Goal: Transaction & Acquisition: Subscribe to service/newsletter

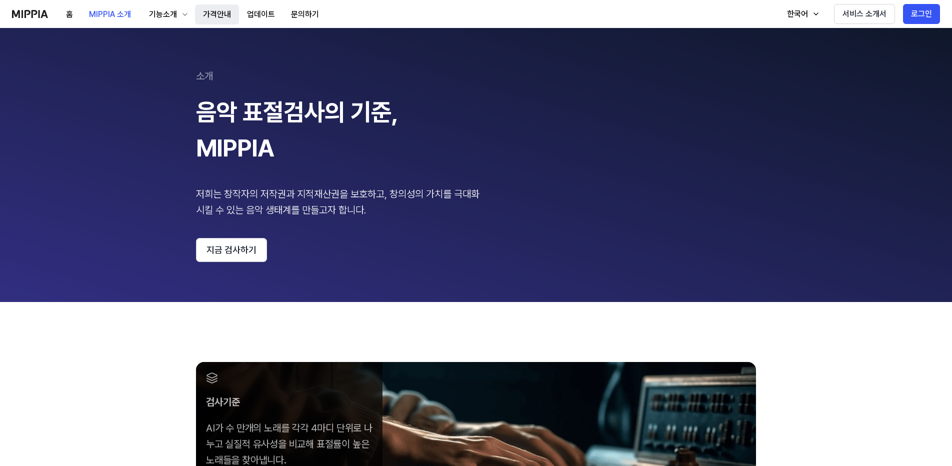
click at [215, 11] on button "가격안내" at bounding box center [217, 15] width 44 height 20
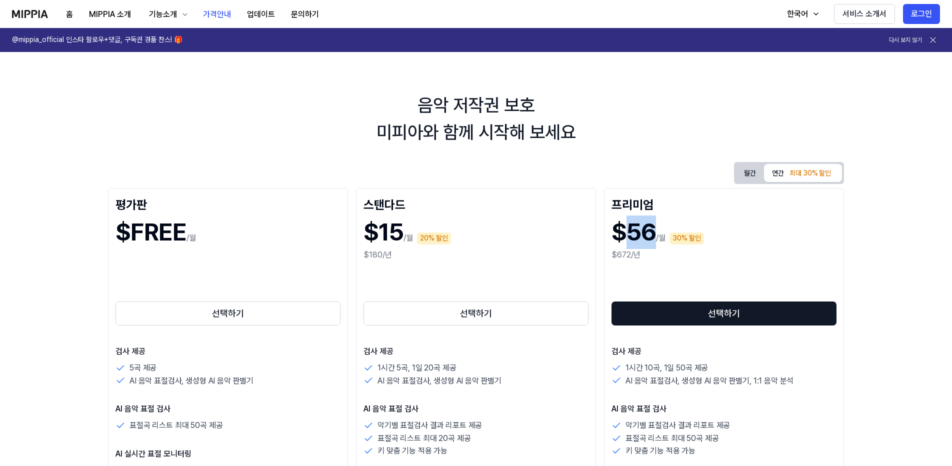
drag, startPoint x: 626, startPoint y: 234, endPoint x: 655, endPoint y: 234, distance: 29.0
click at [655, 234] on h1 "$56" at bounding box center [634, 233] width 45 height 34
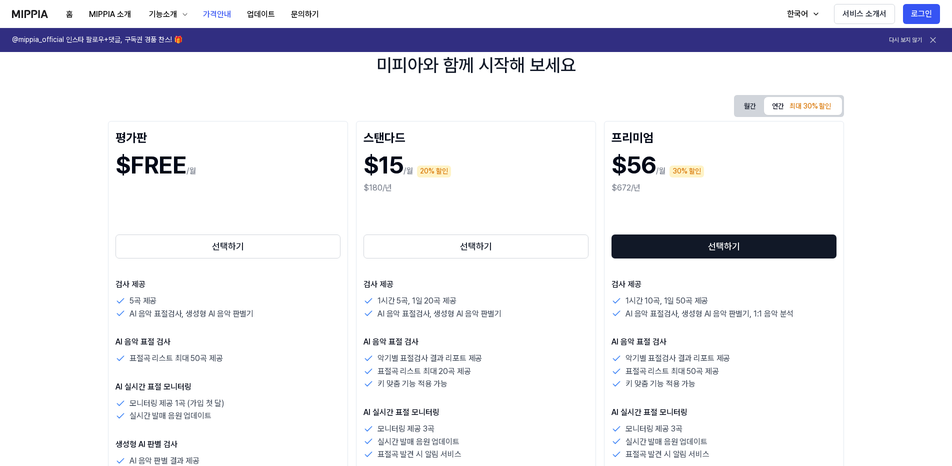
drag, startPoint x: 613, startPoint y: 147, endPoint x: 597, endPoint y: 183, distance: 39.4
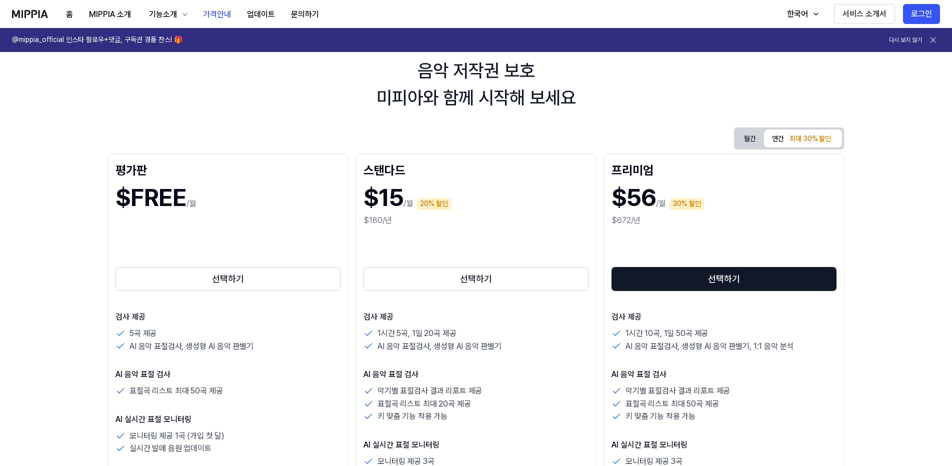
drag, startPoint x: 483, startPoint y: 181, endPoint x: 462, endPoint y: 203, distance: 30.1
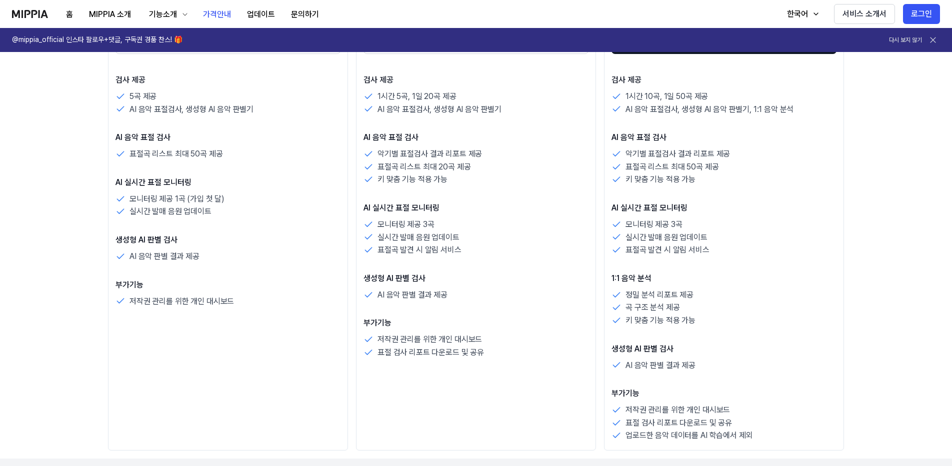
scroll to position [39, 0]
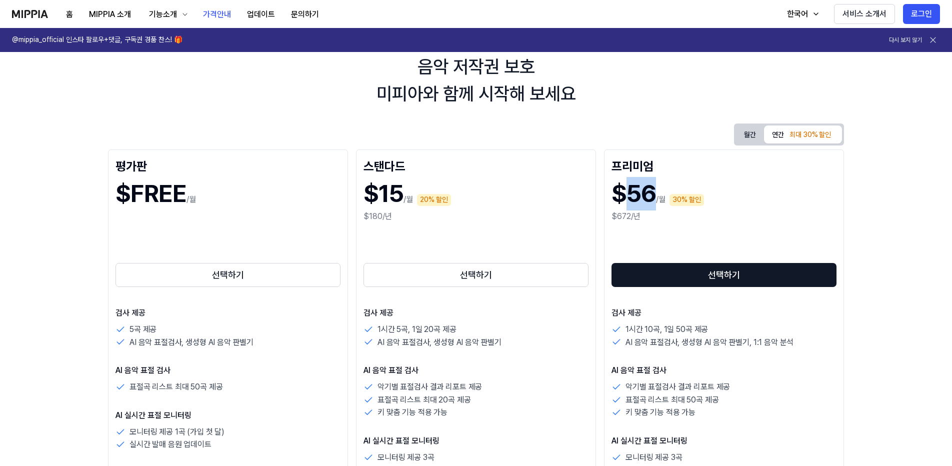
drag, startPoint x: 626, startPoint y: 190, endPoint x: 652, endPoint y: 185, distance: 26.6
click at [652, 185] on h1 "$56" at bounding box center [634, 194] width 45 height 34
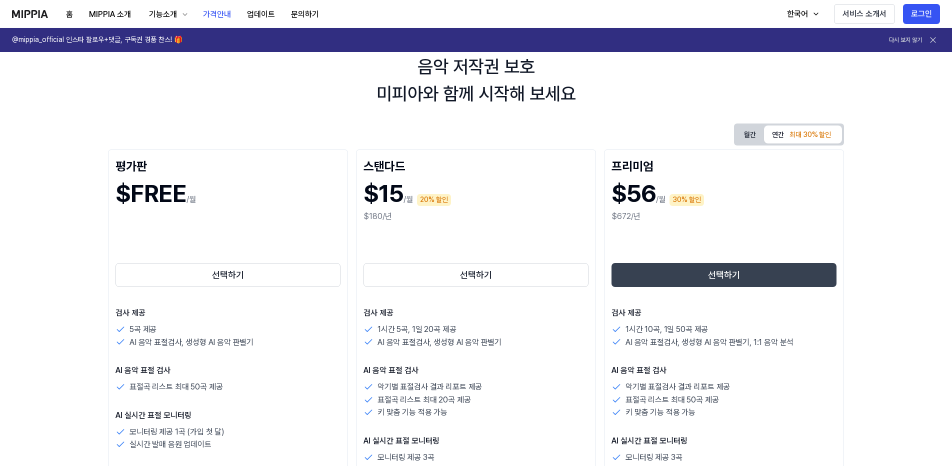
click at [737, 266] on button "선택하기" at bounding box center [724, 275] width 225 height 24
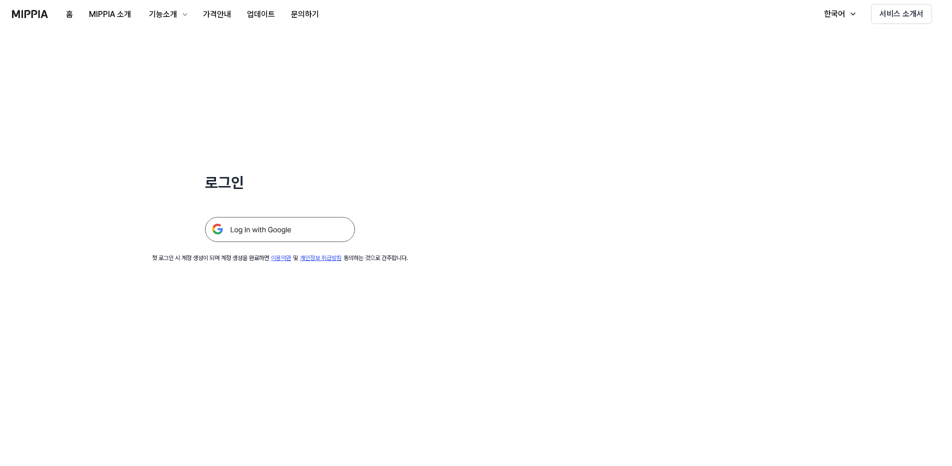
scroll to position [39, 0]
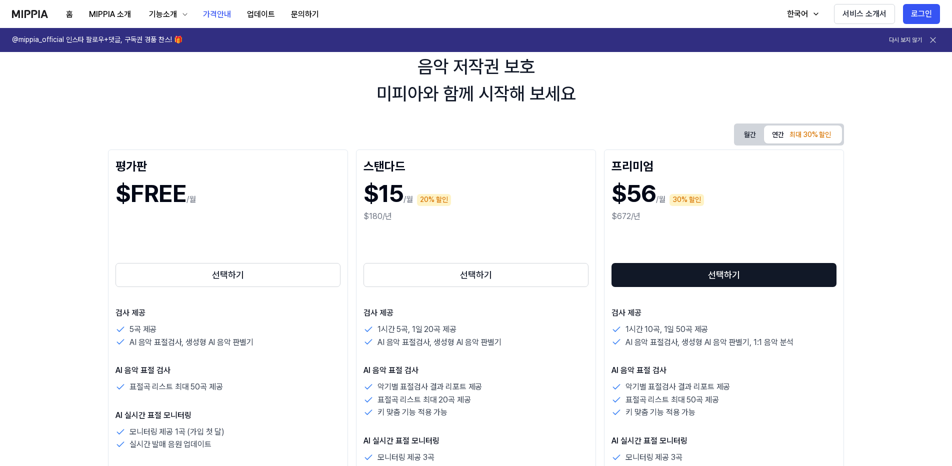
click at [659, 194] on p "/월" at bounding box center [661, 200] width 10 height 12
drag, startPoint x: 659, startPoint y: 194, endPoint x: 641, endPoint y: 195, distance: 18.0
click at [641, 195] on h1 "$56" at bounding box center [634, 194] width 45 height 34
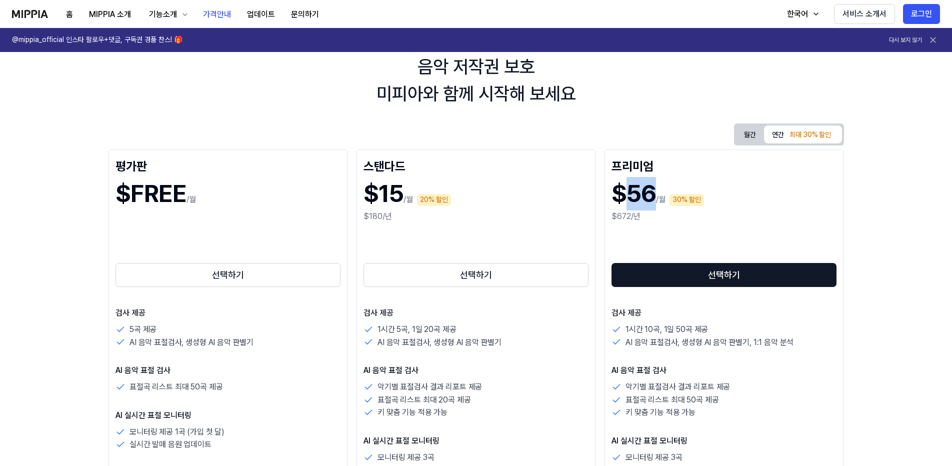
click at [641, 195] on h1 "$56" at bounding box center [634, 194] width 45 height 34
click at [641, 196] on h1 "$56" at bounding box center [634, 194] width 45 height 34
click at [650, 217] on div "$672/년" at bounding box center [724, 217] width 225 height 12
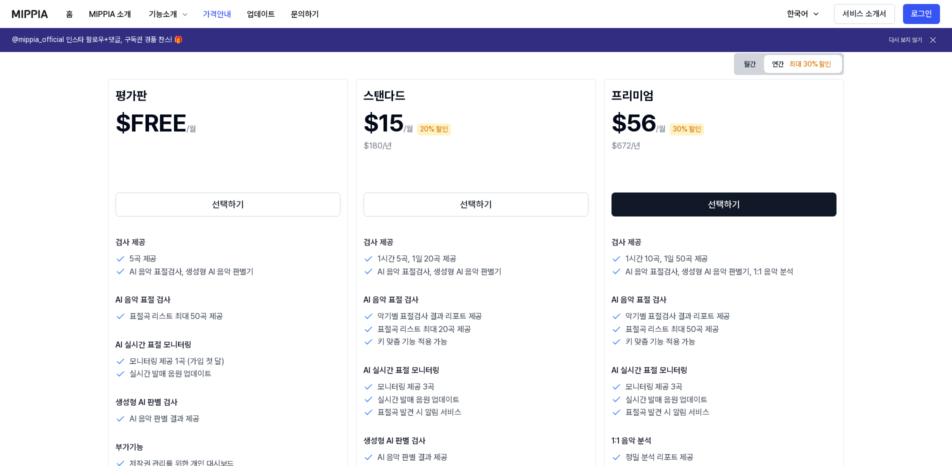
drag, startPoint x: 651, startPoint y: 219, endPoint x: 645, endPoint y: 270, distance: 51.4
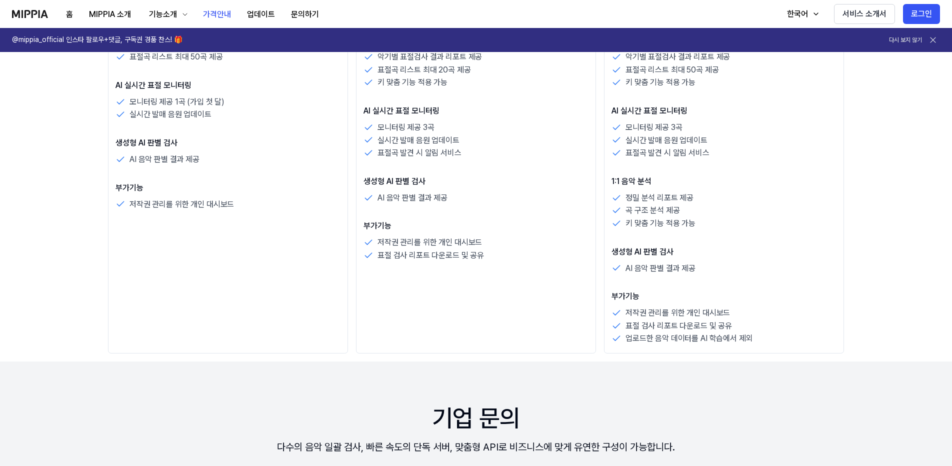
scroll to position [103, 0]
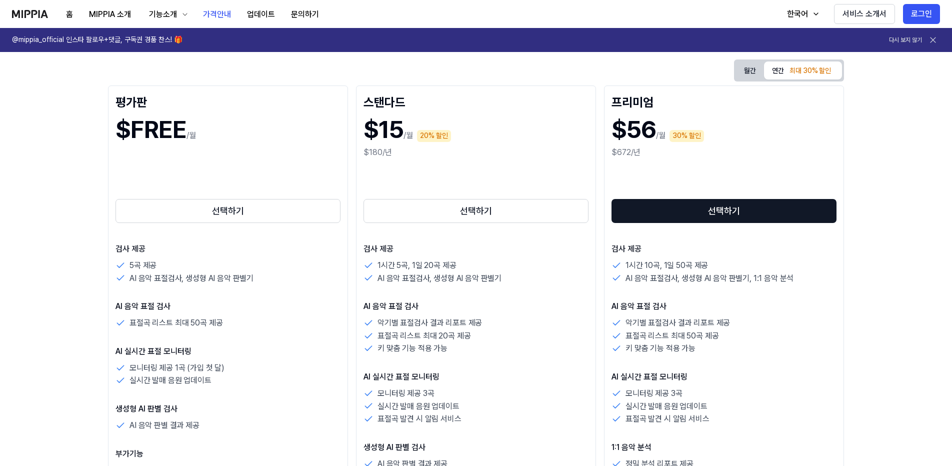
drag, startPoint x: 632, startPoint y: 290, endPoint x: 642, endPoint y: 196, distance: 95.0
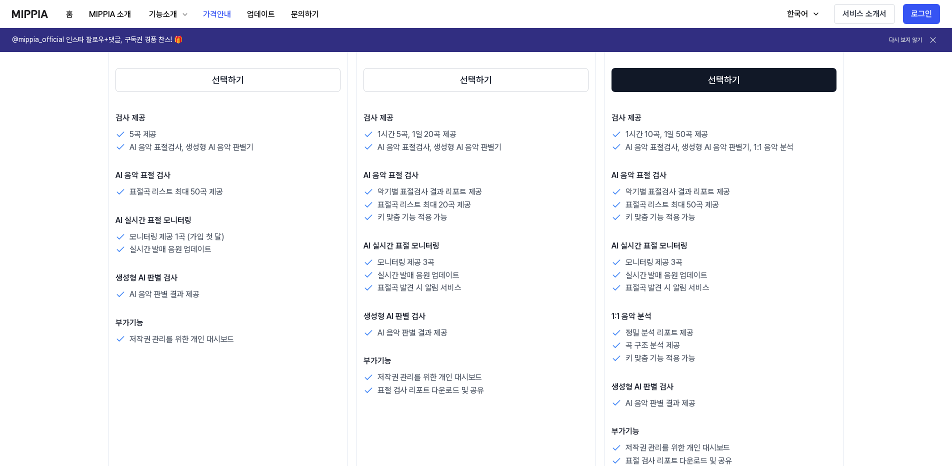
scroll to position [0, 0]
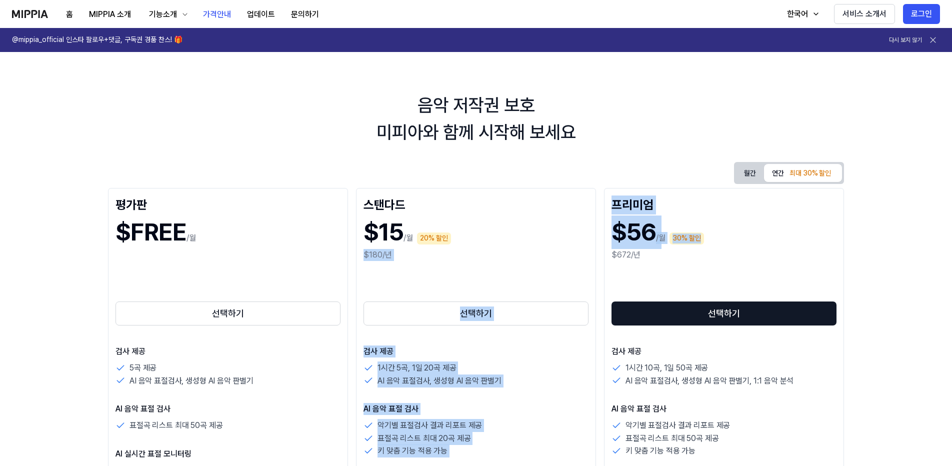
drag, startPoint x: 717, startPoint y: 244, endPoint x: 606, endPoint y: 230, distance: 111.3
click at [606, 230] on div "프리미엄 $56 /월 30% 할인 $672/년 선택하기 검사 제공 1시간 10곡, 1일 50곡 제공 AI 음악 표절검사, 생성형 AI 음악 판…" at bounding box center [724, 455] width 240 height 534
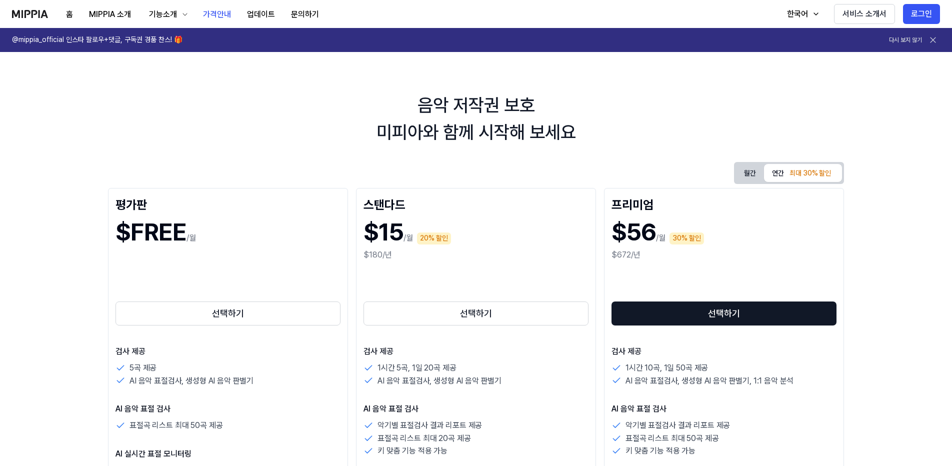
drag, startPoint x: 606, startPoint y: 230, endPoint x: 625, endPoint y: 254, distance: 29.9
click at [625, 254] on div "$672/년" at bounding box center [724, 255] width 225 height 12
drag, startPoint x: 733, startPoint y: 244, endPoint x: 694, endPoint y: 243, distance: 39.0
click at [694, 243] on div "$56 /월 30% 할인" at bounding box center [724, 233] width 225 height 34
click at [705, 362] on p "1시간 10곡, 1일 50곡 제공" at bounding box center [667, 368] width 83 height 13
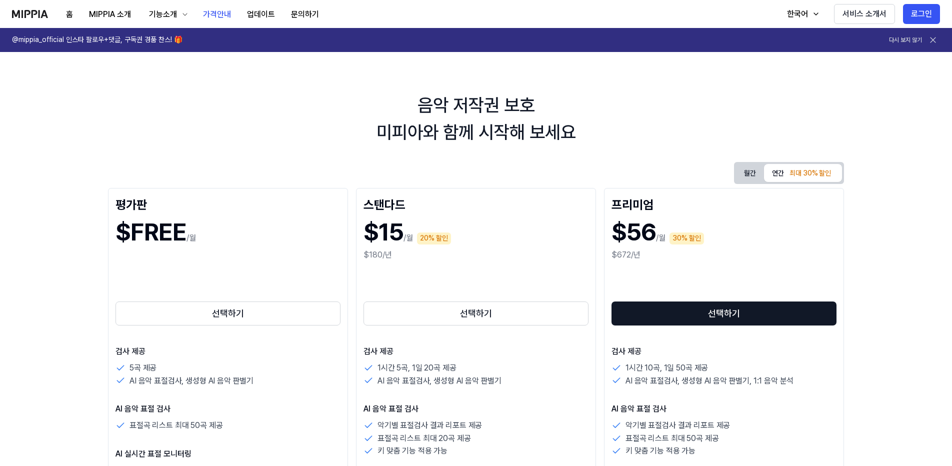
click at [707, 365] on p "1시간 10곡, 1일 50곡 제공" at bounding box center [667, 368] width 83 height 13
click at [712, 365] on div "1시간 10곡, 1일 50곡 제공" at bounding box center [724, 368] width 225 height 13
click at [710, 365] on div "1시간 10곡, 1일 50곡 제공" at bounding box center [724, 368] width 225 height 13
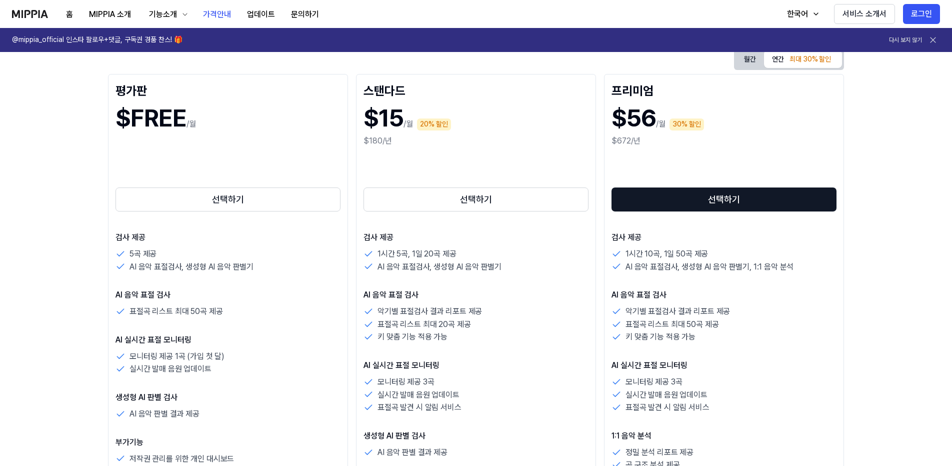
drag, startPoint x: 710, startPoint y: 365, endPoint x: 705, endPoint y: 297, distance: 68.2
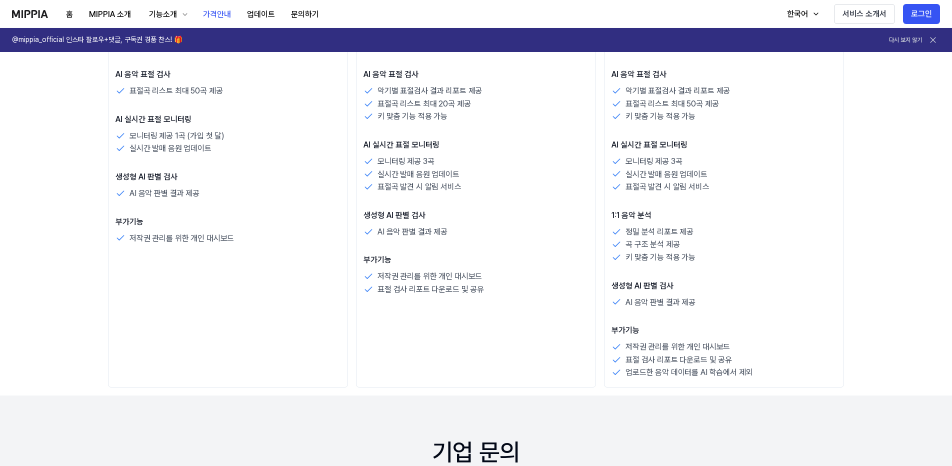
drag, startPoint x: 703, startPoint y: 349, endPoint x: 712, endPoint y: 281, distance: 69.1
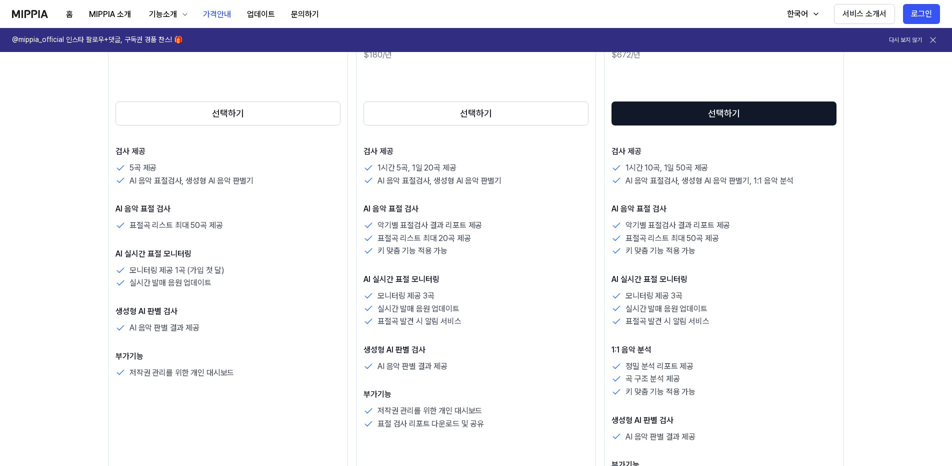
drag, startPoint x: 710, startPoint y: 233, endPoint x: 695, endPoint y: 293, distance: 62.0
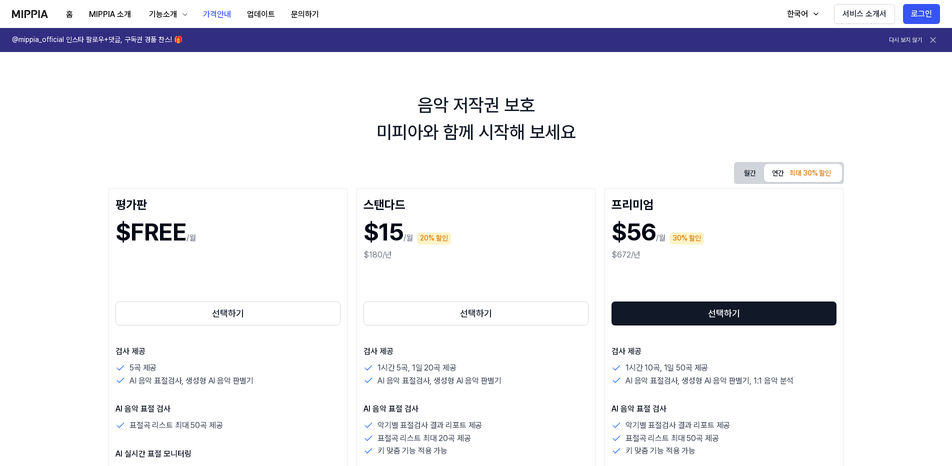
drag, startPoint x: 563, startPoint y: 327, endPoint x: 510, endPoint y: 403, distance: 92.7
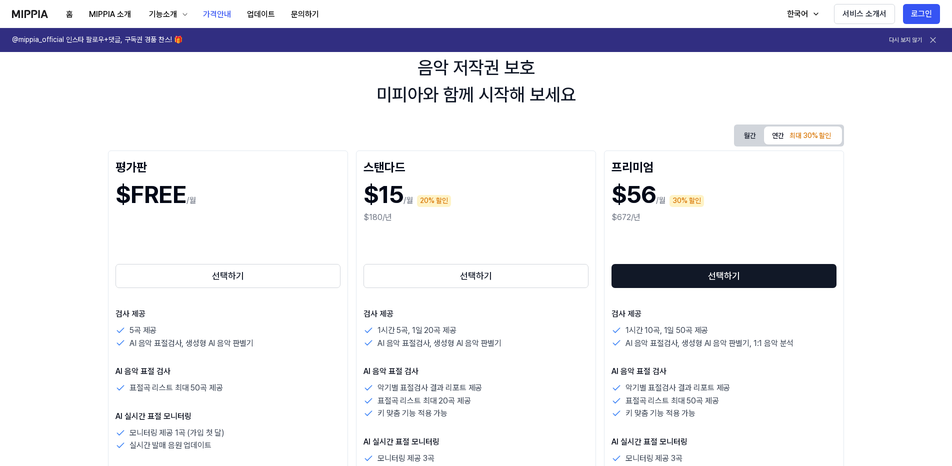
drag, startPoint x: 497, startPoint y: 411, endPoint x: 482, endPoint y: 428, distance: 22.7
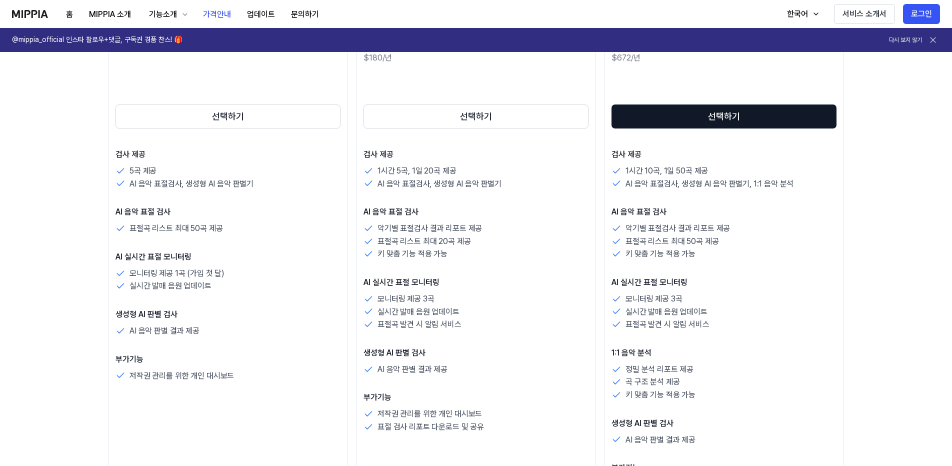
scroll to position [92, 0]
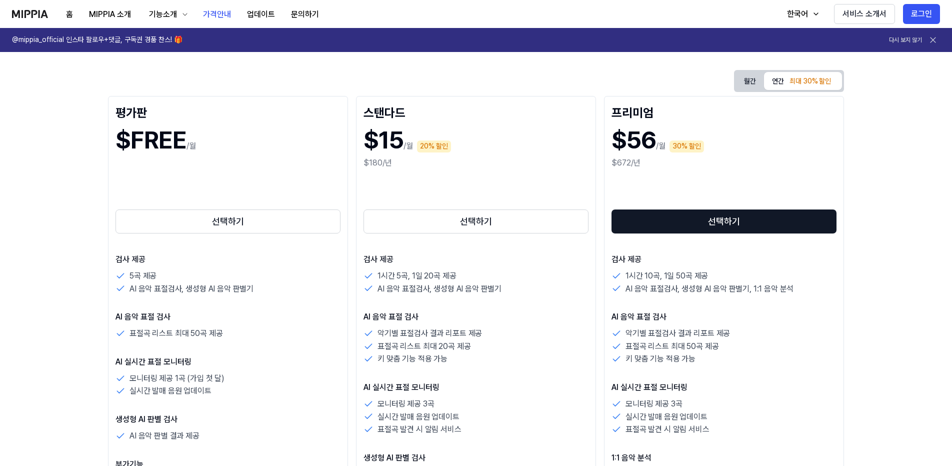
drag, startPoint x: 576, startPoint y: 311, endPoint x: 608, endPoint y: 244, distance: 74.1
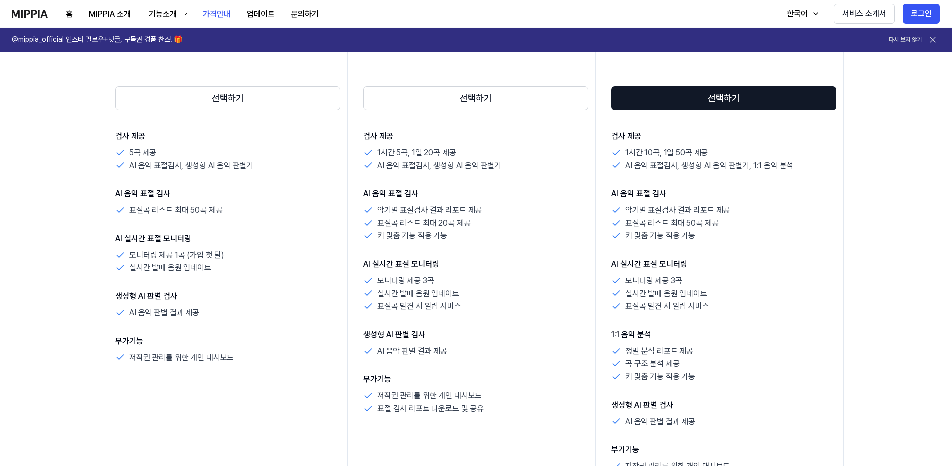
drag, startPoint x: 632, startPoint y: 269, endPoint x: 614, endPoint y: 282, distance: 21.8
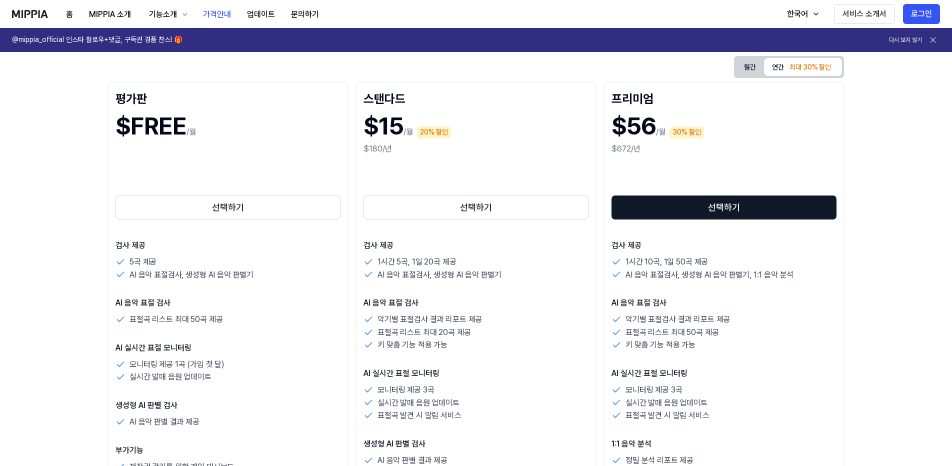
drag, startPoint x: 721, startPoint y: 312, endPoint x: 728, endPoint y: 248, distance: 64.0
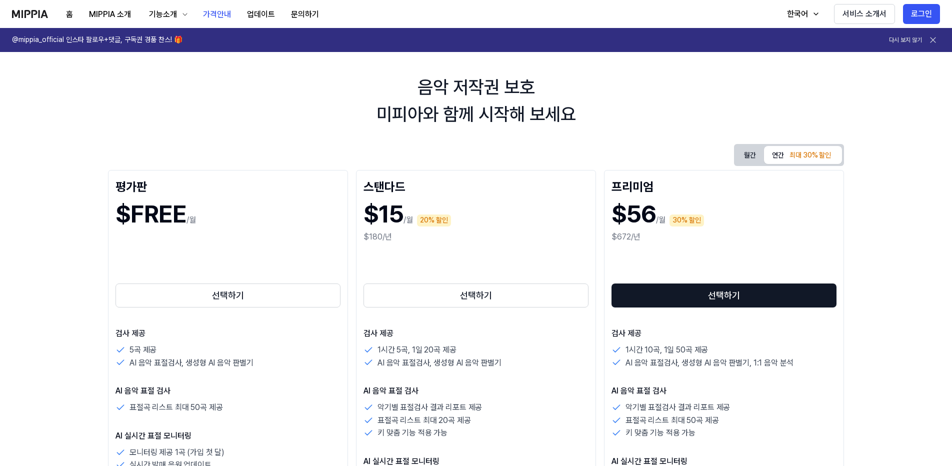
scroll to position [0, 0]
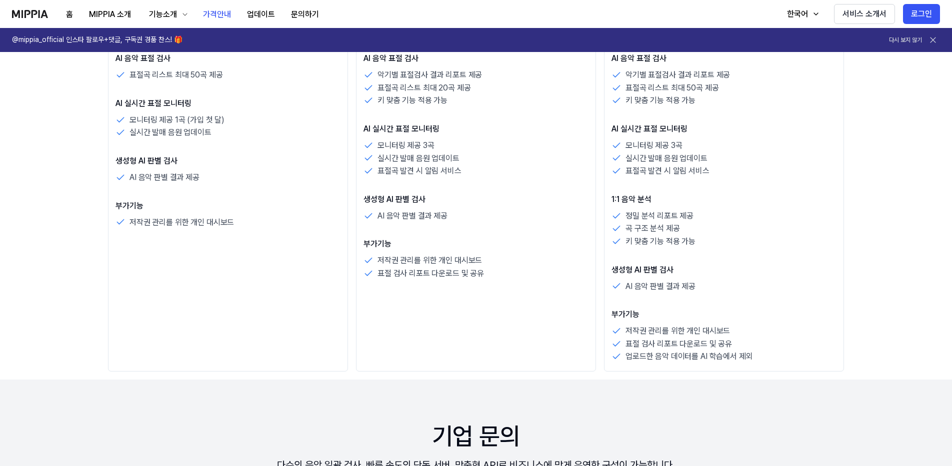
drag, startPoint x: 718, startPoint y: 221, endPoint x: 717, endPoint y: 308, distance: 87.0
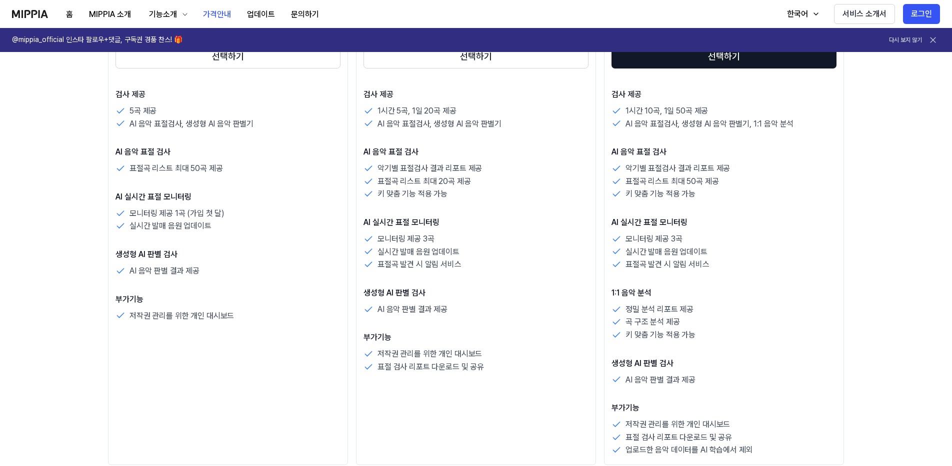
drag, startPoint x: 715, startPoint y: 311, endPoint x: 710, endPoint y: 187, distance: 124.6
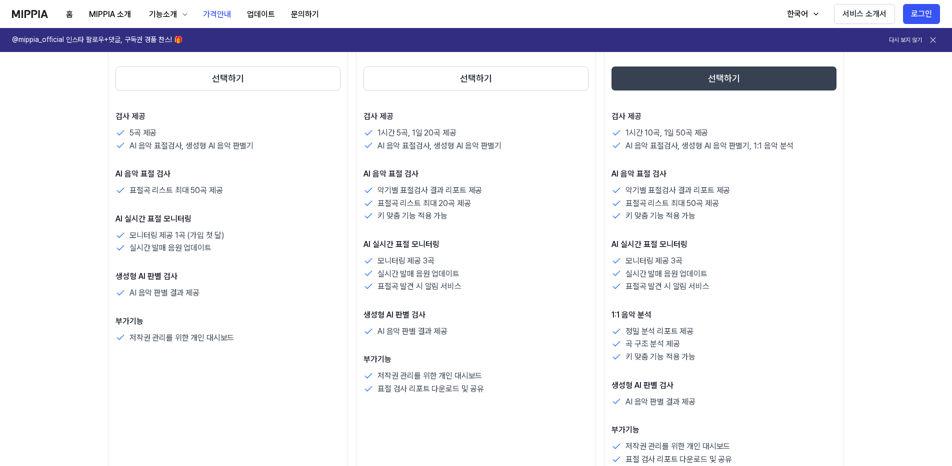
scroll to position [155, 0]
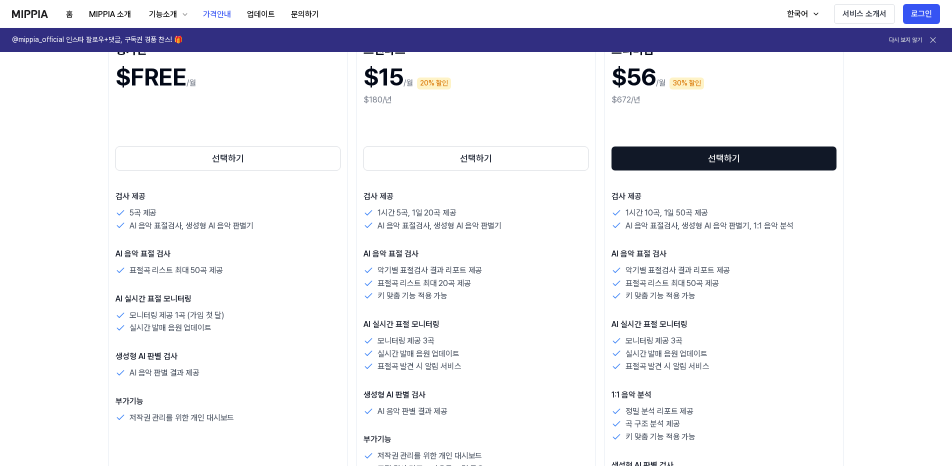
drag, startPoint x: 689, startPoint y: 306, endPoint x: 690, endPoint y: 267, distance: 39.0
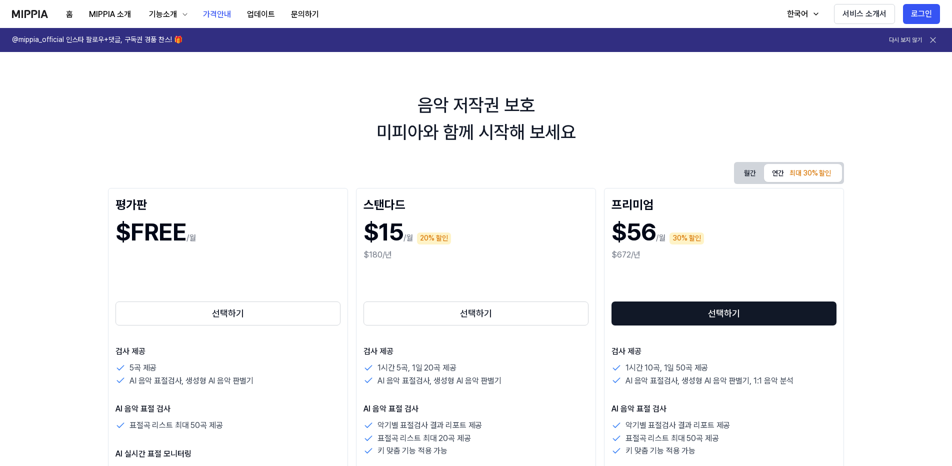
drag, startPoint x: 682, startPoint y: 315, endPoint x: 688, endPoint y: 240, distance: 75.2
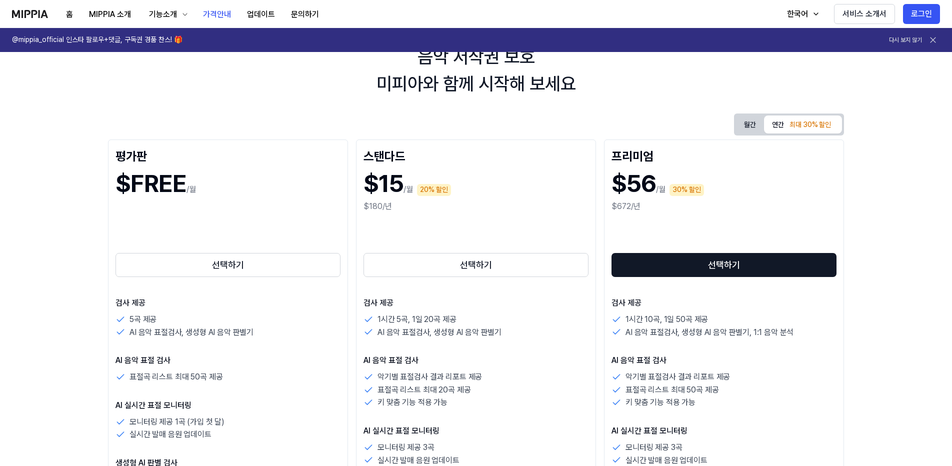
drag, startPoint x: 688, startPoint y: 240, endPoint x: 683, endPoint y: 314, distance: 74.2
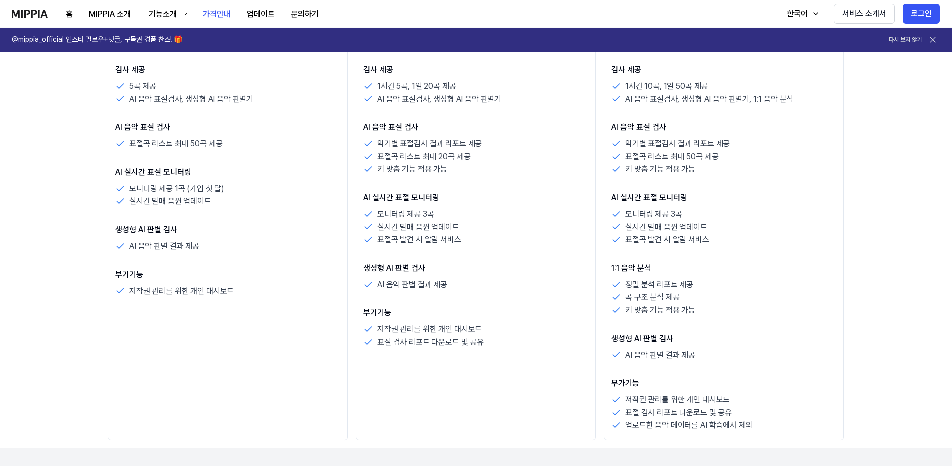
scroll to position [59, 0]
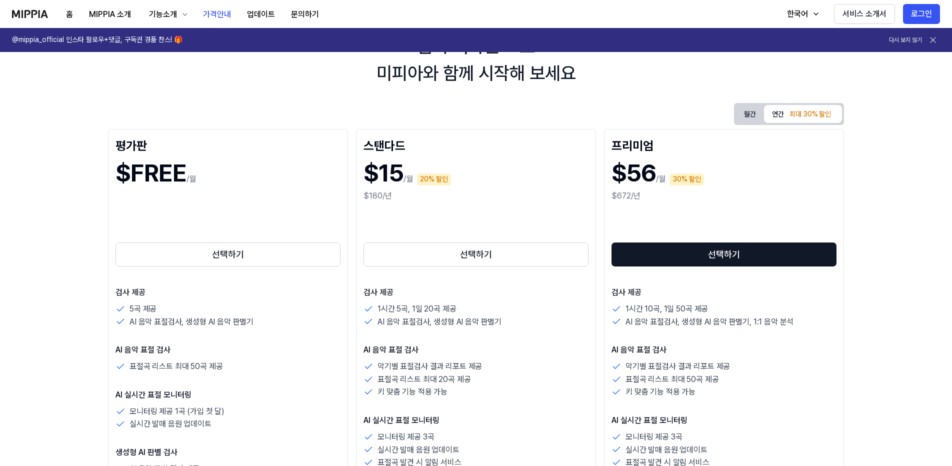
drag, startPoint x: 682, startPoint y: 312, endPoint x: 689, endPoint y: 213, distance: 99.8
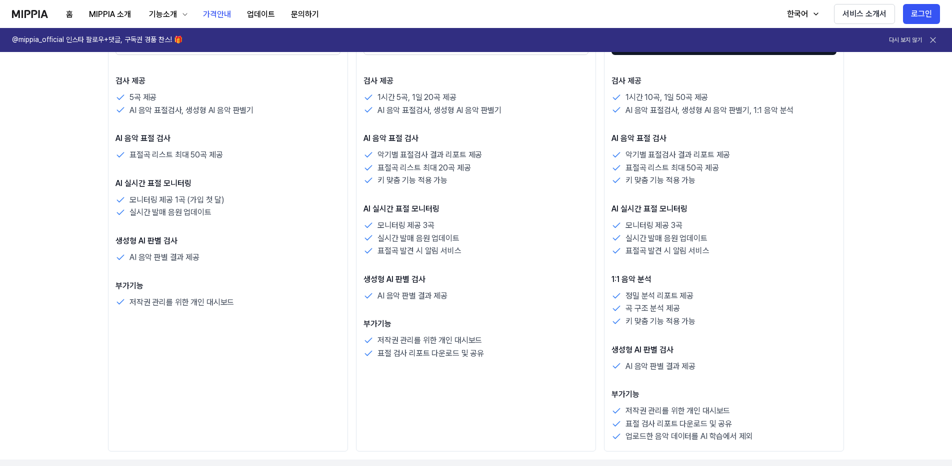
drag, startPoint x: 628, startPoint y: 268, endPoint x: 600, endPoint y: 370, distance: 105.9
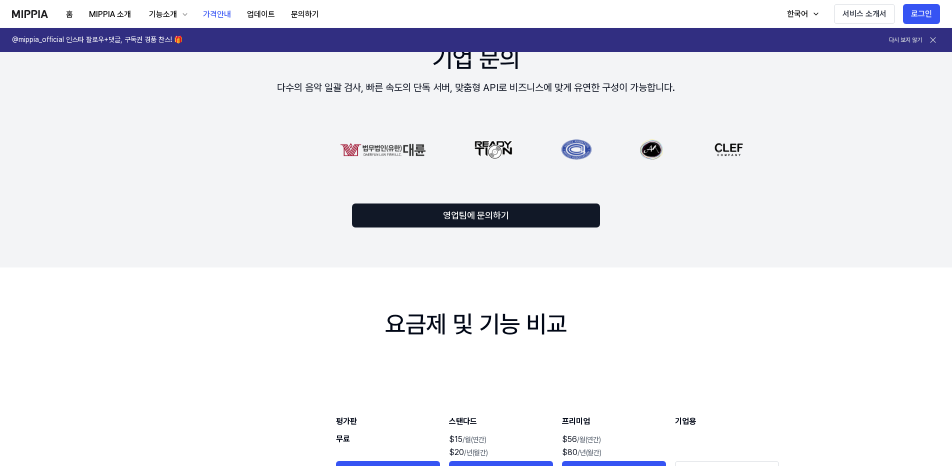
scroll to position [264, 0]
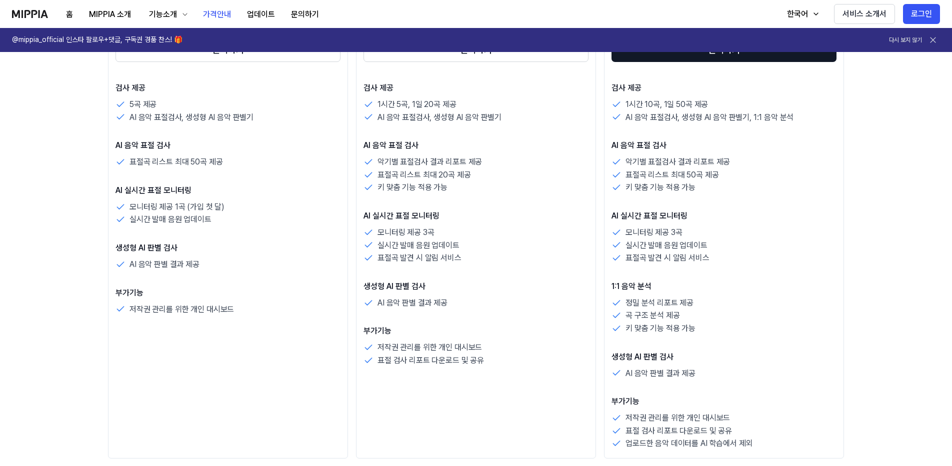
drag, startPoint x: 608, startPoint y: 343, endPoint x: 589, endPoint y: 211, distance: 133.9
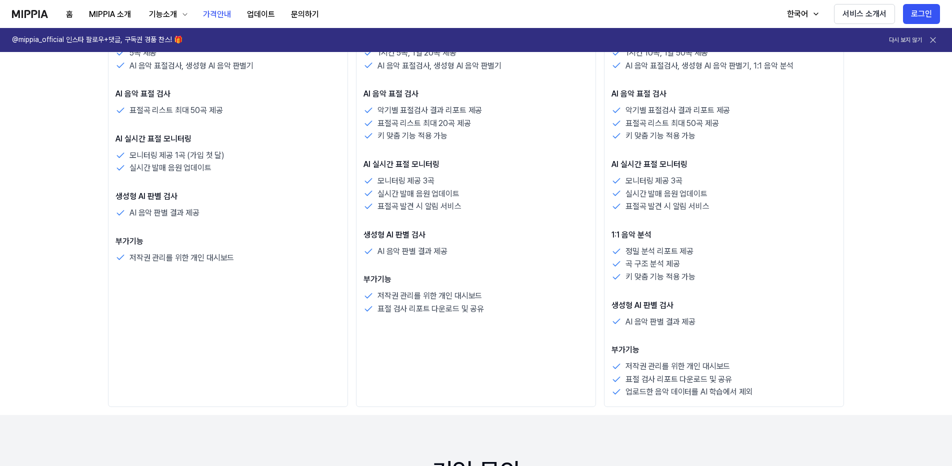
drag, startPoint x: 646, startPoint y: 228, endPoint x: 639, endPoint y: 338, distance: 110.3
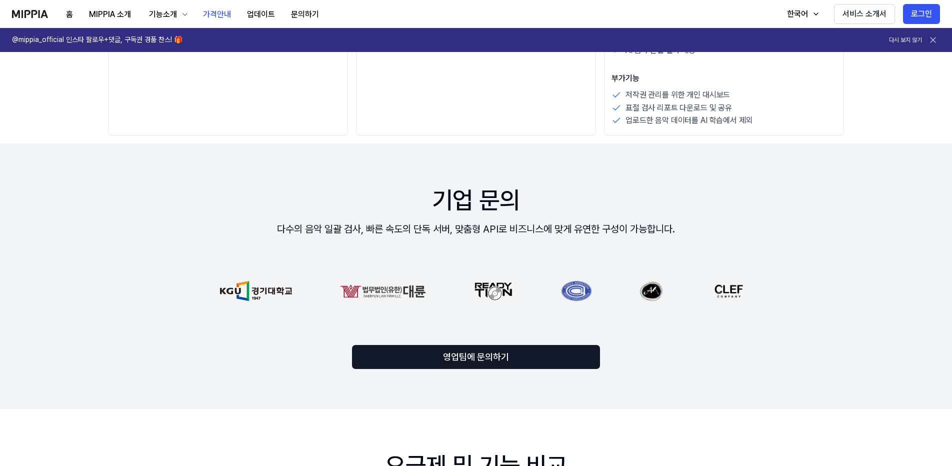
scroll to position [151, 0]
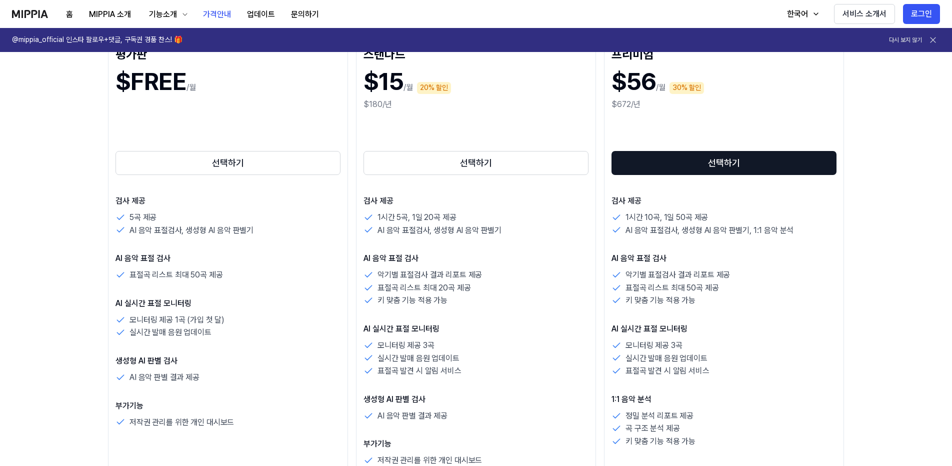
drag, startPoint x: 647, startPoint y: 333, endPoint x: 633, endPoint y: 194, distance: 139.8
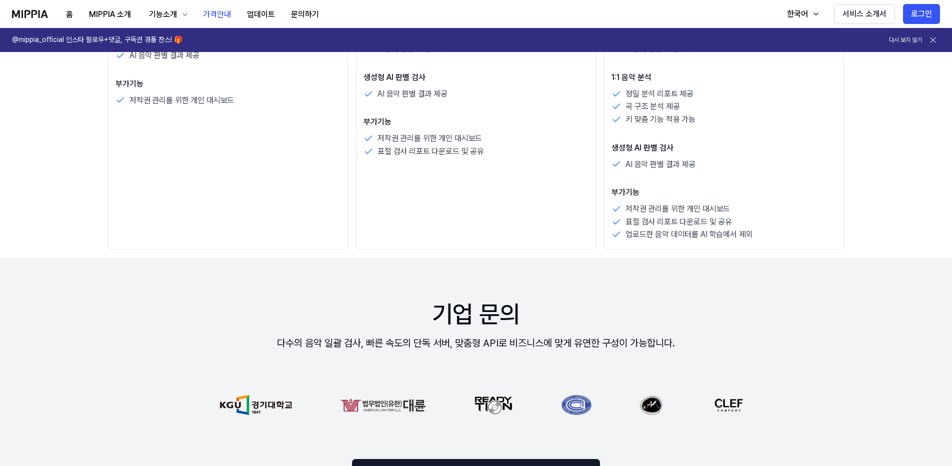
drag, startPoint x: 647, startPoint y: 268, endPoint x: 623, endPoint y: 312, distance: 49.7
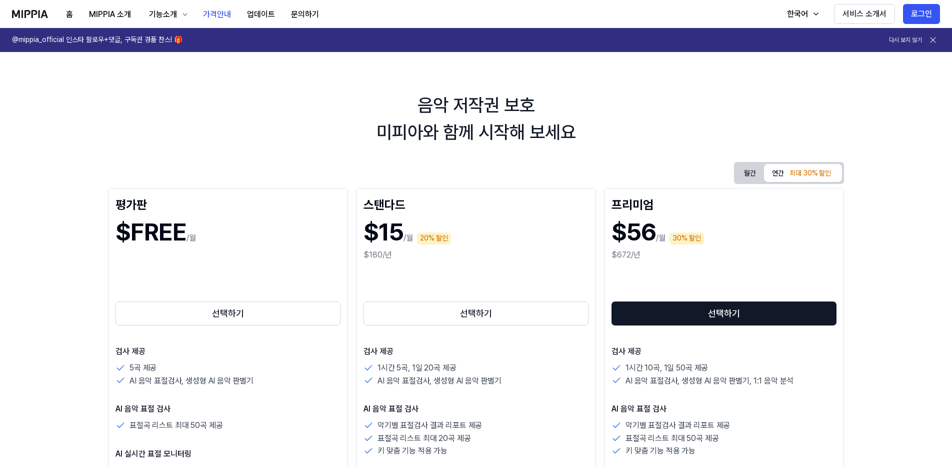
drag, startPoint x: 620, startPoint y: 229, endPoint x: 621, endPoint y: 182, distance: 47.0
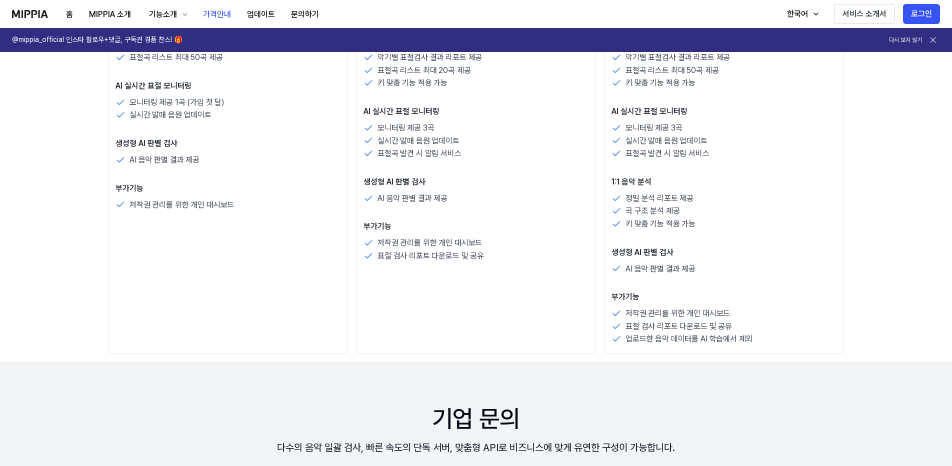
drag, startPoint x: 608, startPoint y: 241, endPoint x: 591, endPoint y: 295, distance: 57.0
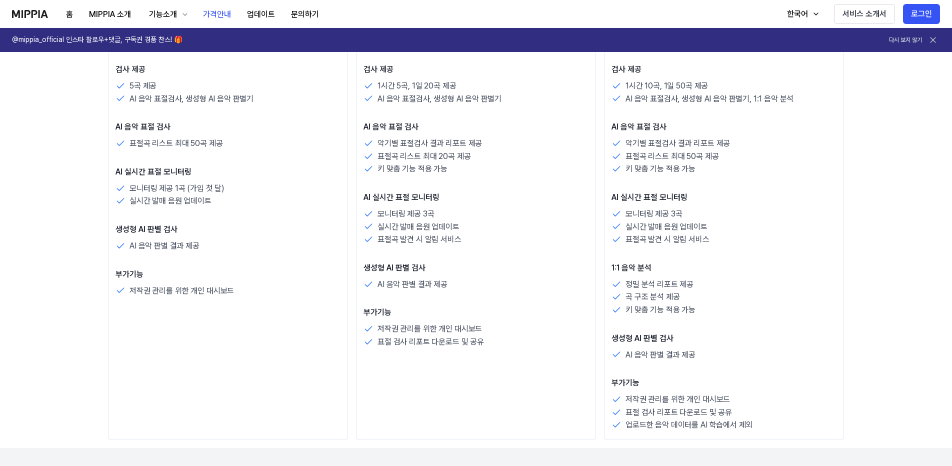
drag, startPoint x: 590, startPoint y: 298, endPoint x: 611, endPoint y: 190, distance: 110.1
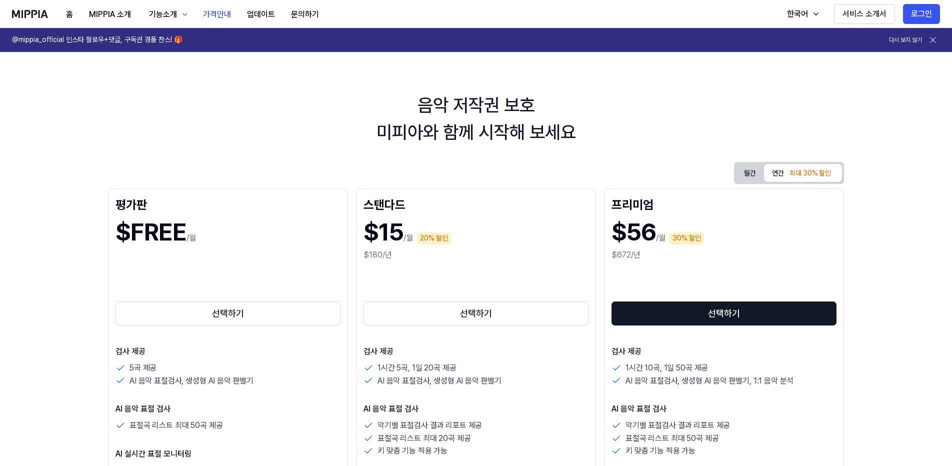
drag, startPoint x: 611, startPoint y: 178, endPoint x: 620, endPoint y: 160, distance: 19.7
drag, startPoint x: 346, startPoint y: 138, endPoint x: 535, endPoint y: 139, distance: 189.0
click at [535, 139] on div "음악 저작권 보호 미피아와 함께 시작해 보세요" at bounding box center [476, 119] width 952 height 54
drag, startPoint x: 535, startPoint y: 139, endPoint x: 569, endPoint y: 136, distance: 34.2
click at [569, 136] on div "음악 저작권 보호 미피아와 함께 시작해 보세요" at bounding box center [476, 119] width 952 height 54
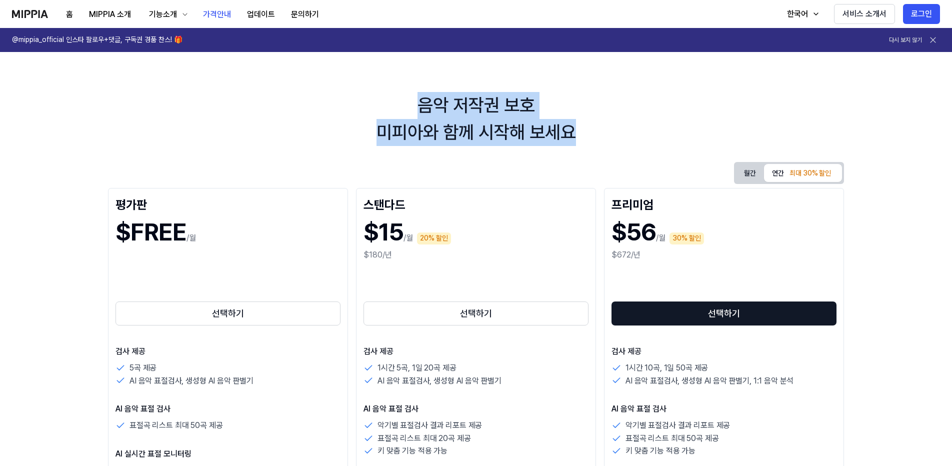
drag, startPoint x: 582, startPoint y: 136, endPoint x: 399, endPoint y: 86, distance: 189.6
drag, startPoint x: 387, startPoint y: 90, endPoint x: 665, endPoint y: 158, distance: 286.3
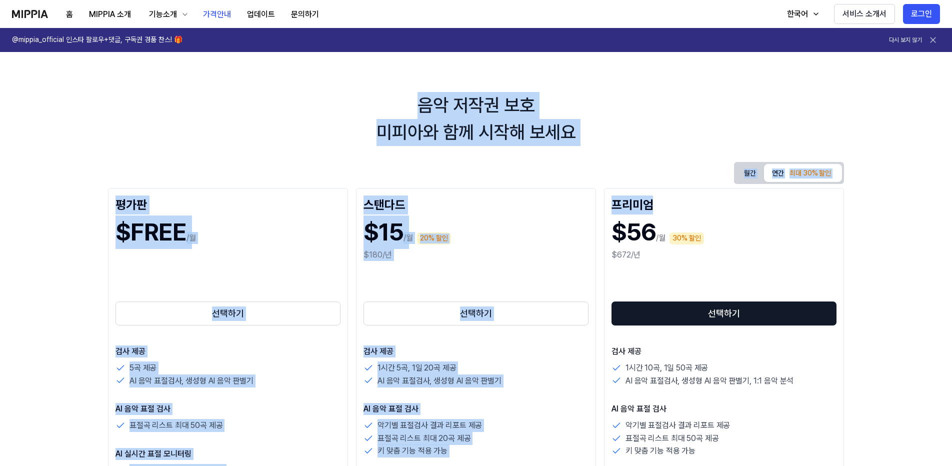
drag, startPoint x: 618, startPoint y: 161, endPoint x: 375, endPoint y: 101, distance: 250.5
drag, startPoint x: 375, startPoint y: 101, endPoint x: 342, endPoint y: 132, distance: 45.3
click at [375, 101] on div "음악 저작권 보호 미피아와 함께 시작해 보세요" at bounding box center [476, 119] width 952 height 54
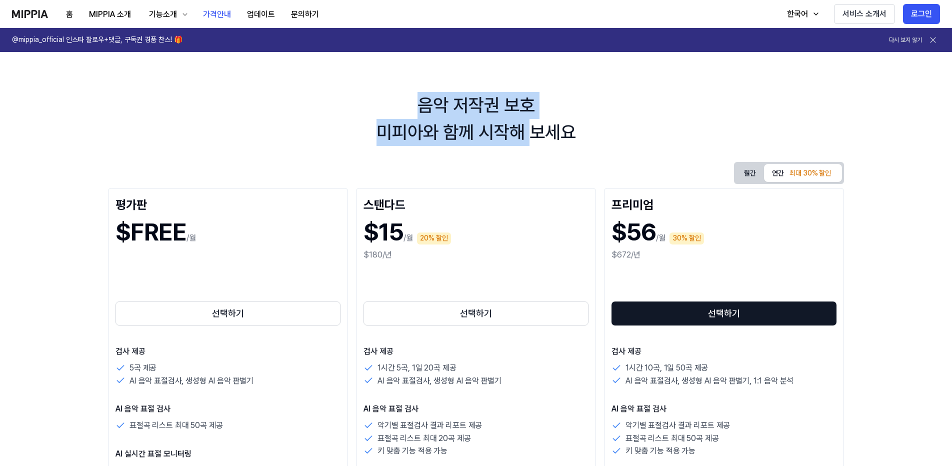
drag, startPoint x: 498, startPoint y: 128, endPoint x: 546, endPoint y: 140, distance: 50.0
click at [546, 140] on div "음악 저작권 보호 미피아와 함께 시작해 보세요" at bounding box center [476, 119] width 952 height 54
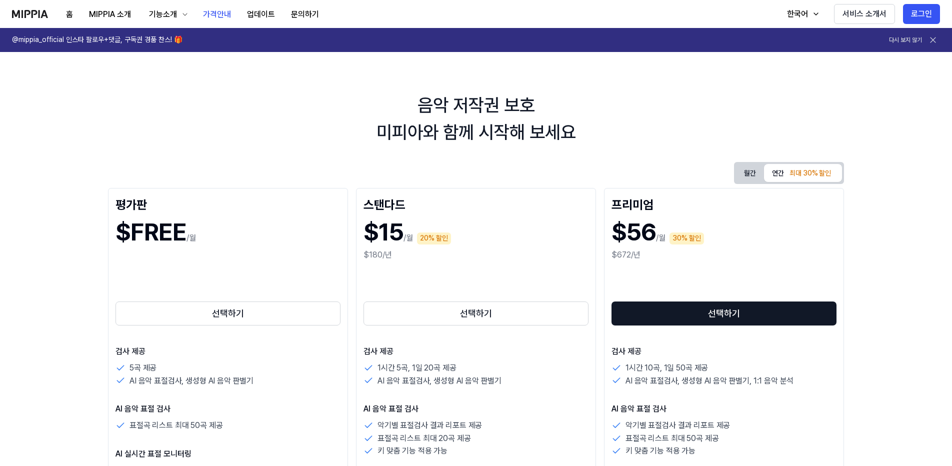
drag, startPoint x: 546, startPoint y: 140, endPoint x: 558, endPoint y: 144, distance: 12.5
click at [558, 144] on div "음악 저작권 보호 미피아와 함께 시작해 보세요" at bounding box center [476, 119] width 952 height 54
drag, startPoint x: 530, startPoint y: 133, endPoint x: 413, endPoint y: 120, distance: 117.8
click at [430, 124] on div "음악 저작권 보호 미피아와 함께 시작해 보세요" at bounding box center [476, 119] width 952 height 54
click at [413, 120] on div "음악 저작권 보호 미피아와 함께 시작해 보세요" at bounding box center [476, 119] width 952 height 54
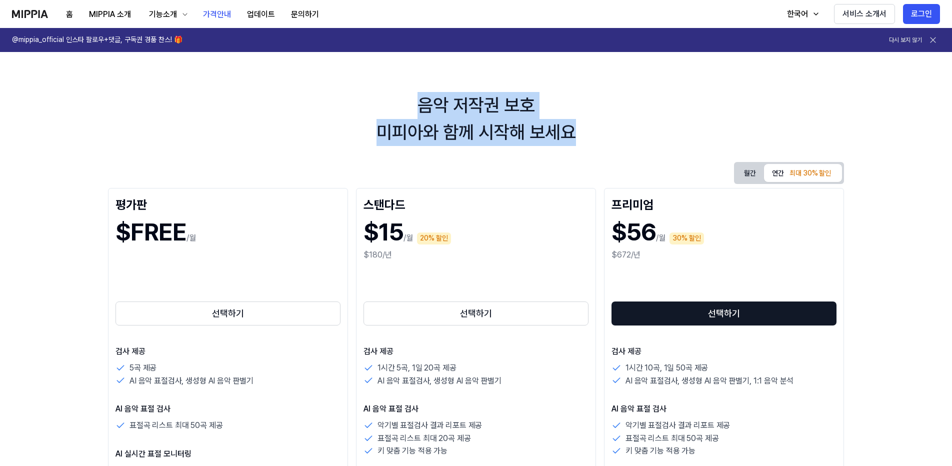
drag, startPoint x: 411, startPoint y: 117, endPoint x: 607, endPoint y: 145, distance: 198.0
click at [607, 145] on div "음악 저작권 보호 미피아와 함께 시작해 보세요" at bounding box center [476, 119] width 952 height 54
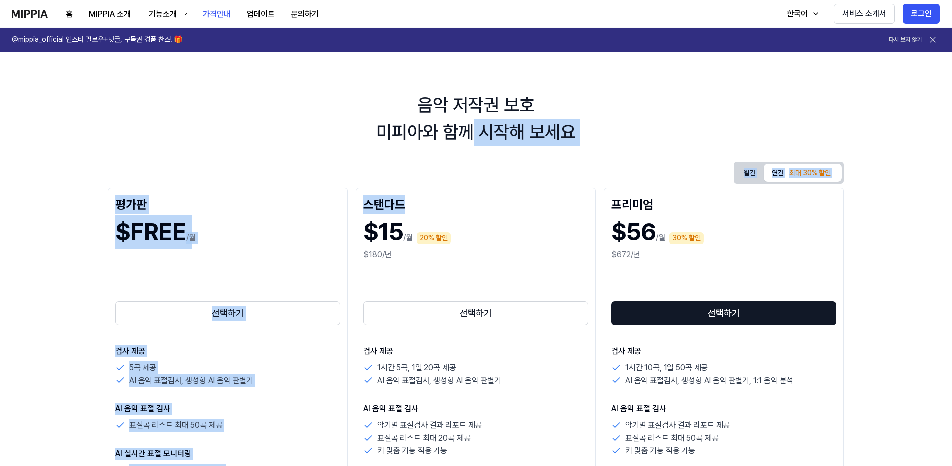
drag, startPoint x: 587, startPoint y: 157, endPoint x: 471, endPoint y: 146, distance: 117.0
drag, startPoint x: 471, startPoint y: 146, endPoint x: 452, endPoint y: 157, distance: 21.5
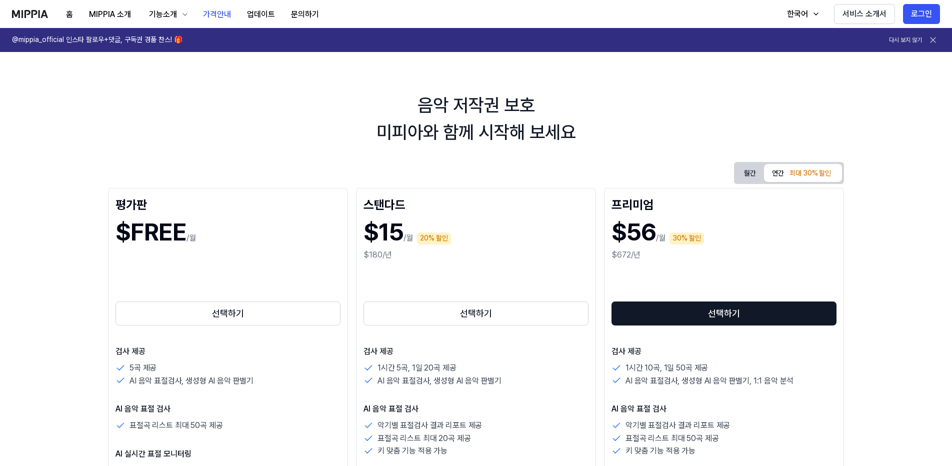
drag, startPoint x: 418, startPoint y: 150, endPoint x: 425, endPoint y: 125, distance: 25.6
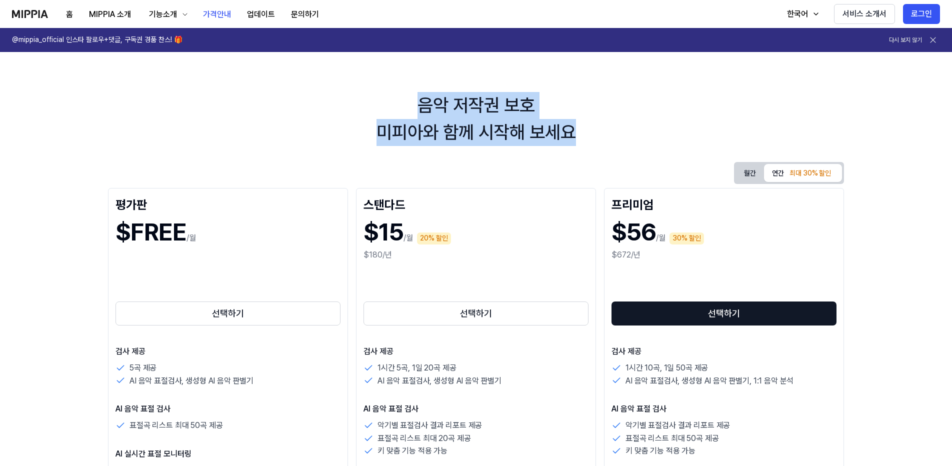
drag, startPoint x: 404, startPoint y: 109, endPoint x: 629, endPoint y: 131, distance: 226.1
click at [629, 131] on div "음악 저작권 보호 미피아와 함께 시작해 보세요" at bounding box center [476, 119] width 952 height 54
drag, startPoint x: 629, startPoint y: 131, endPoint x: 619, endPoint y: 140, distance: 13.5
click at [631, 131] on div "음악 저작권 보호 미피아와 함께 시작해 보세요" at bounding box center [476, 119] width 952 height 54
drag, startPoint x: 610, startPoint y: 146, endPoint x: 415, endPoint y: 97, distance: 201.7
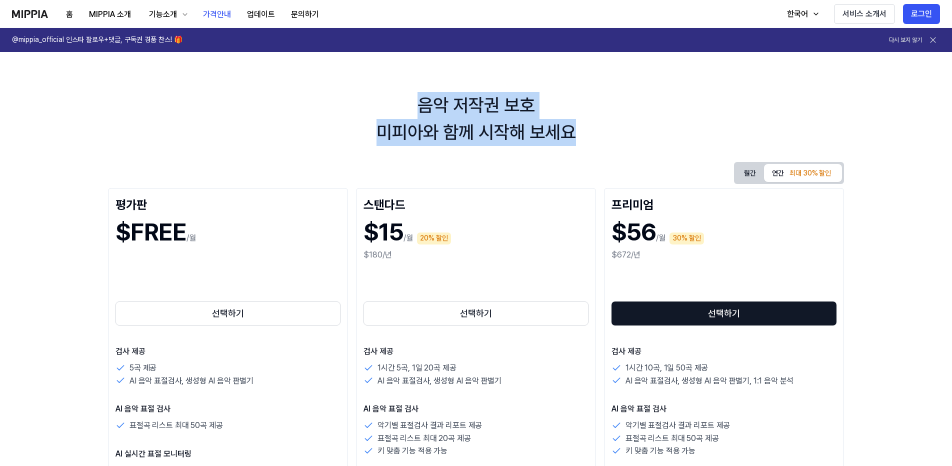
click at [408, 101] on div "음악 저작권 보호 미피아와 함께 시작해 보세요" at bounding box center [476, 119] width 952 height 54
drag, startPoint x: 408, startPoint y: 101, endPoint x: 583, endPoint y: 129, distance: 177.8
click at [583, 129] on div "음악 저작권 보호 미피아와 함께 시작해 보세요" at bounding box center [476, 119] width 952 height 54
drag, startPoint x: 583, startPoint y: 129, endPoint x: 583, endPoint y: 149, distance: 20.0
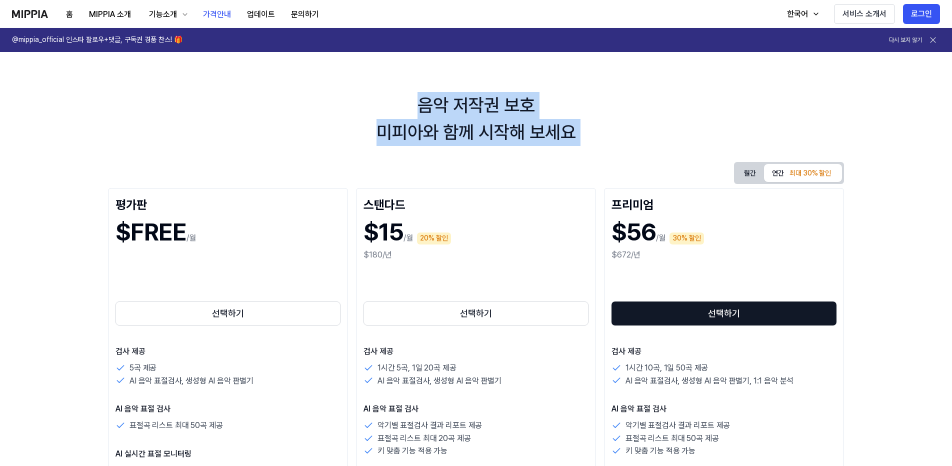
click at [584, 139] on div "음악 저작권 보호 미피아와 함께 시작해 보세요" at bounding box center [476, 119] width 952 height 54
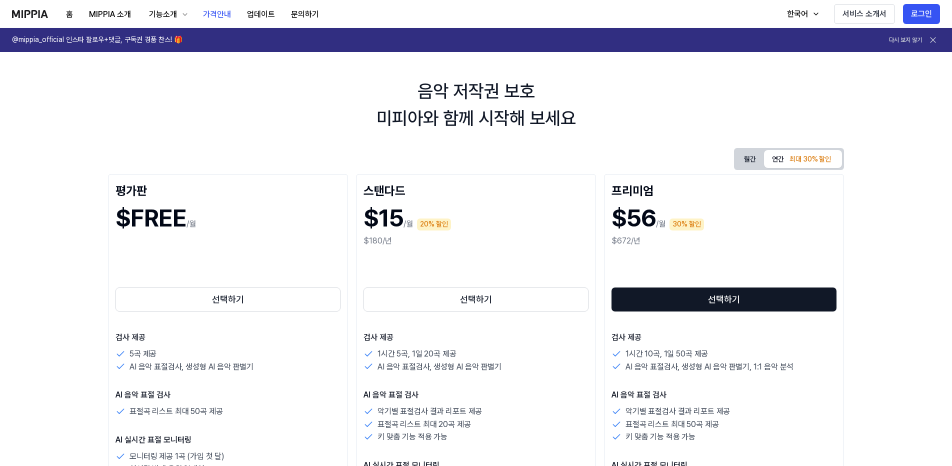
drag, startPoint x: 83, startPoint y: 267, endPoint x: 80, endPoint y: 299, distance: 32.1
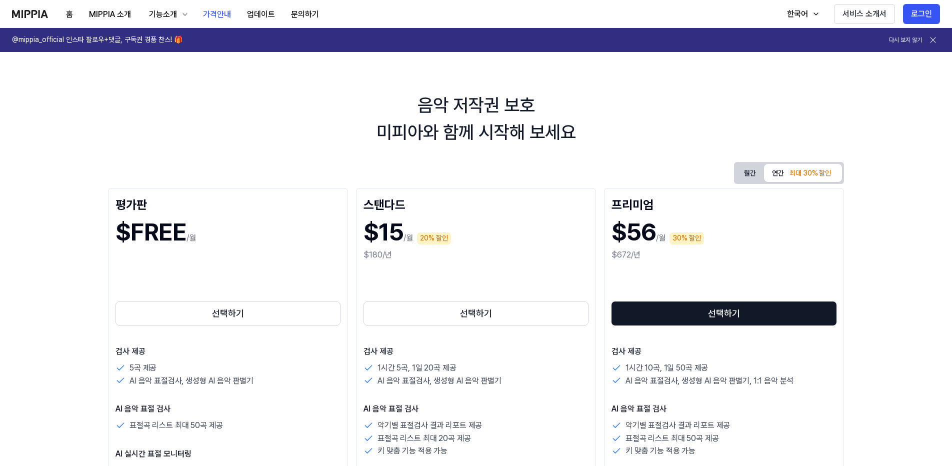
drag, startPoint x: 64, startPoint y: 374, endPoint x: 70, endPoint y: 299, distance: 75.2
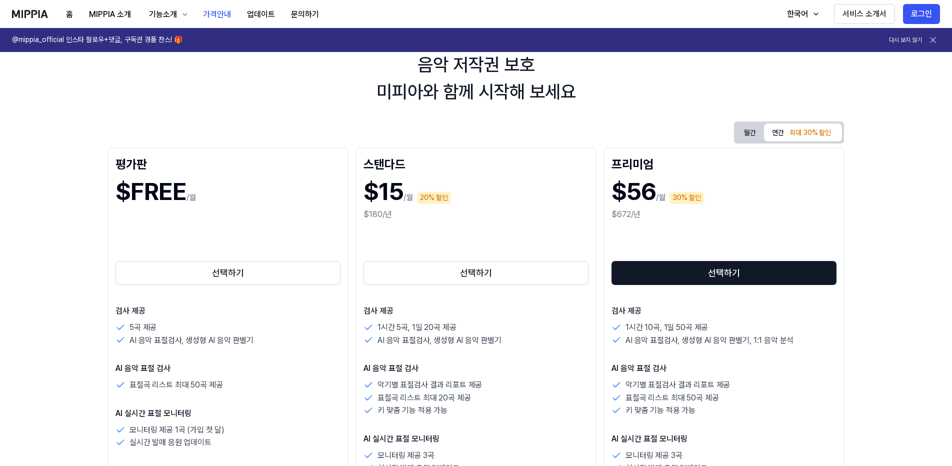
drag, startPoint x: 74, startPoint y: 291, endPoint x: 76, endPoint y: 320, distance: 29.1
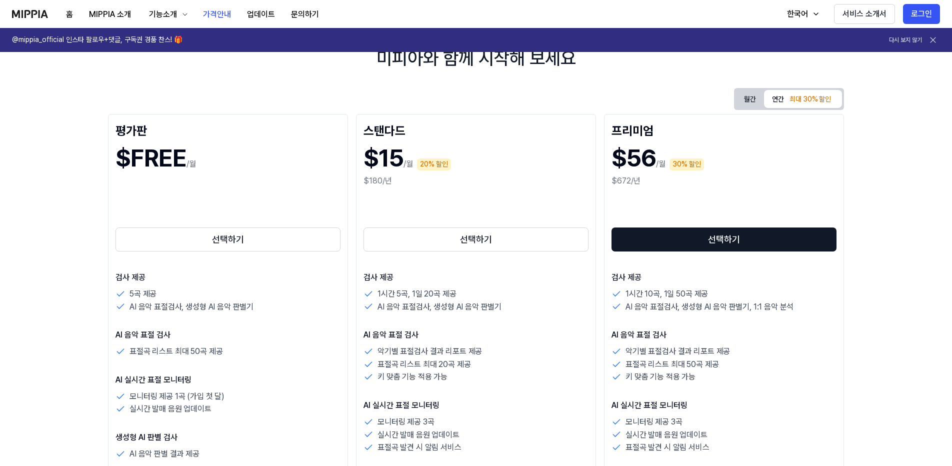
drag, startPoint x: 73, startPoint y: 330, endPoint x: 69, endPoint y: 362, distance: 31.8
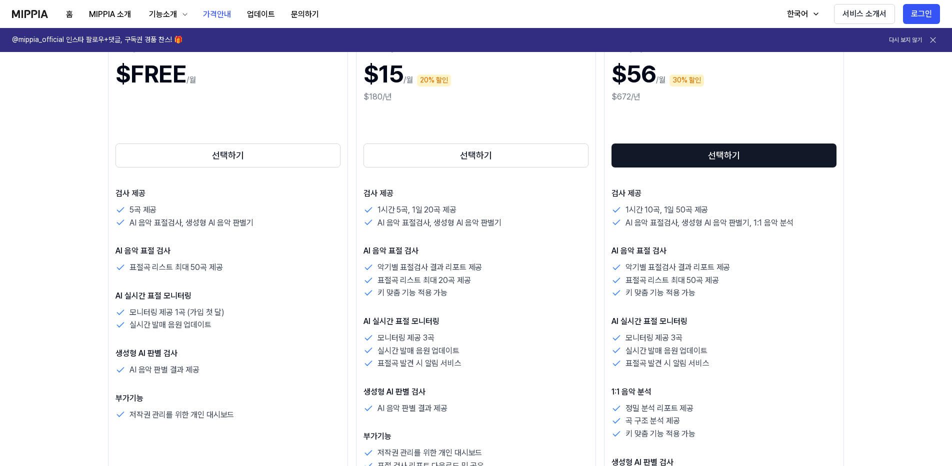
drag, startPoint x: 81, startPoint y: 266, endPoint x: 79, endPoint y: 302, distance: 36.1
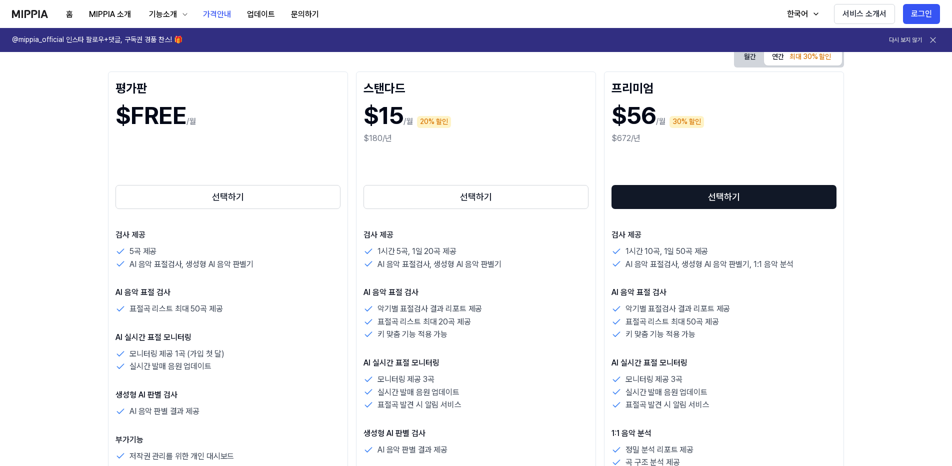
drag, startPoint x: 77, startPoint y: 308, endPoint x: 86, endPoint y: 232, distance: 76.6
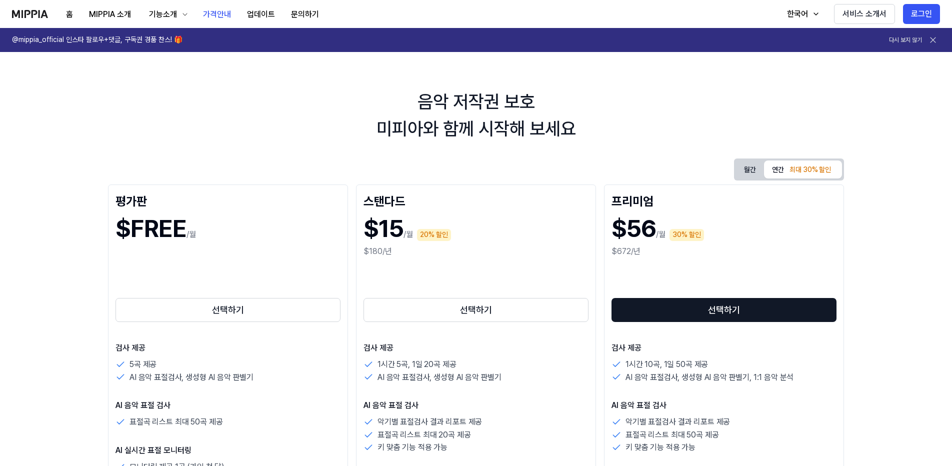
scroll to position [0, 0]
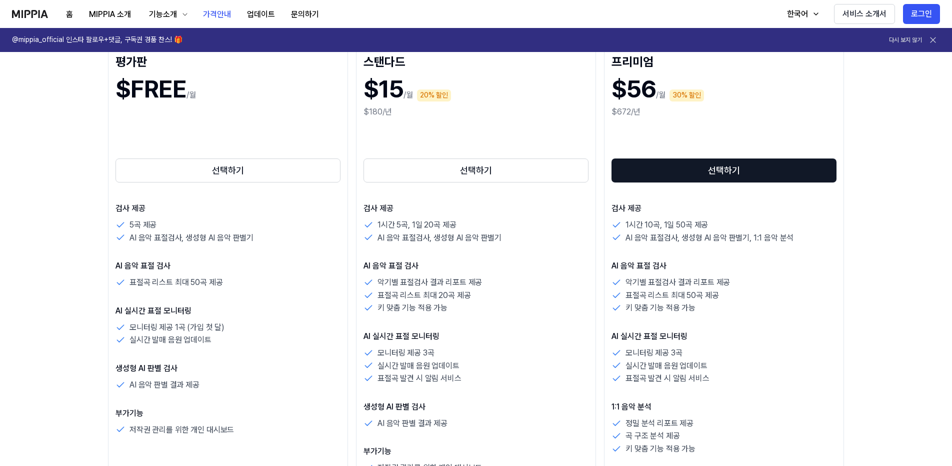
drag, startPoint x: 84, startPoint y: 239, endPoint x: 74, endPoint y: 270, distance: 32.0
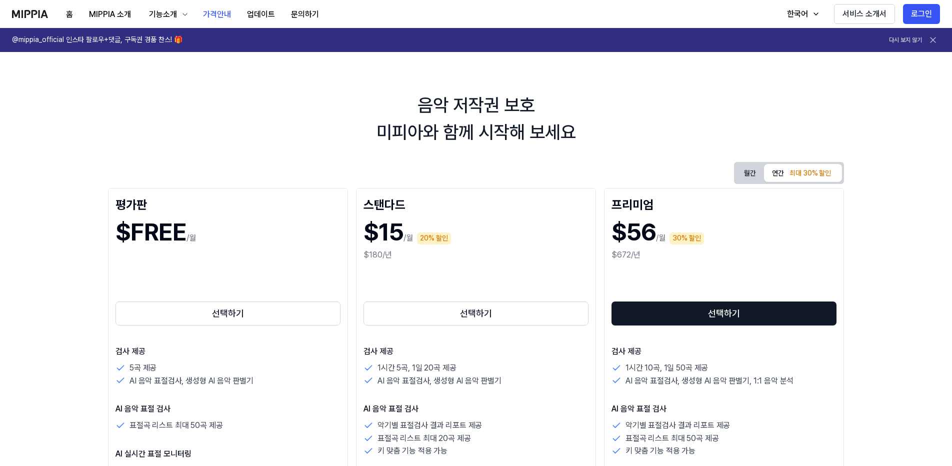
drag, startPoint x: 89, startPoint y: 344, endPoint x: 97, endPoint y: 262, distance: 82.9
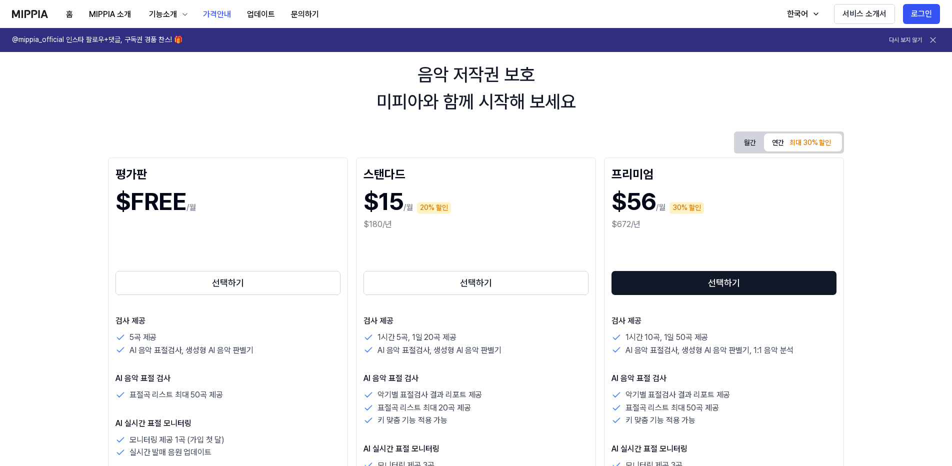
drag, startPoint x: 120, startPoint y: 267, endPoint x: 92, endPoint y: 318, distance: 58.2
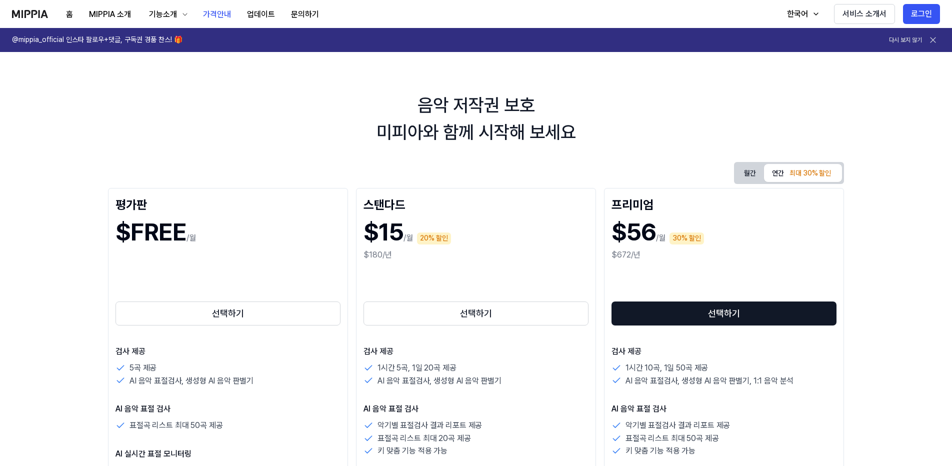
drag, startPoint x: 85, startPoint y: 329, endPoint x: 83, endPoint y: 277, distance: 52.1
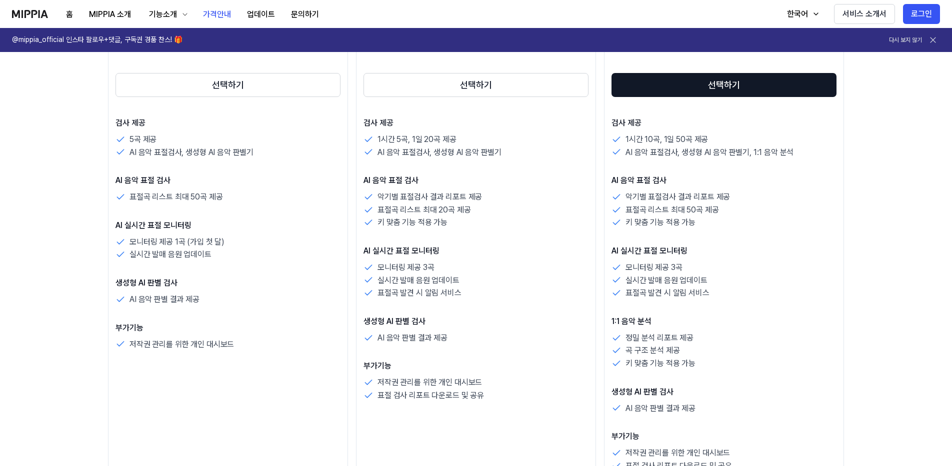
drag, startPoint x: 83, startPoint y: 258, endPoint x: 79, endPoint y: 310, distance: 52.2
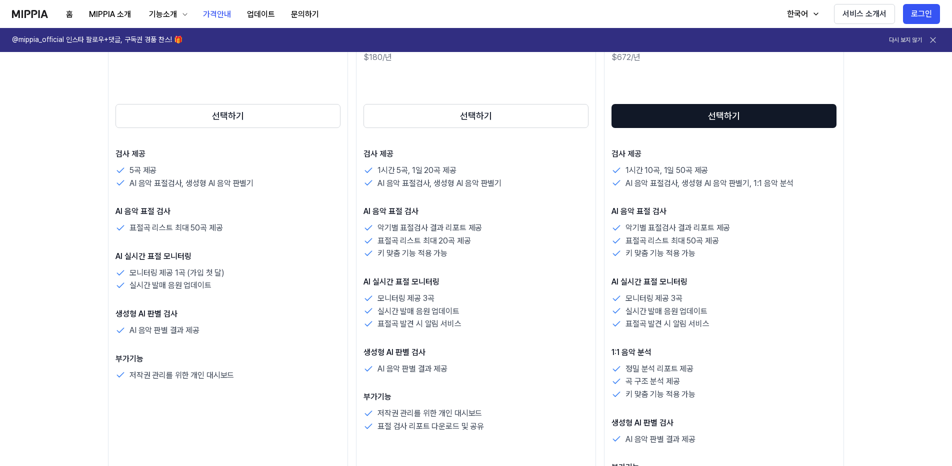
drag, startPoint x: 80, startPoint y: 329, endPoint x: 90, endPoint y: 258, distance: 72.2
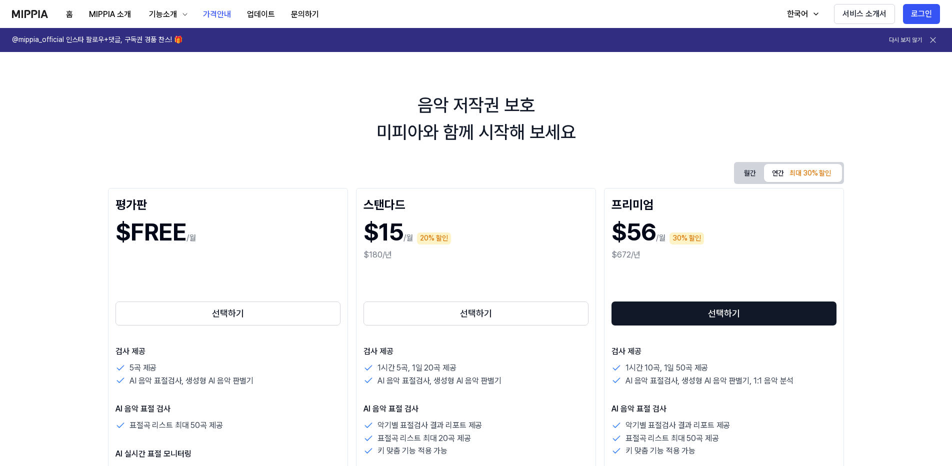
drag, startPoint x: 113, startPoint y: 324, endPoint x: 122, endPoint y: 183, distance: 141.8
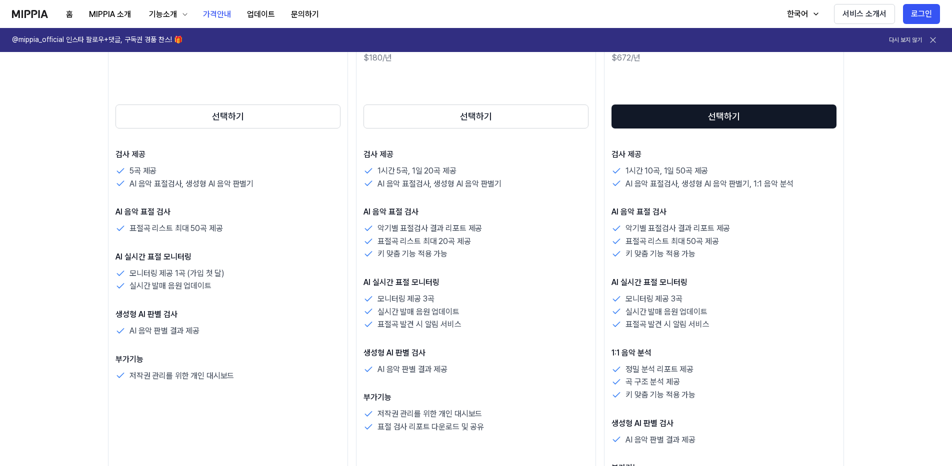
drag, startPoint x: 106, startPoint y: 158, endPoint x: 97, endPoint y: 258, distance: 100.9
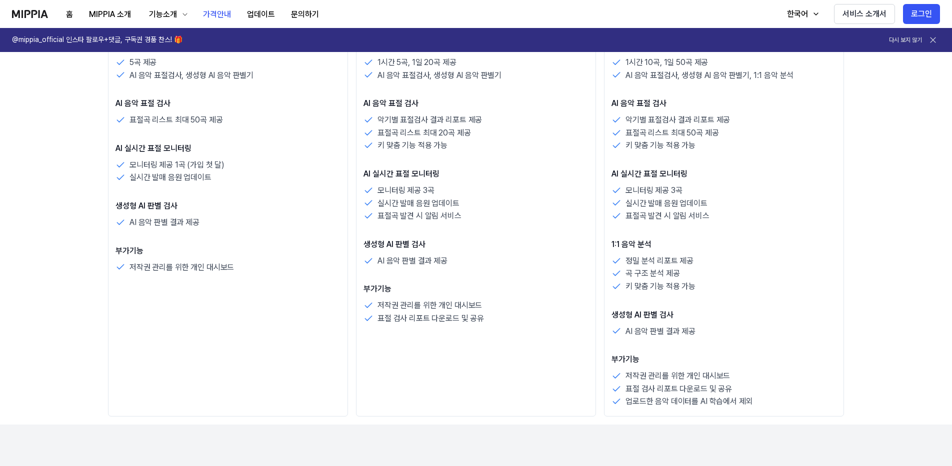
scroll to position [79, 0]
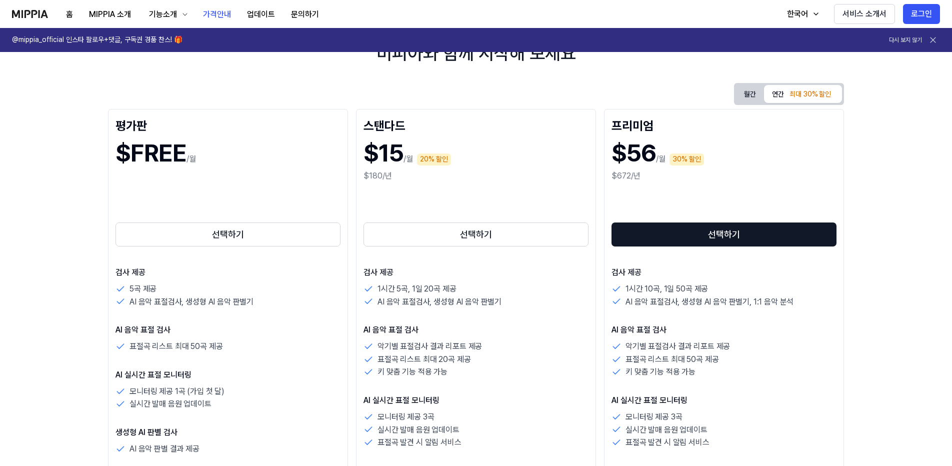
drag, startPoint x: 83, startPoint y: 298, endPoint x: 109, endPoint y: 145, distance: 155.3
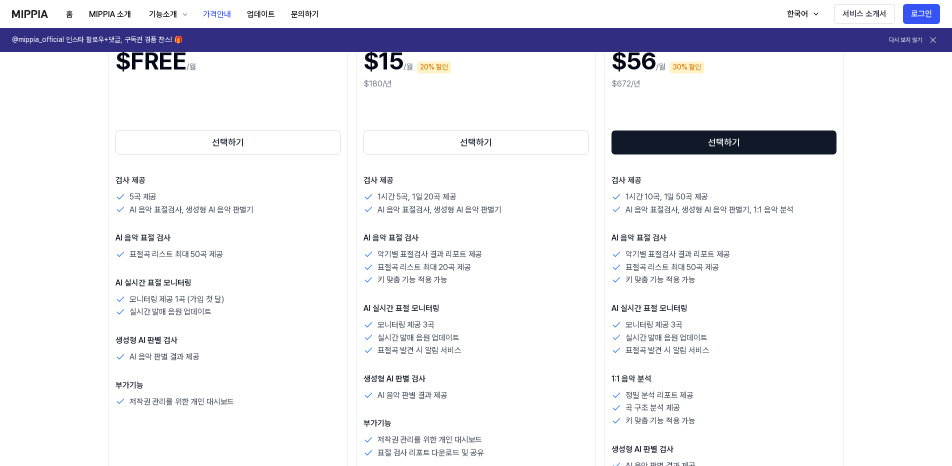
drag, startPoint x: 91, startPoint y: 212, endPoint x: 87, endPoint y: 239, distance: 27.8
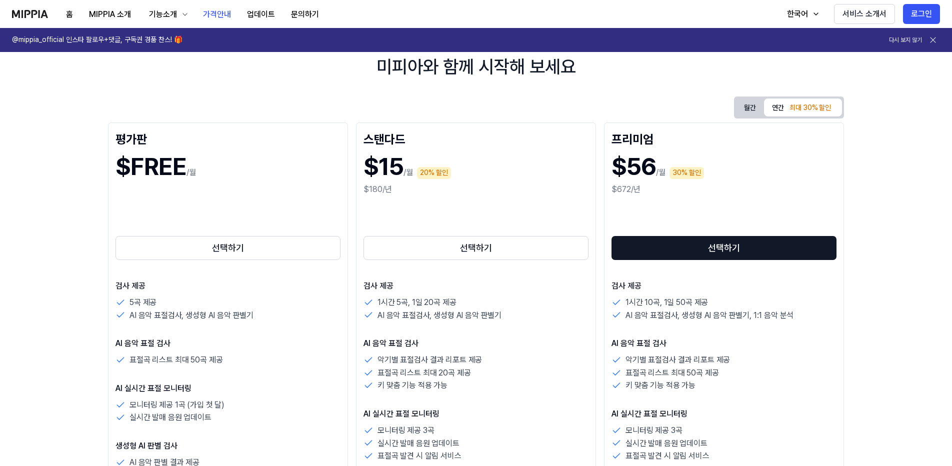
drag, startPoint x: 67, startPoint y: 275, endPoint x: 76, endPoint y: 201, distance: 75.1
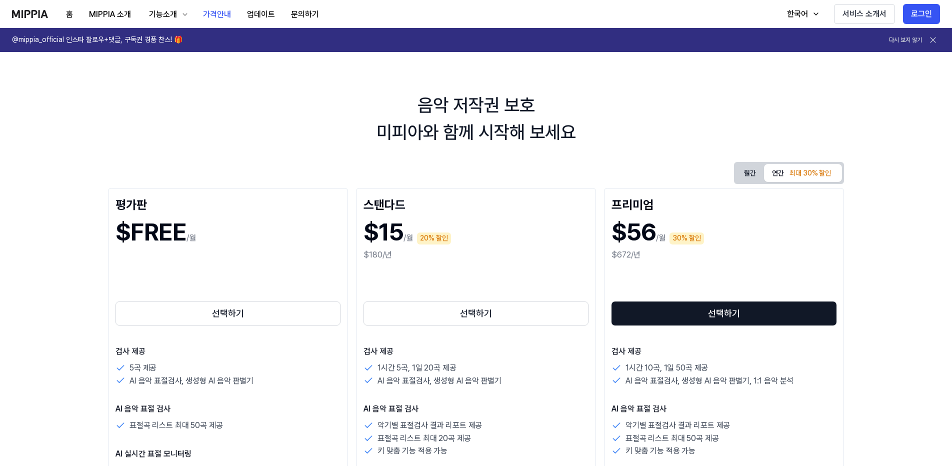
drag, startPoint x: 85, startPoint y: 242, endPoint x: 95, endPoint y: 170, distance: 72.7
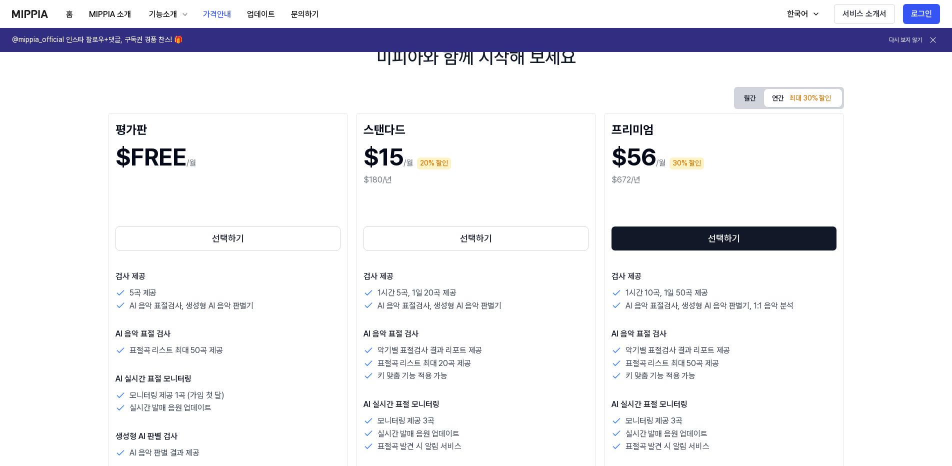
drag, startPoint x: 683, startPoint y: 370, endPoint x: 668, endPoint y: 416, distance: 47.9
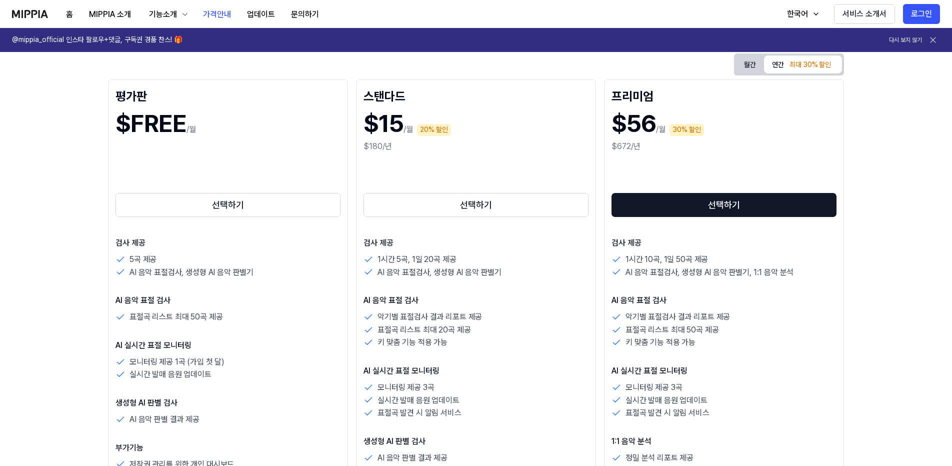
drag, startPoint x: 663, startPoint y: 414, endPoint x: 655, endPoint y: 333, distance: 80.9
drag, startPoint x: 657, startPoint y: 351, endPoint x: 651, endPoint y: 394, distance: 43.9
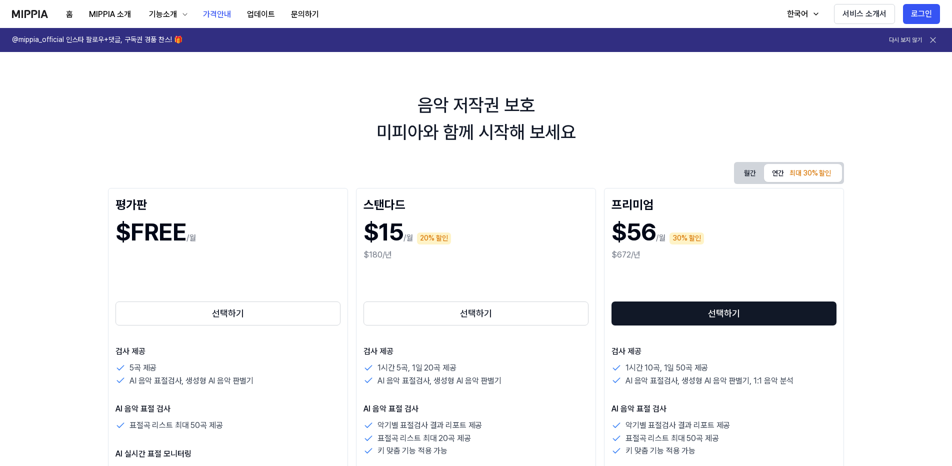
drag, startPoint x: 634, startPoint y: 378, endPoint x: 579, endPoint y: 270, distance: 121.7
click at [386, 377] on p "AI 음악 표절검사, 생성형 AI 음악 판별기" at bounding box center [440, 381] width 124 height 13
click at [382, 386] on p "AI 음악 표절검사, 생성형 AI 음악 판별기" at bounding box center [440, 381] width 124 height 13
drag, startPoint x: 382, startPoint y: 386, endPoint x: 382, endPoint y: 402, distance: 16.0
click at [382, 386] on p "AI 음악 표절검사, 생성형 AI 음악 판별기" at bounding box center [440, 381] width 124 height 13
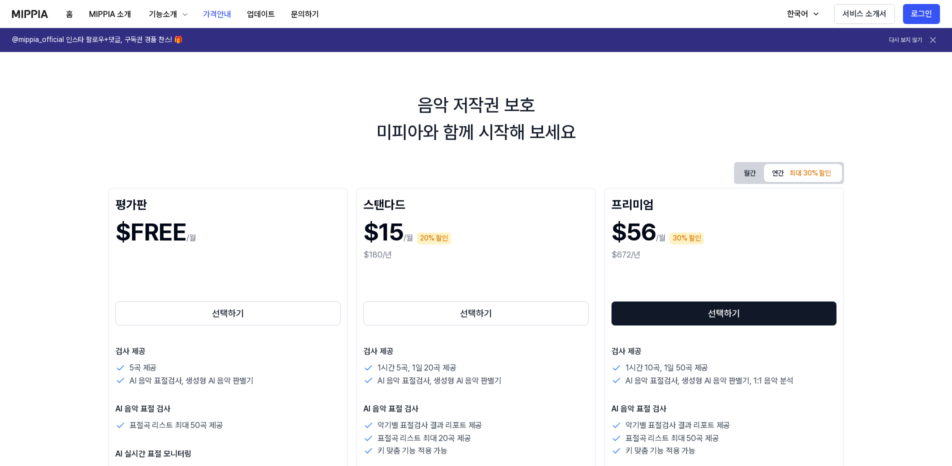
drag, startPoint x: 627, startPoint y: 368, endPoint x: 661, endPoint y: 369, distance: 34.5
click at [661, 369] on p "1시간 10곡, 1일 50곡 제공" at bounding box center [667, 368] width 83 height 13
drag, startPoint x: 661, startPoint y: 369, endPoint x: 690, endPoint y: 369, distance: 28.5
click at [690, 369] on p "1시간 10곡, 1일 50곡 제공" at bounding box center [667, 368] width 83 height 13
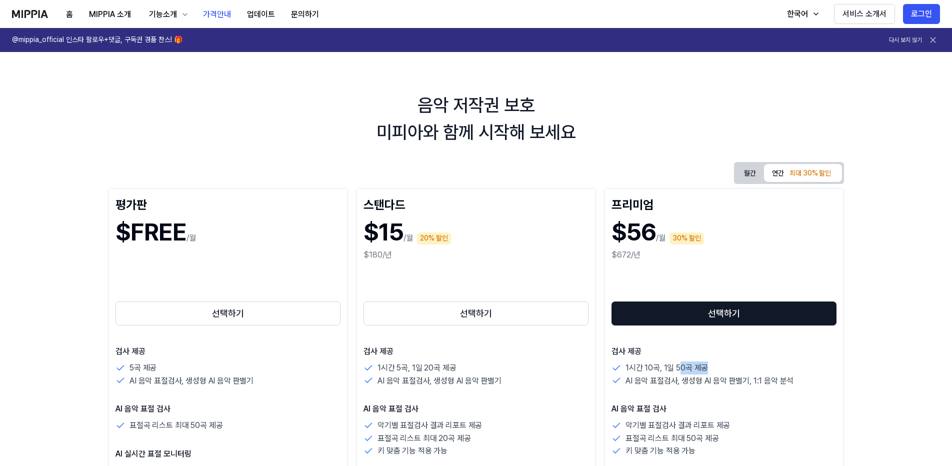
drag, startPoint x: 705, startPoint y: 367, endPoint x: 682, endPoint y: 364, distance: 23.7
click at [682, 364] on p "1시간 10곡, 1일 50곡 제공" at bounding box center [667, 368] width 83 height 13
click at [679, 364] on p "1시간 10곡, 1일 50곡 제공" at bounding box center [667, 368] width 83 height 13
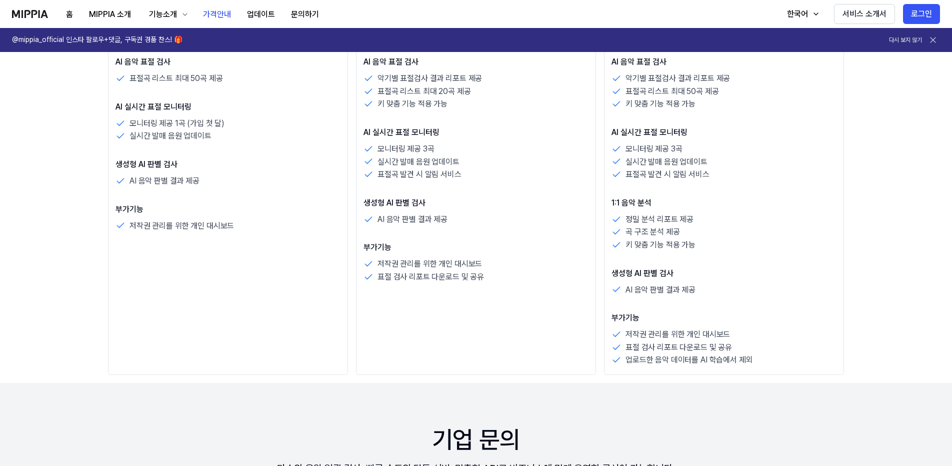
drag, startPoint x: 697, startPoint y: 317, endPoint x: 682, endPoint y: 354, distance: 40.1
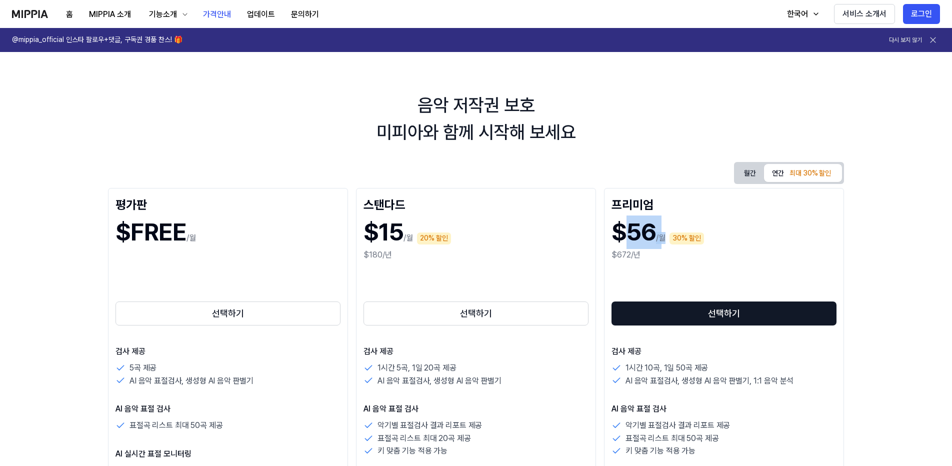
drag, startPoint x: 631, startPoint y: 231, endPoint x: 679, endPoint y: 256, distance: 54.4
click at [679, 256] on div "$56 /월 30% 할인 $672/년" at bounding box center [724, 238] width 225 height 52
drag, startPoint x: 679, startPoint y: 256, endPoint x: 691, endPoint y: 269, distance: 17.3
click at [691, 269] on div "선택하기" at bounding box center [724, 296] width 225 height 64
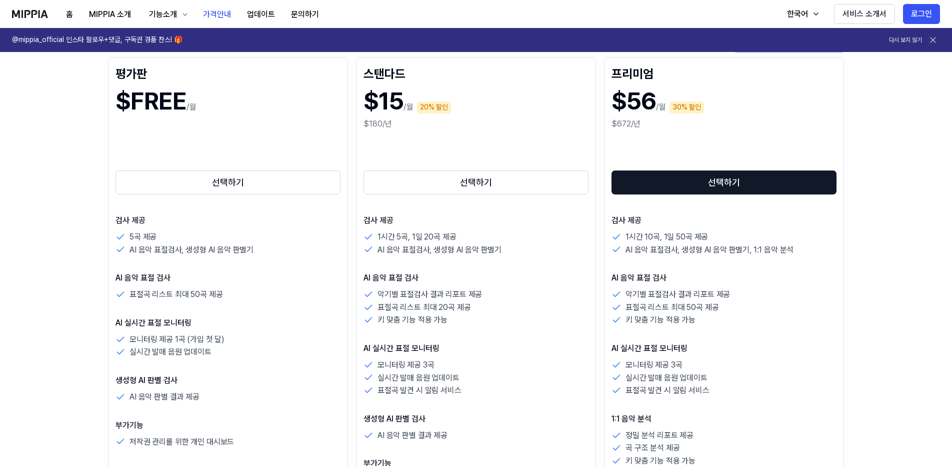
drag, startPoint x: 541, startPoint y: 312, endPoint x: 521, endPoint y: 240, distance: 74.3
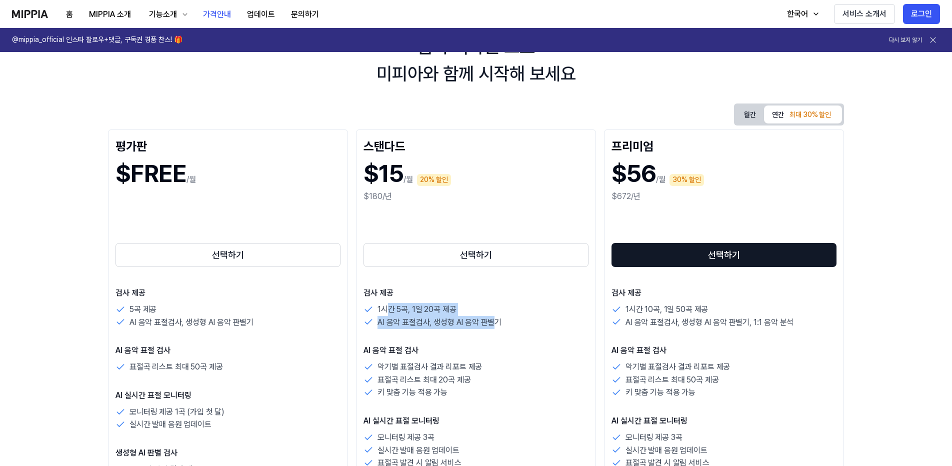
drag, startPoint x: 391, startPoint y: 303, endPoint x: 498, endPoint y: 325, distance: 109.2
click at [498, 325] on div "1시간 5곡, 1일 20곡 제공 AI 음악 표절검사, 생성형 AI 음악 판별기" at bounding box center [476, 316] width 225 height 26
click at [498, 325] on p "AI 음악 표절검사, 생성형 AI 음악 판별기" at bounding box center [440, 322] width 124 height 13
click at [504, 344] on div "검사 제공 1시간 5곡, 1일 20곡 제공 AI 음악 표절검사, 생성형 AI 음악 판별기 AI 음악 표절 검사 악기별 표절검사 결과 리포트 제…" at bounding box center [476, 429] width 225 height 285
drag, startPoint x: 500, startPoint y: 347, endPoint x: 409, endPoint y: 345, distance: 91.0
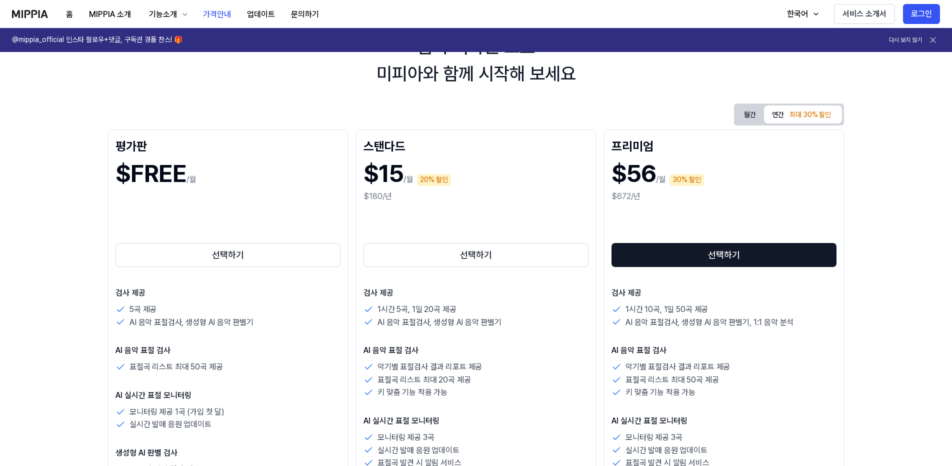
click at [409, 345] on p "AI 음악 표절 검사" at bounding box center [476, 351] width 225 height 12
drag, startPoint x: 409, startPoint y: 345, endPoint x: 398, endPoint y: 352, distance: 12.9
click at [409, 344] on div "검사 제공 1시간 5곡, 1일 20곡 제공 AI 음악 표절검사, 생성형 AI 음악 판별기 AI 음악 표절 검사 악기별 표절검사 결과 리포트 제…" at bounding box center [476, 429] width 225 height 285
click at [385, 363] on p "악기별 표절검사 결과 리포트 제공" at bounding box center [430, 367] width 105 height 13
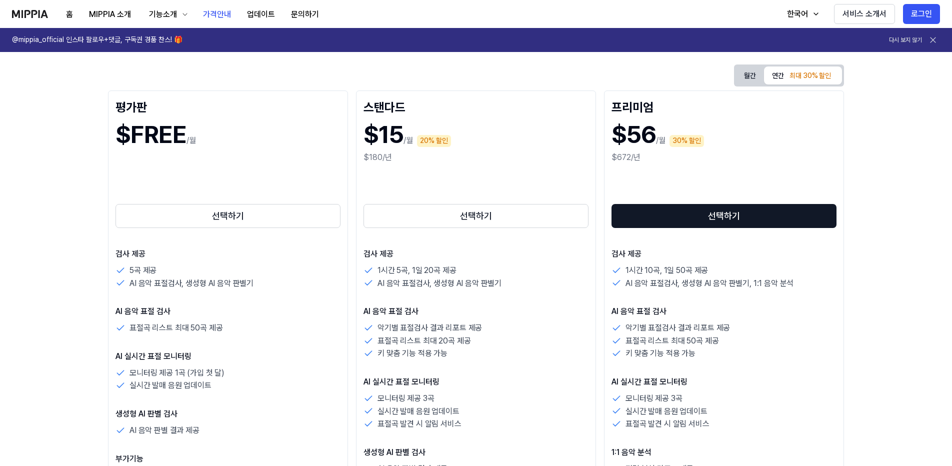
drag, startPoint x: 693, startPoint y: 354, endPoint x: 686, endPoint y: 375, distance: 21.7
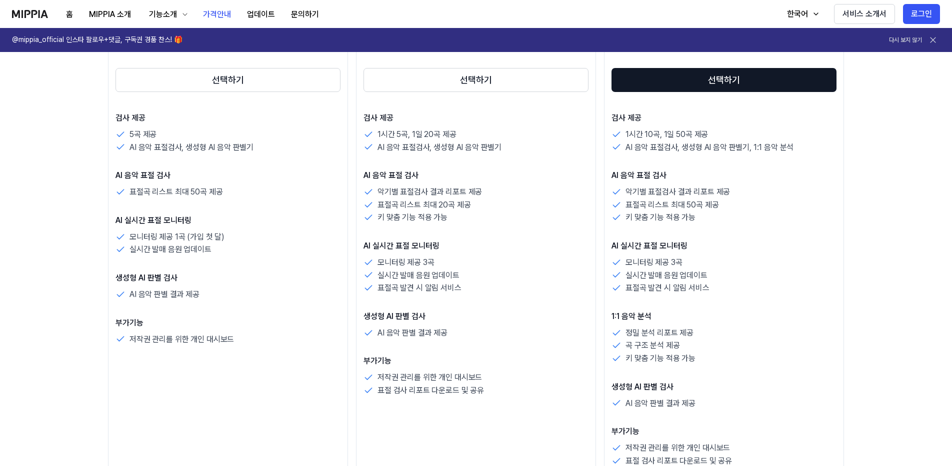
scroll to position [0, 0]
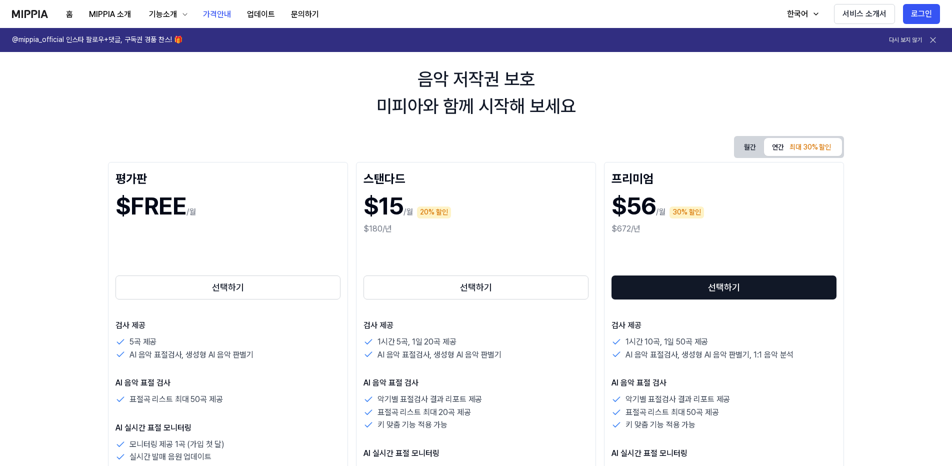
drag, startPoint x: 60, startPoint y: 193, endPoint x: 50, endPoint y: 221, distance: 29.9
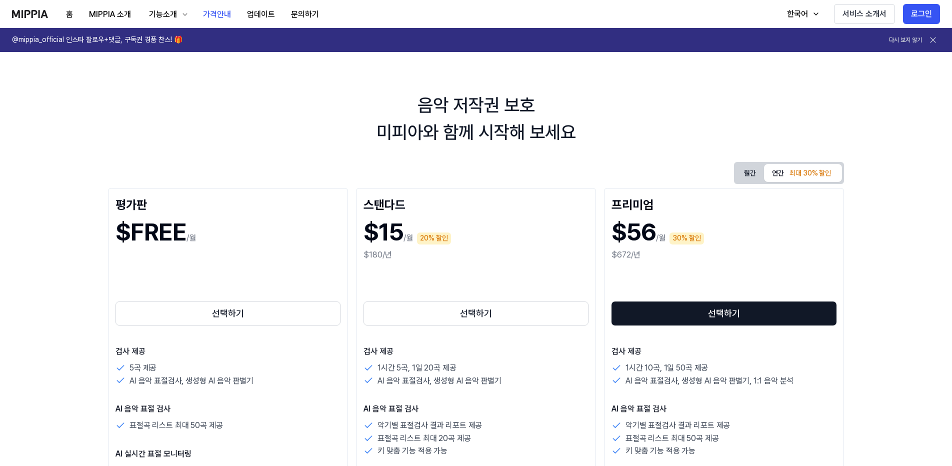
drag, startPoint x: 53, startPoint y: 251, endPoint x: 56, endPoint y: 202, distance: 48.6
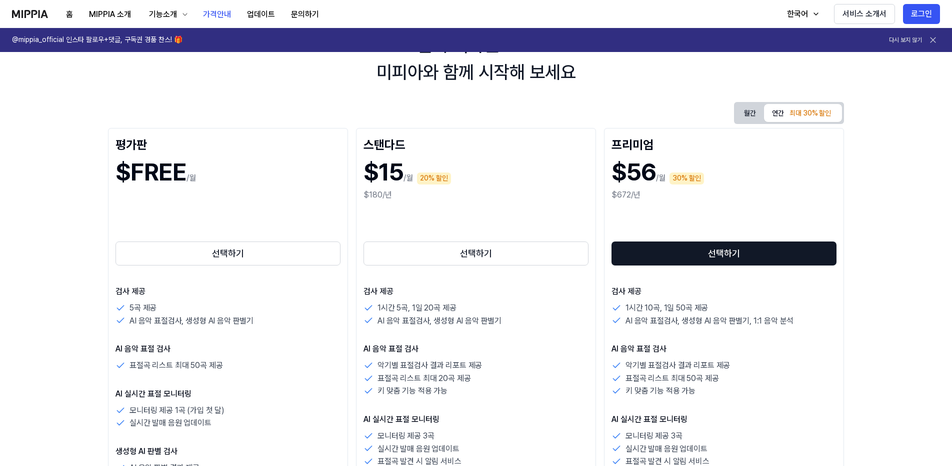
drag, startPoint x: 61, startPoint y: 189, endPoint x: 61, endPoint y: 242, distance: 53.5
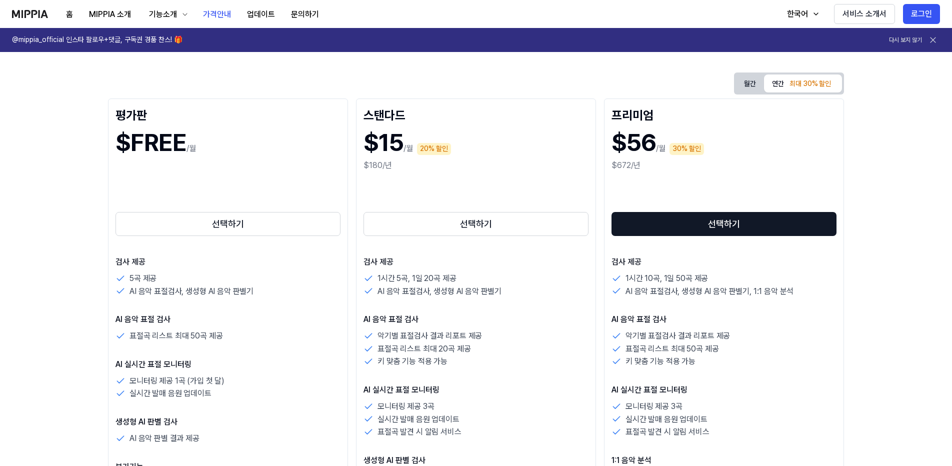
scroll to position [365, 0]
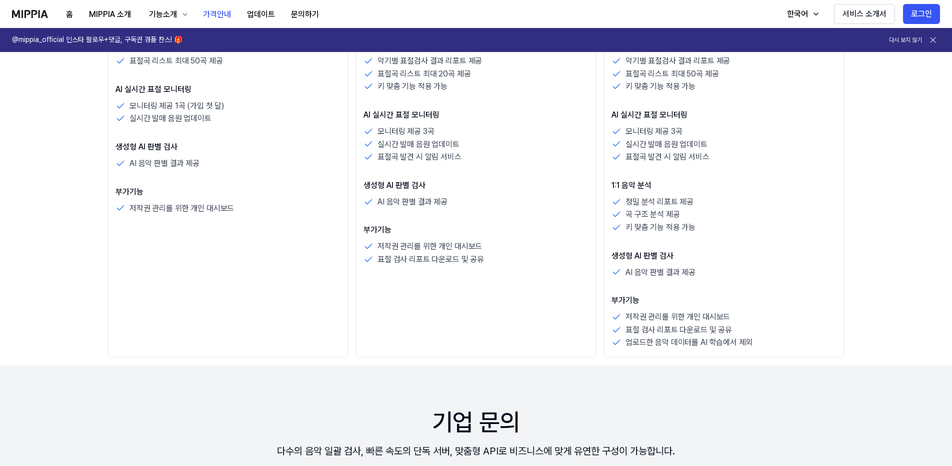
drag, startPoint x: 69, startPoint y: 209, endPoint x: 33, endPoint y: 312, distance: 109.1
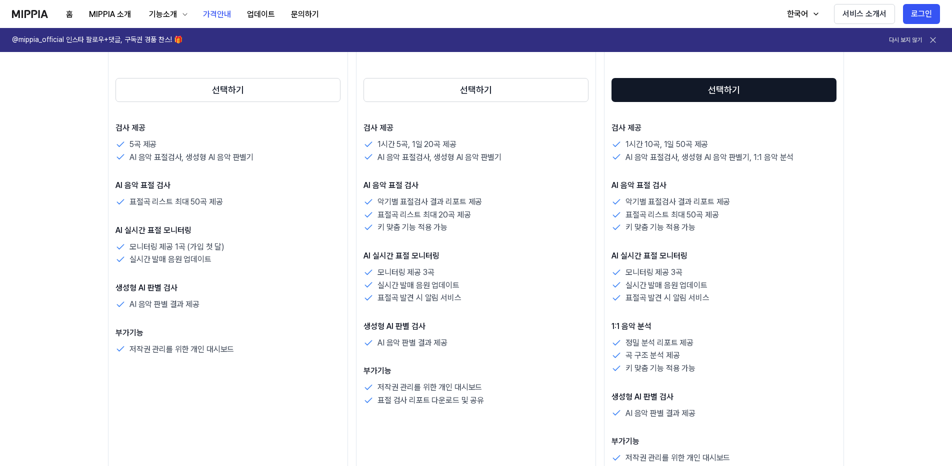
drag, startPoint x: 109, startPoint y: 298, endPoint x: 109, endPoint y: 318, distance: 20.5
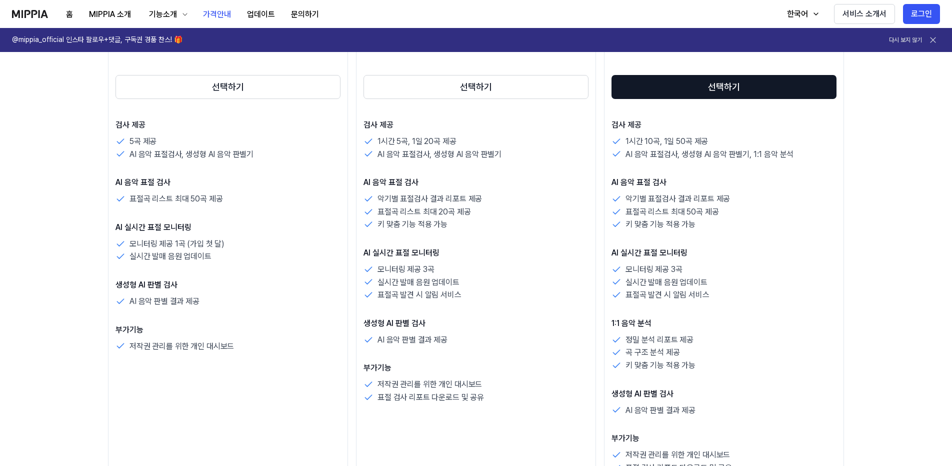
drag, startPoint x: 110, startPoint y: 316, endPoint x: 110, endPoint y: 240, distance: 76.0
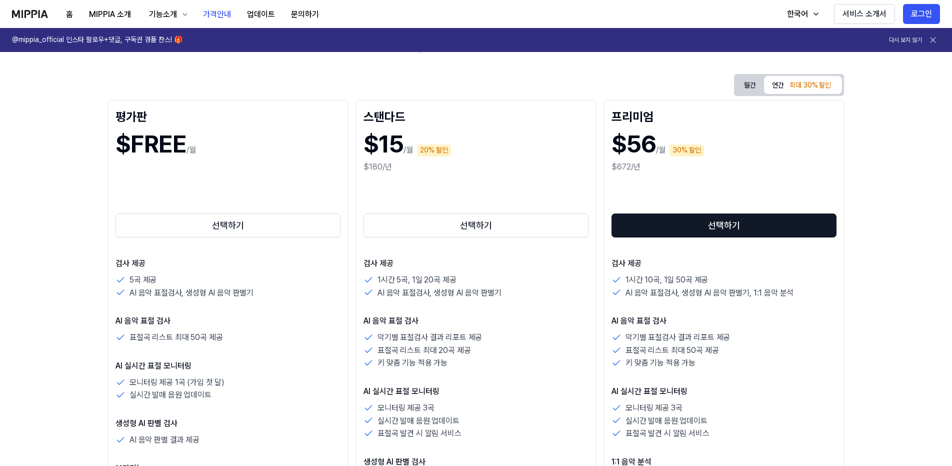
drag, startPoint x: 98, startPoint y: 251, endPoint x: 84, endPoint y: 289, distance: 41.0
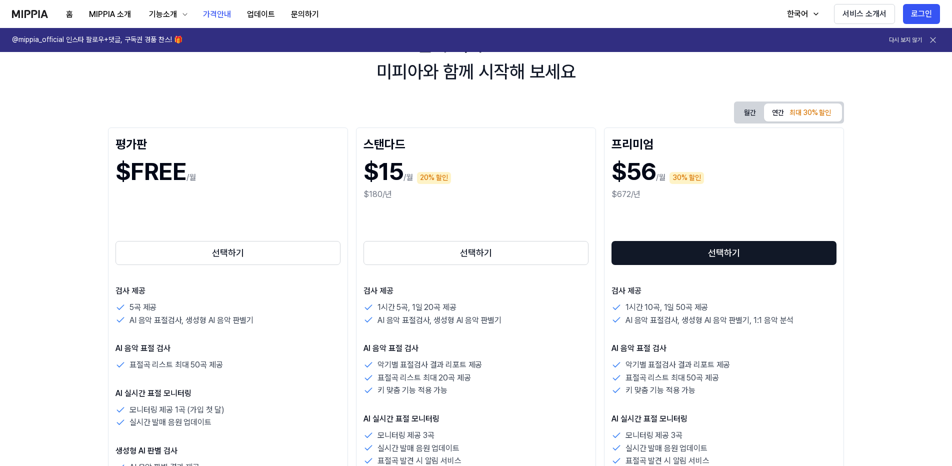
drag, startPoint x: 77, startPoint y: 283, endPoint x: 80, endPoint y: 255, distance: 27.7
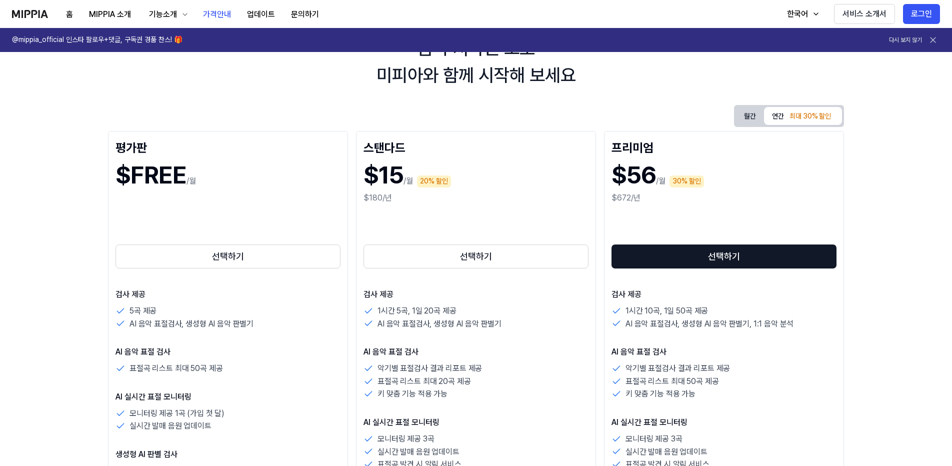
drag, startPoint x: 83, startPoint y: 249, endPoint x: 78, endPoint y: 290, distance: 40.8
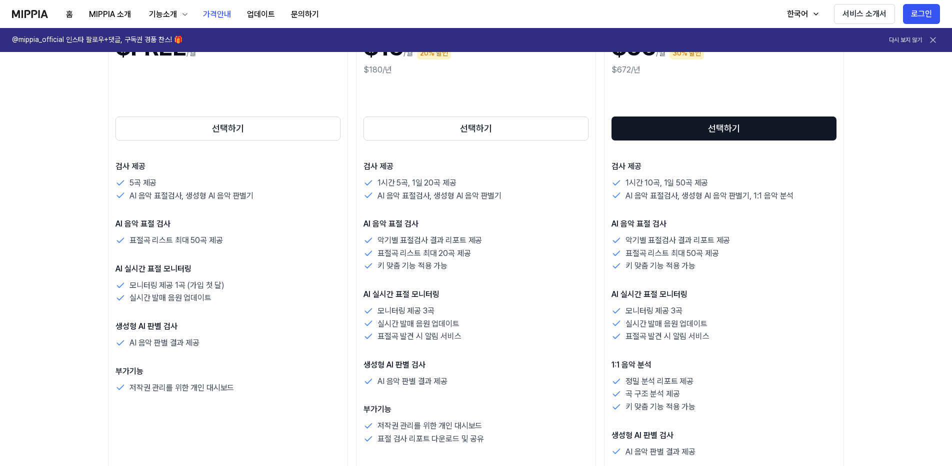
drag, startPoint x: 79, startPoint y: 283, endPoint x: 76, endPoint y: 354, distance: 70.6
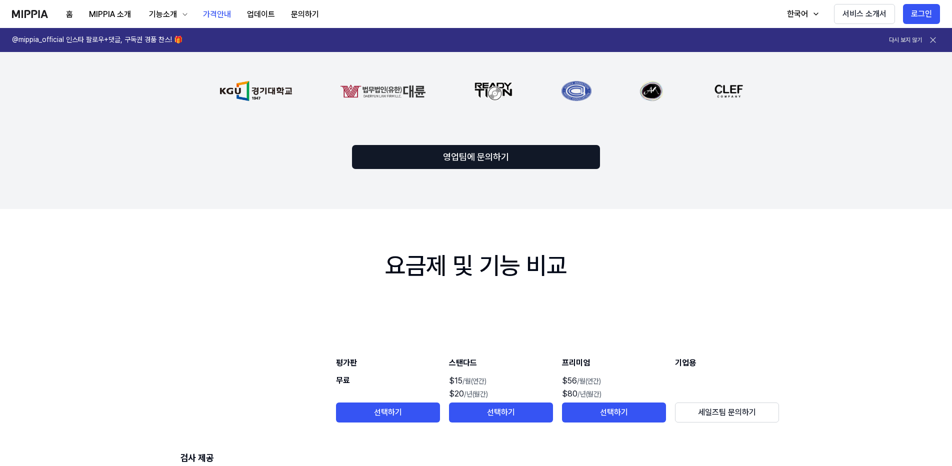
scroll to position [146, 0]
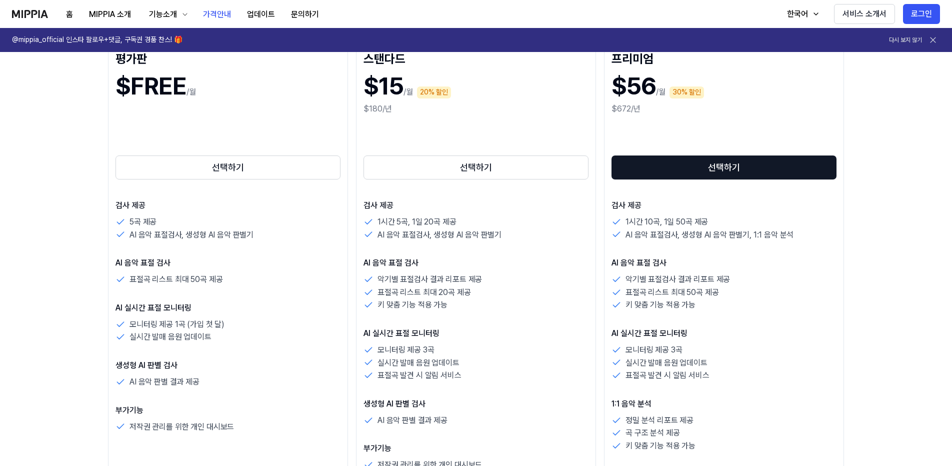
drag, startPoint x: 75, startPoint y: 346, endPoint x: 86, endPoint y: 172, distance: 174.9
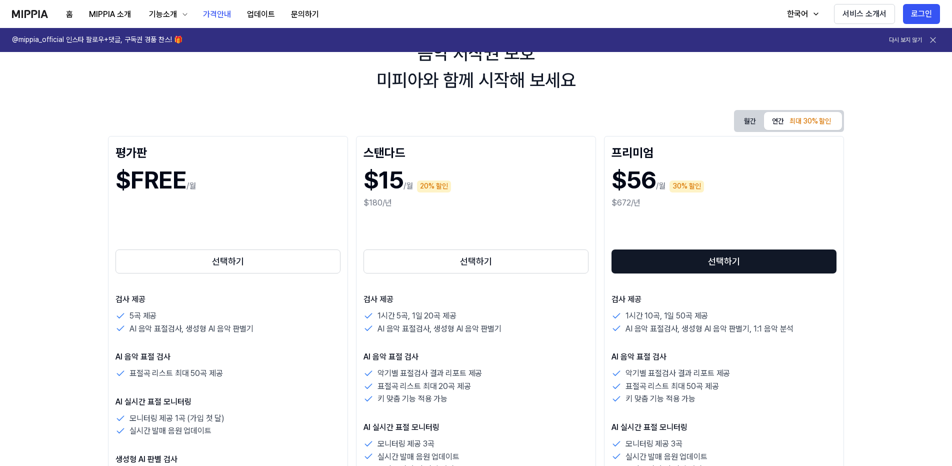
scroll to position [215, 0]
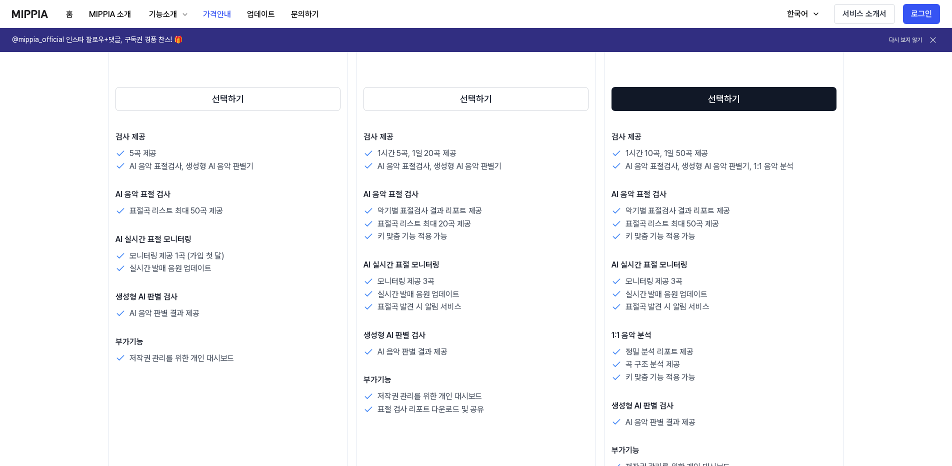
drag, startPoint x: 83, startPoint y: 213, endPoint x: 83, endPoint y: 224, distance: 11.0
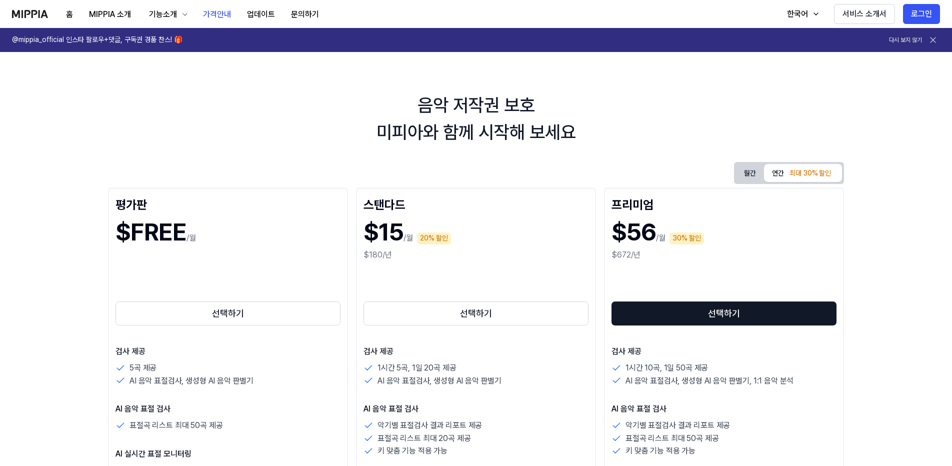
drag, startPoint x: 74, startPoint y: 339, endPoint x: 90, endPoint y: 174, distance: 165.3
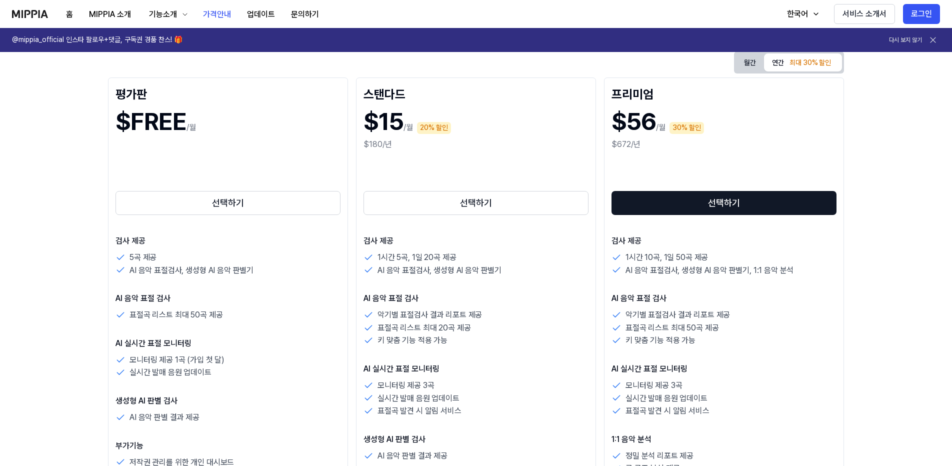
drag, startPoint x: 88, startPoint y: 117, endPoint x: 63, endPoint y: 226, distance: 112.3
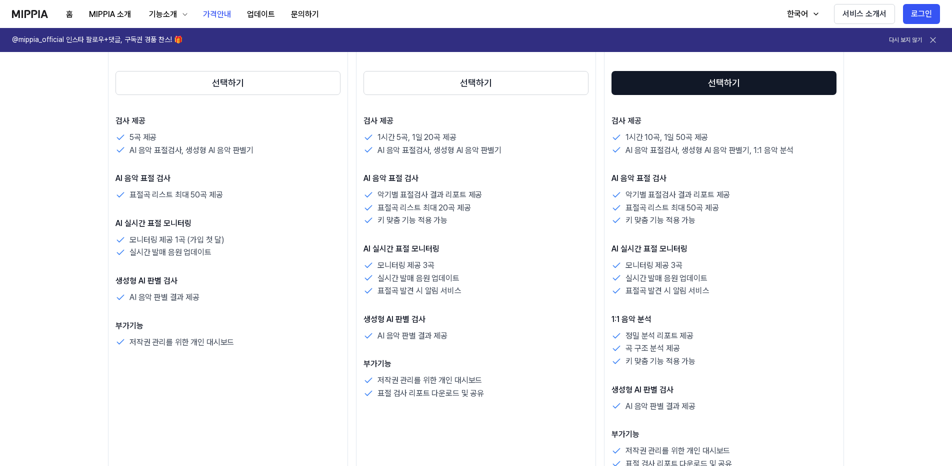
drag, startPoint x: 57, startPoint y: 239, endPoint x: 66, endPoint y: 161, distance: 78.0
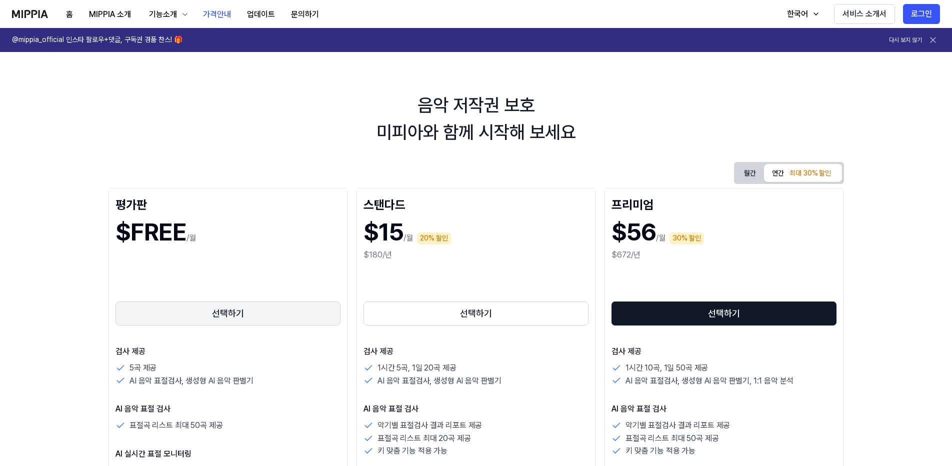
click at [229, 309] on button "선택하기" at bounding box center [228, 314] width 225 height 24
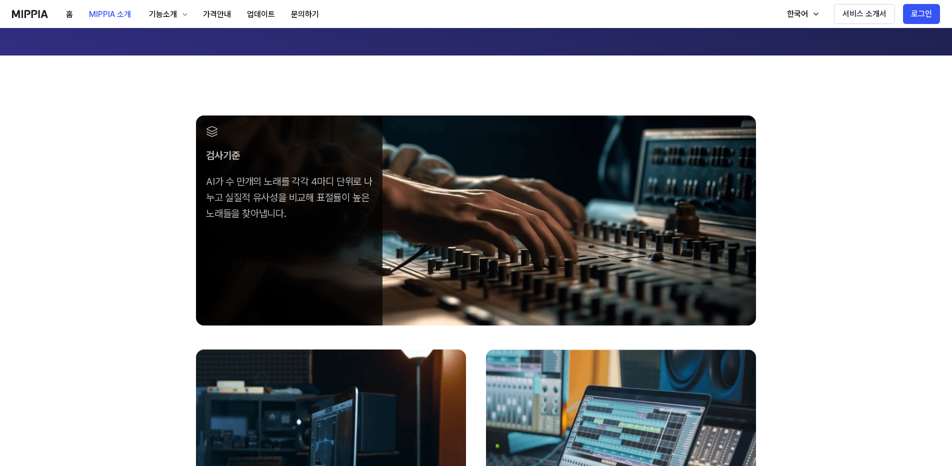
drag, startPoint x: 182, startPoint y: 238, endPoint x: 180, endPoint y: 256, distance: 18.6
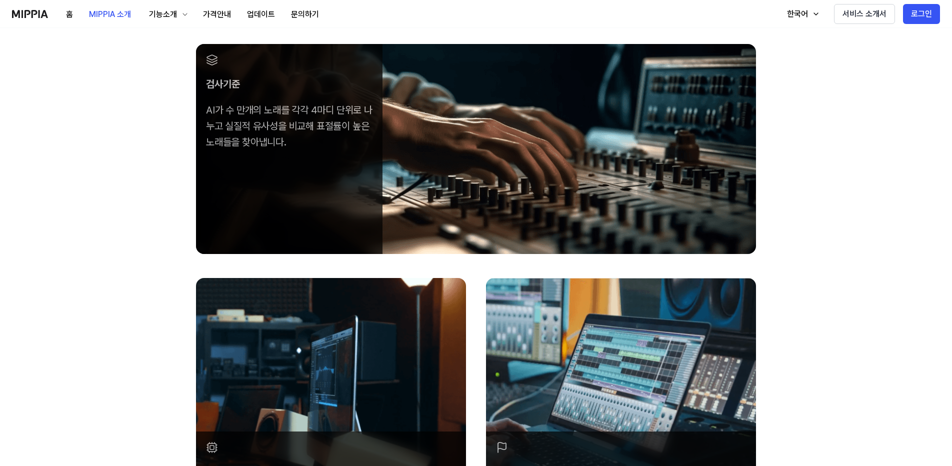
drag, startPoint x: 174, startPoint y: 257, endPoint x: 168, endPoint y: 285, distance: 28.2
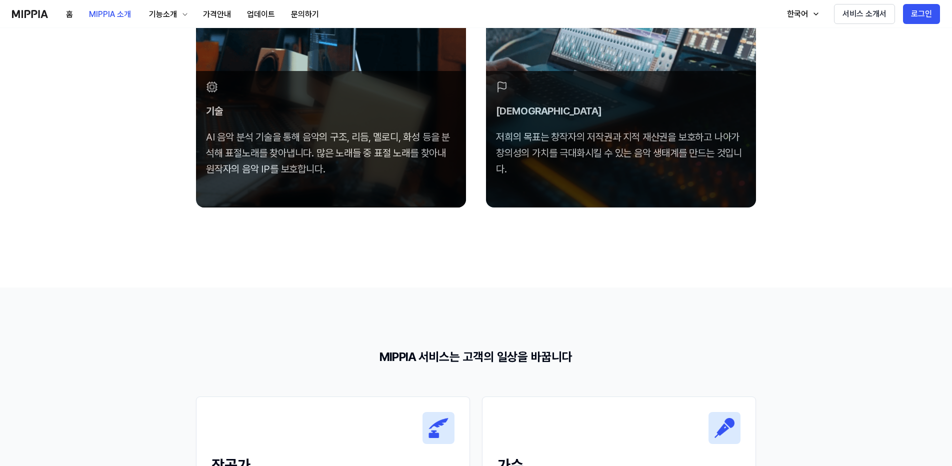
drag, startPoint x: 165, startPoint y: 249, endPoint x: 140, endPoint y: 327, distance: 81.8
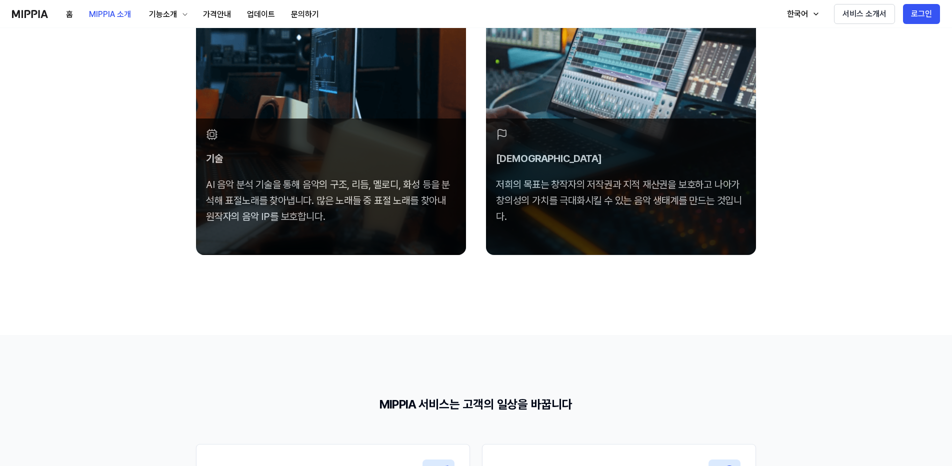
drag, startPoint x: 146, startPoint y: 310, endPoint x: 149, endPoint y: 277, distance: 32.7
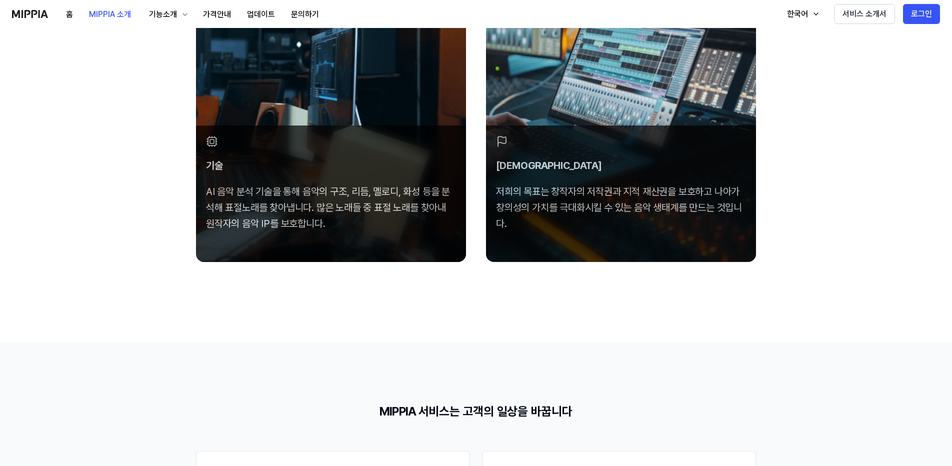
drag, startPoint x: 187, startPoint y: 333, endPoint x: 187, endPoint y: 317, distance: 16.5
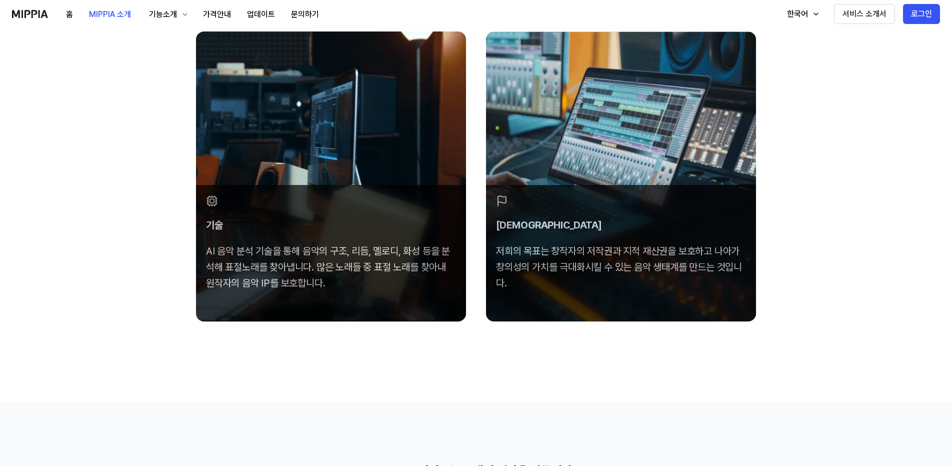
drag, startPoint x: 230, startPoint y: 341, endPoint x: 247, endPoint y: 291, distance: 52.8
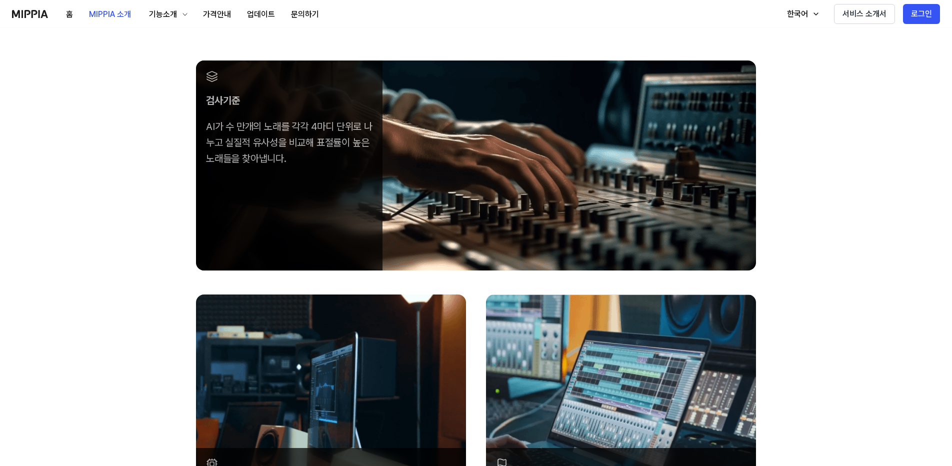
drag, startPoint x: 535, startPoint y: 386, endPoint x: 407, endPoint y: 282, distance: 165.7
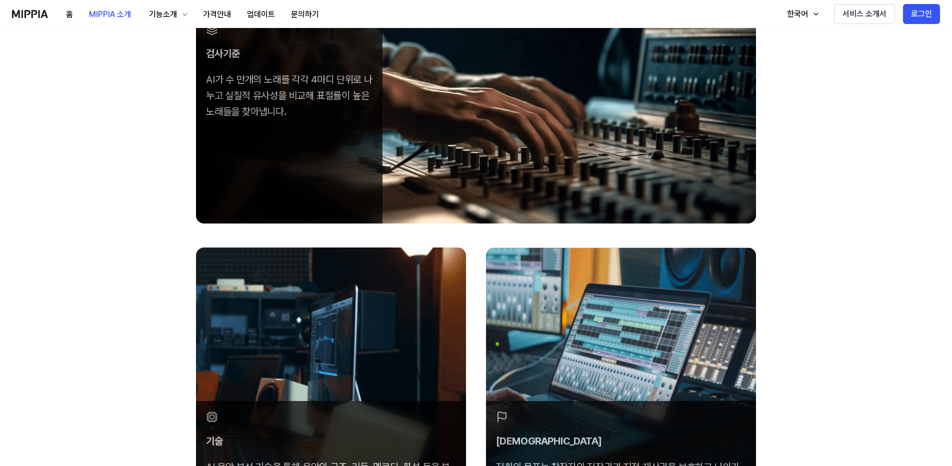
drag, startPoint x: 325, startPoint y: 235, endPoint x: 315, endPoint y: 314, distance: 80.1
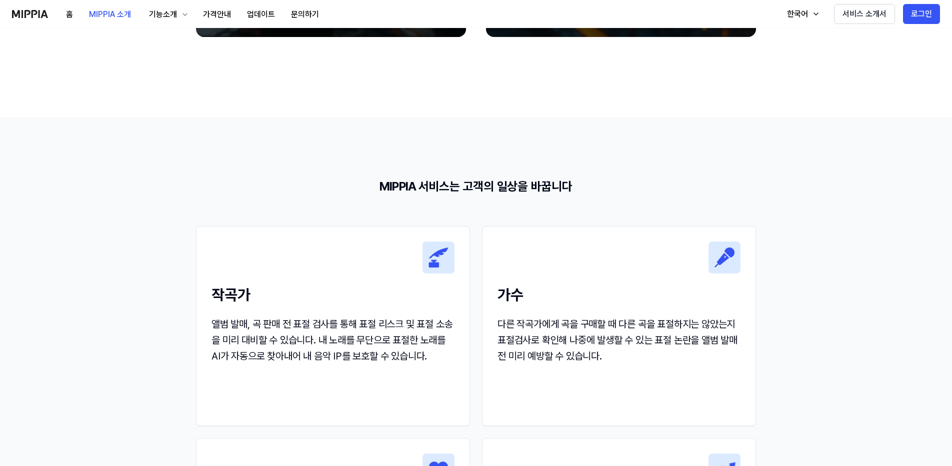
scroll to position [864, 0]
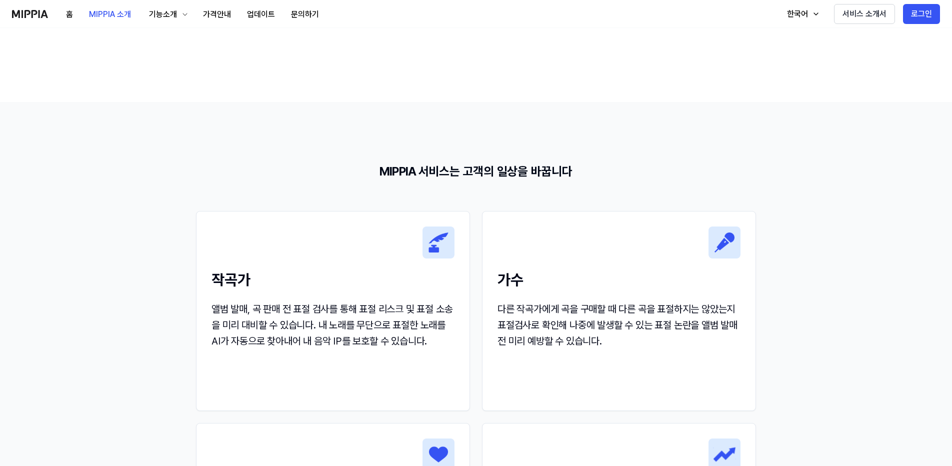
drag, startPoint x: 165, startPoint y: 311, endPoint x: 159, endPoint y: 338, distance: 27.6
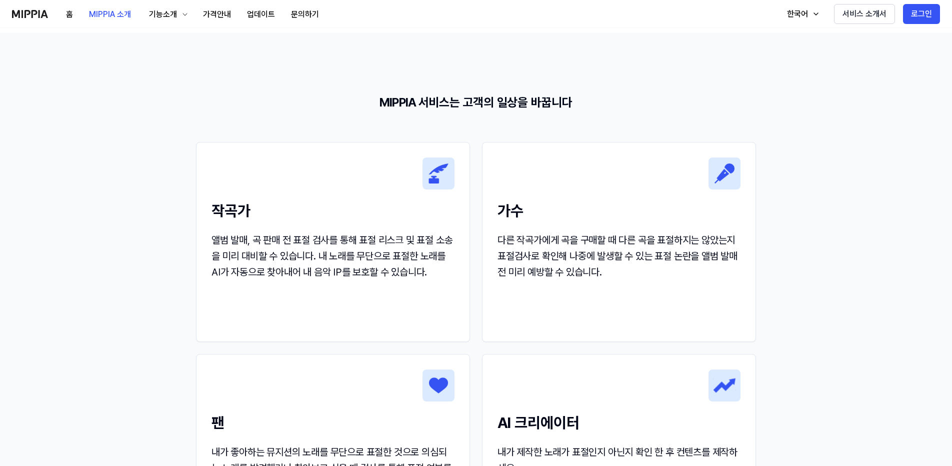
drag, startPoint x: 163, startPoint y: 327, endPoint x: 153, endPoint y: 374, distance: 48.2
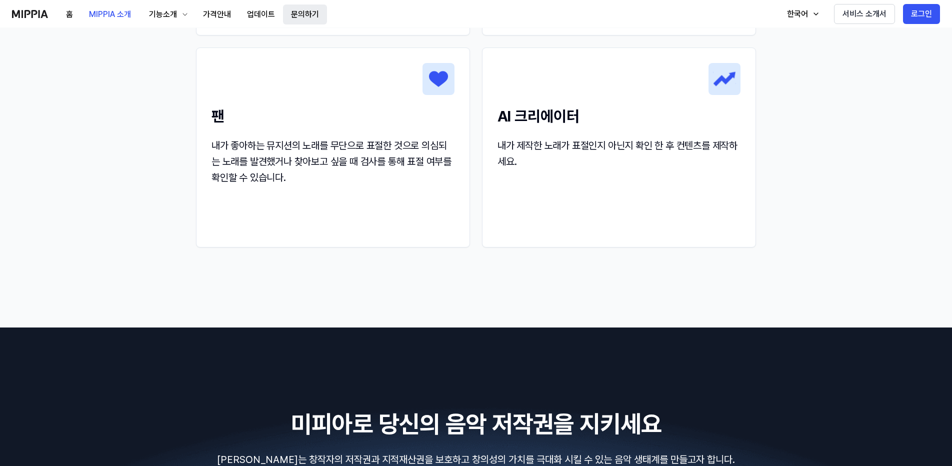
scroll to position [0, 0]
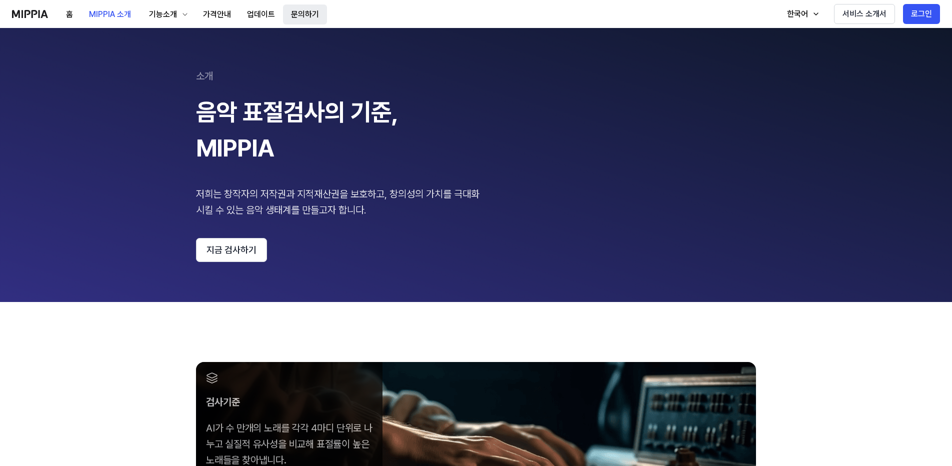
drag, startPoint x: 219, startPoint y: 237, endPoint x: 284, endPoint y: 12, distance: 233.8
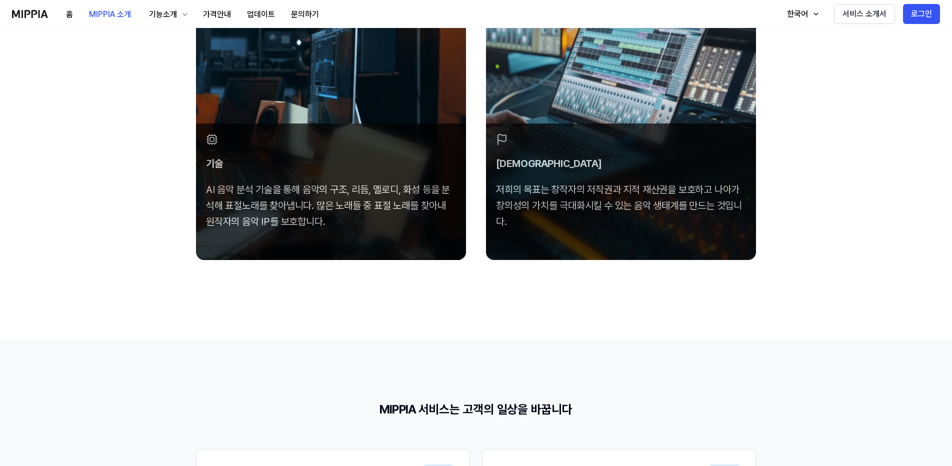
drag, startPoint x: 161, startPoint y: 181, endPoint x: 129, endPoint y: 356, distance: 177.9
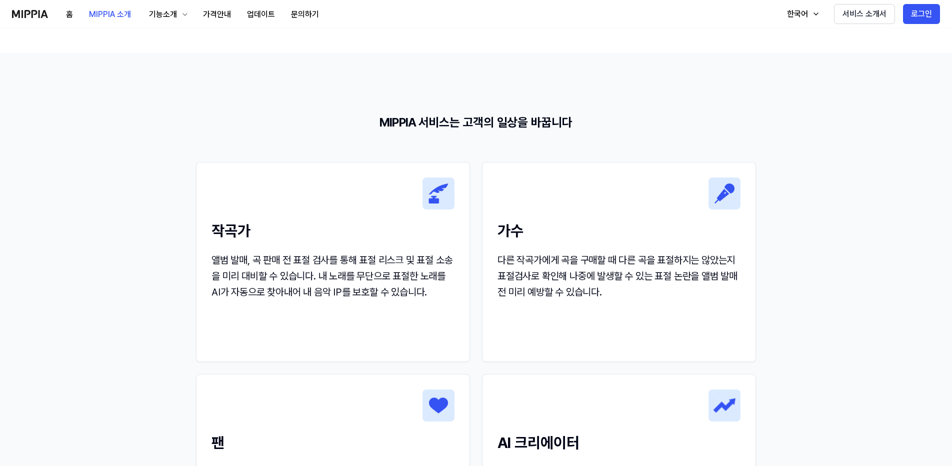
drag, startPoint x: 128, startPoint y: 294, endPoint x: 137, endPoint y: 258, distance: 36.5
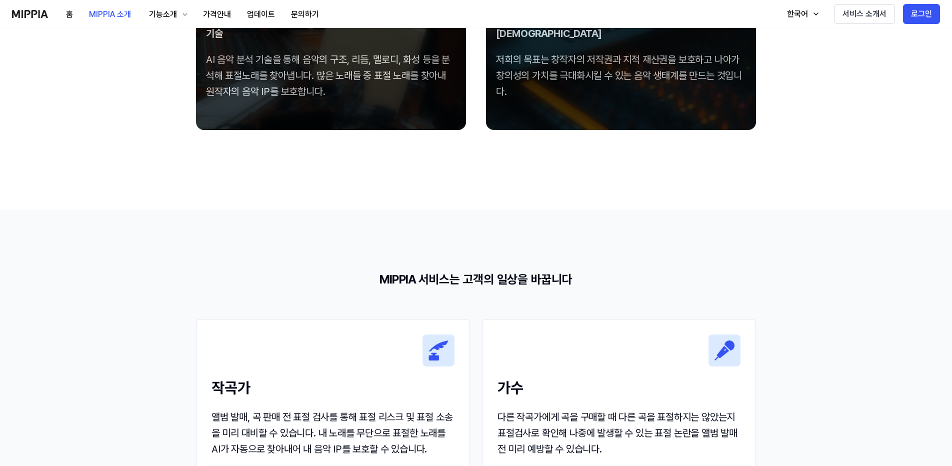
scroll to position [132, 0]
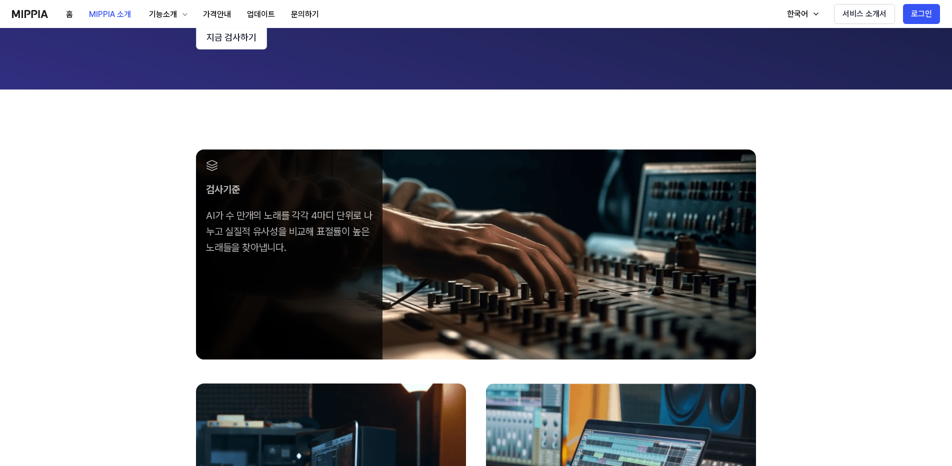
drag, startPoint x: 177, startPoint y: 127, endPoint x: 219, endPoint y: 74, distance: 68.0
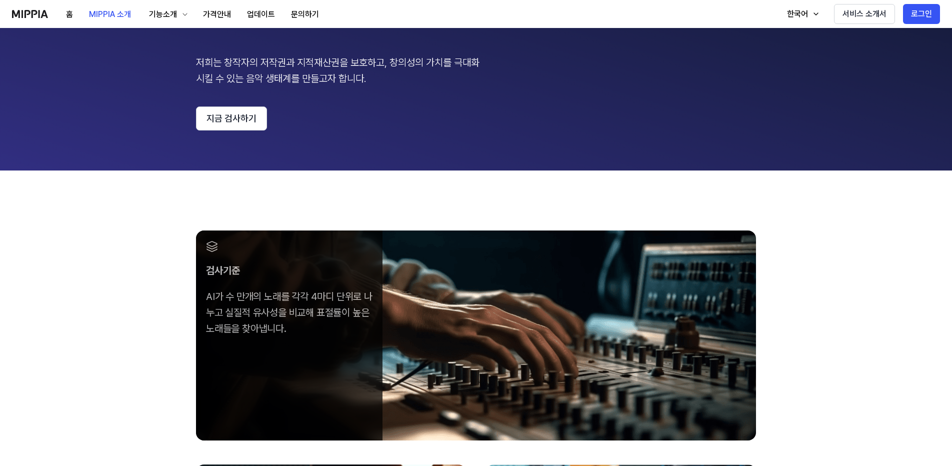
drag, startPoint x: 207, startPoint y: 135, endPoint x: 184, endPoint y: 317, distance: 183.5
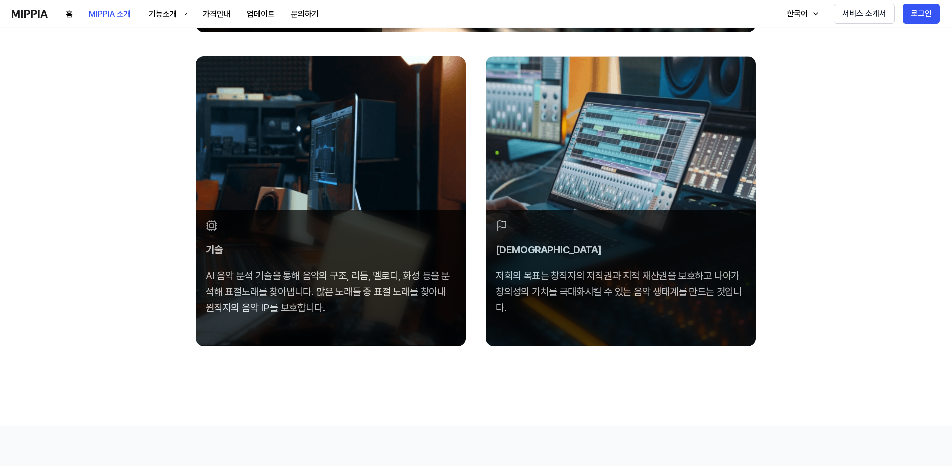
drag, startPoint x: 156, startPoint y: 286, endPoint x: 128, endPoint y: 374, distance: 92.7
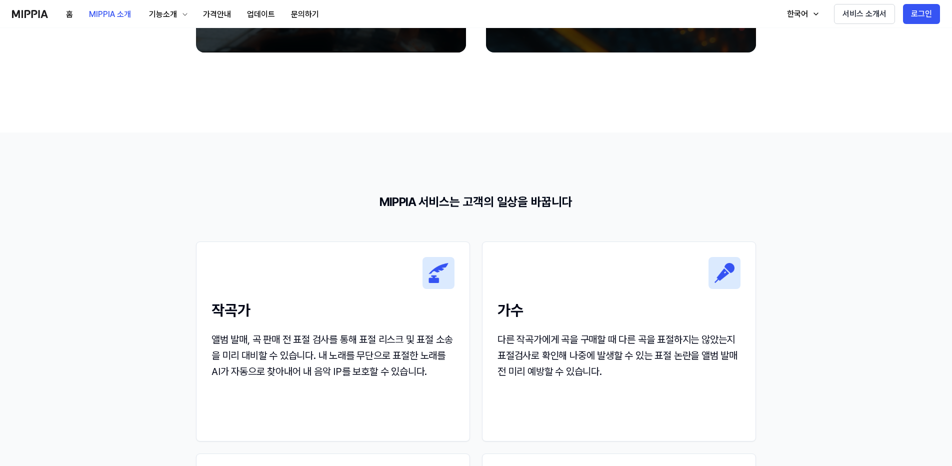
drag, startPoint x: 129, startPoint y: 320, endPoint x: 136, endPoint y: 204, distance: 115.7
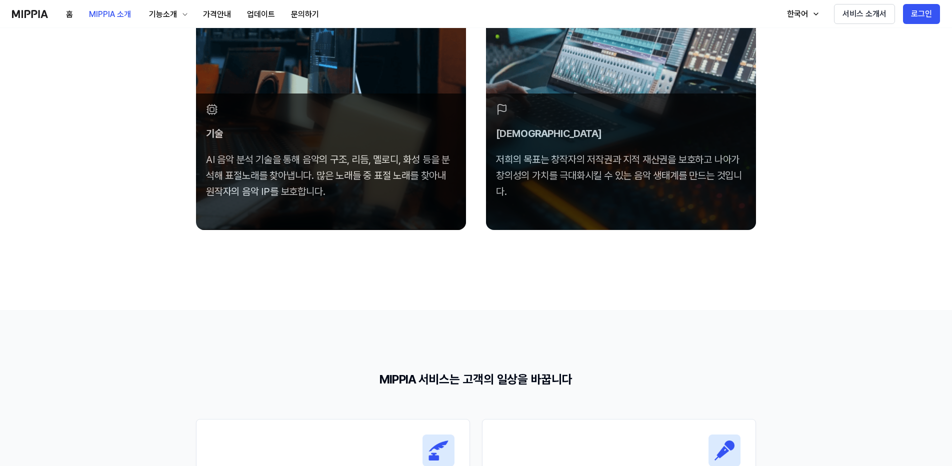
drag, startPoint x: 149, startPoint y: 211, endPoint x: 136, endPoint y: 290, distance: 79.6
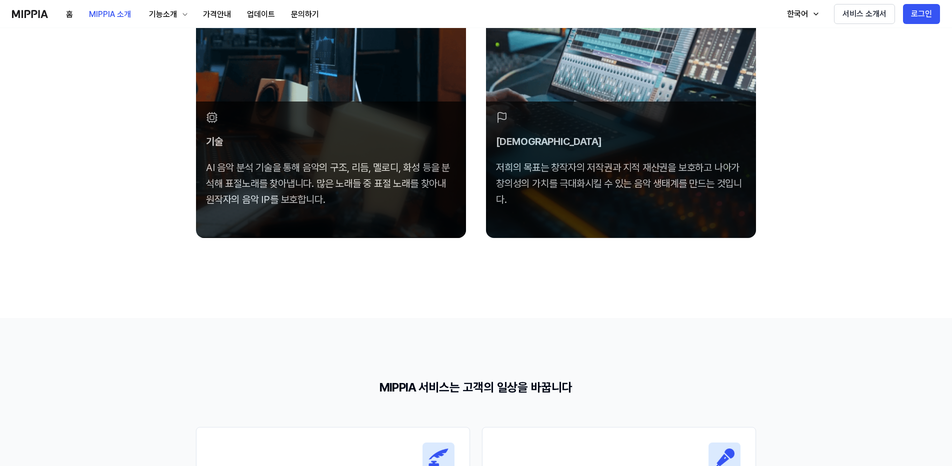
scroll to position [472, 0]
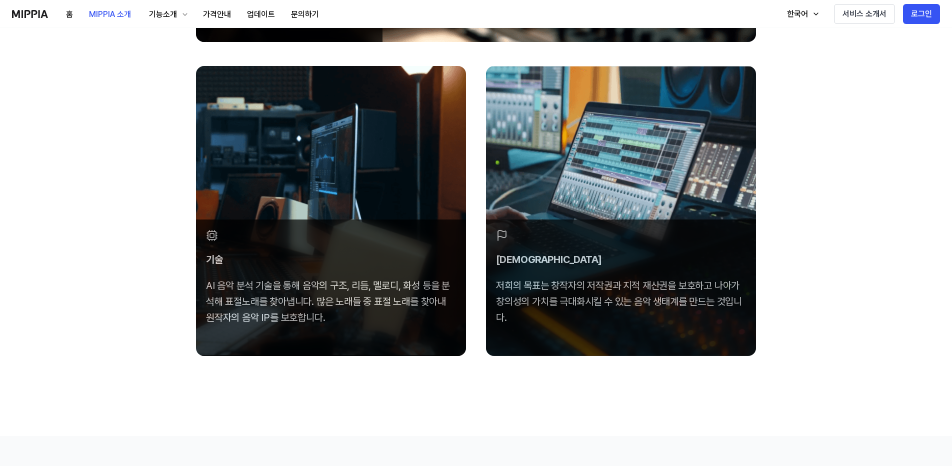
drag, startPoint x: 137, startPoint y: 282, endPoint x: 149, endPoint y: 215, distance: 67.6
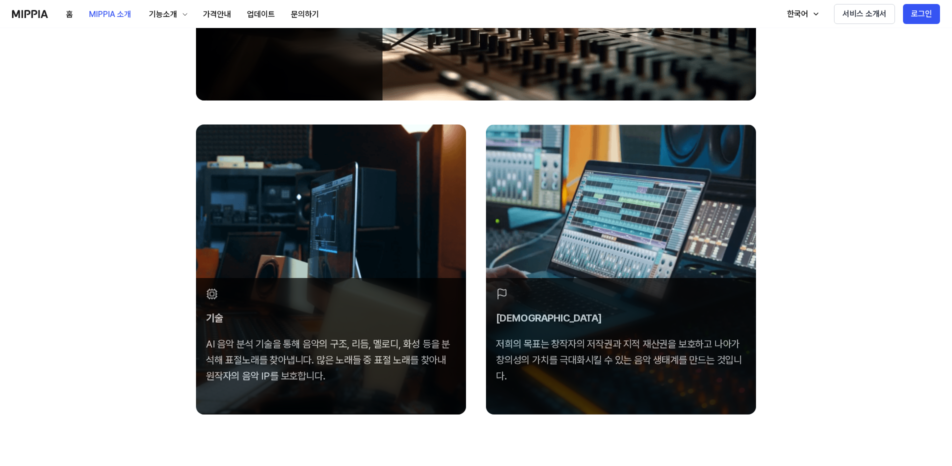
scroll to position [0, 0]
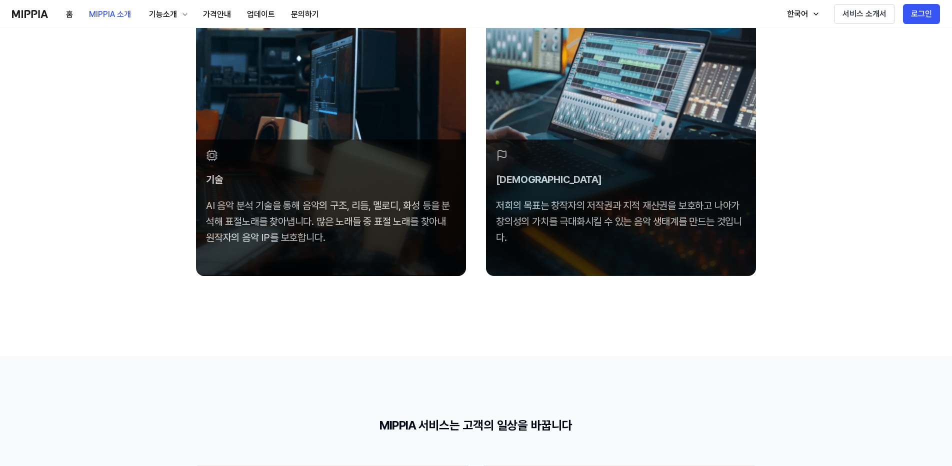
drag, startPoint x: 153, startPoint y: 209, endPoint x: 144, endPoint y: 343, distance: 133.8
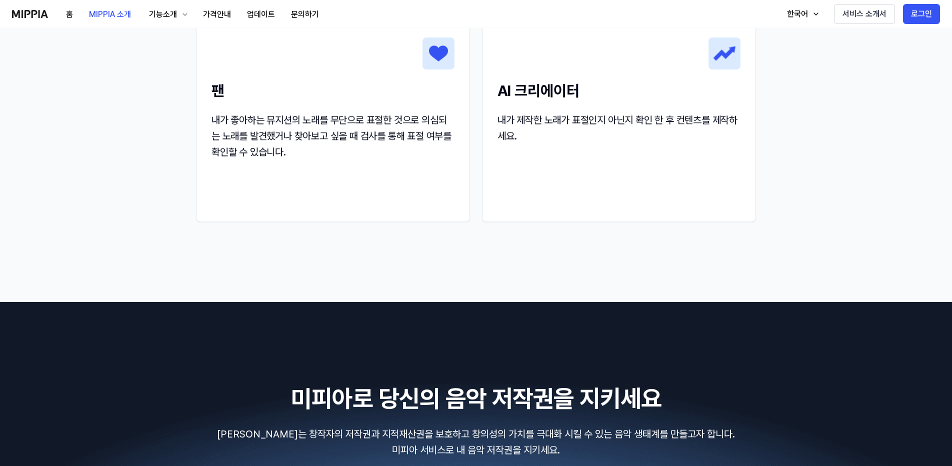
drag, startPoint x: 141, startPoint y: 270, endPoint x: 161, endPoint y: 204, distance: 69.5
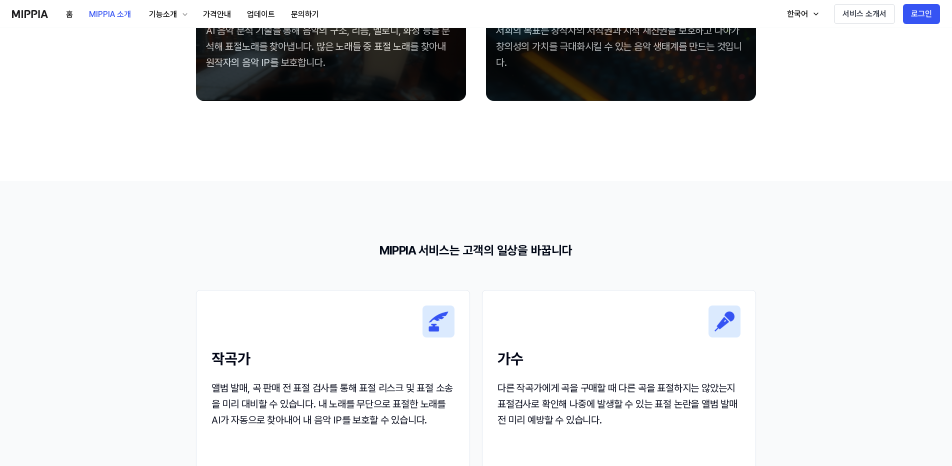
drag, startPoint x: 146, startPoint y: 219, endPoint x: 118, endPoint y: 355, distance: 139.0
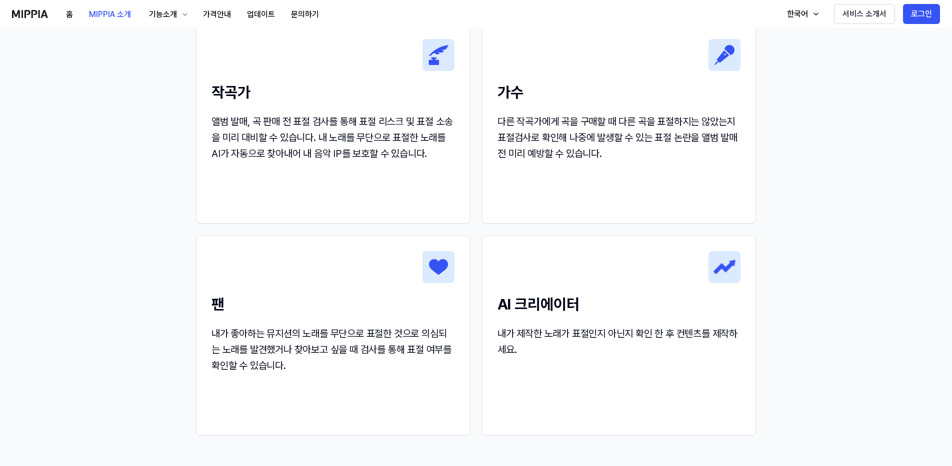
drag, startPoint x: 117, startPoint y: 346, endPoint x: 127, endPoint y: 277, distance: 69.2
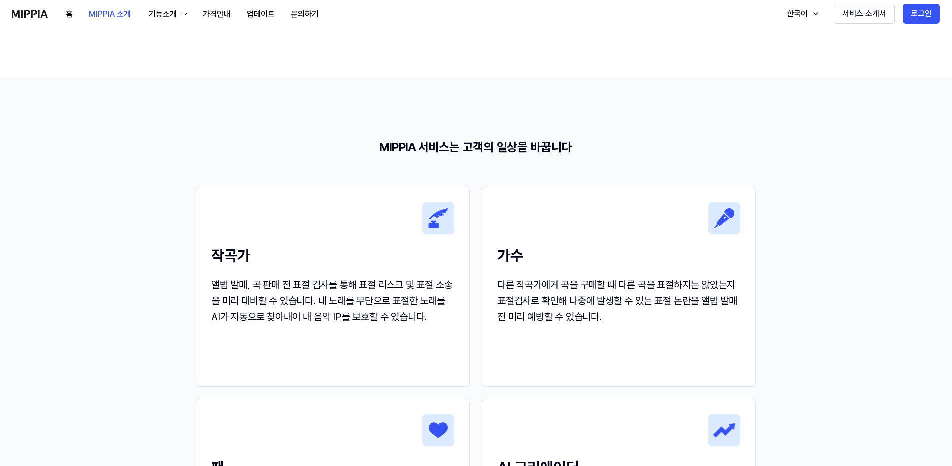
drag, startPoint x: 121, startPoint y: 306, endPoint x: 128, endPoint y: 253, distance: 52.9
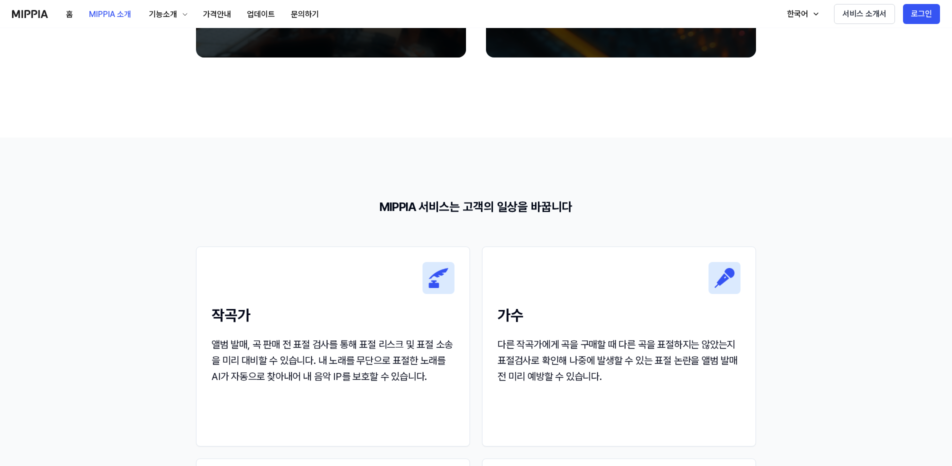
scroll to position [796, 0]
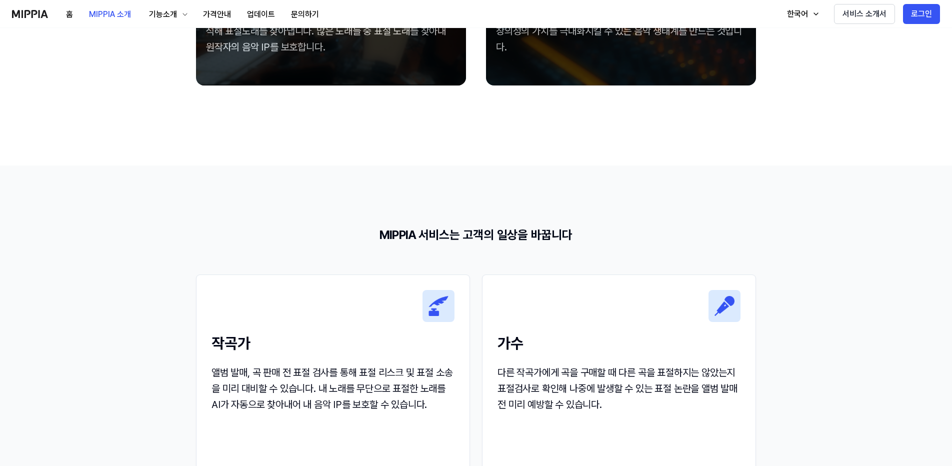
drag, startPoint x: 122, startPoint y: 290, endPoint x: 123, endPoint y: 283, distance: 6.5
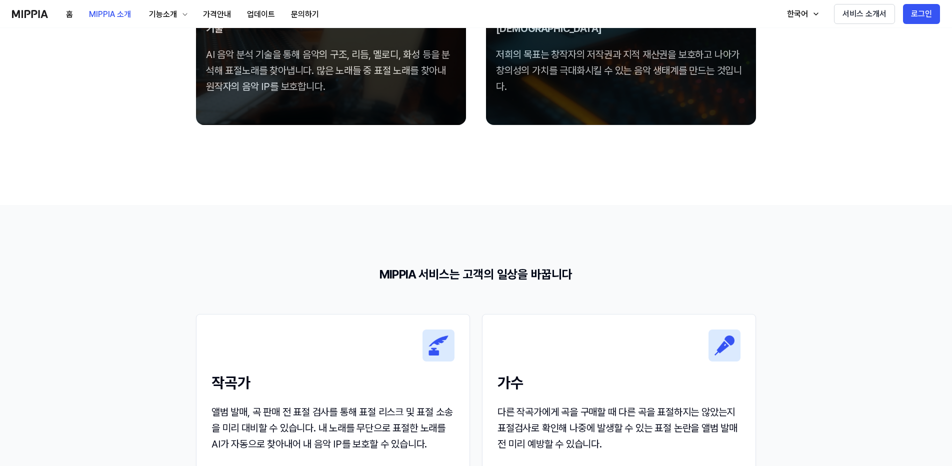
drag, startPoint x: 146, startPoint y: 249, endPoint x: 147, endPoint y: 243, distance: 5.7
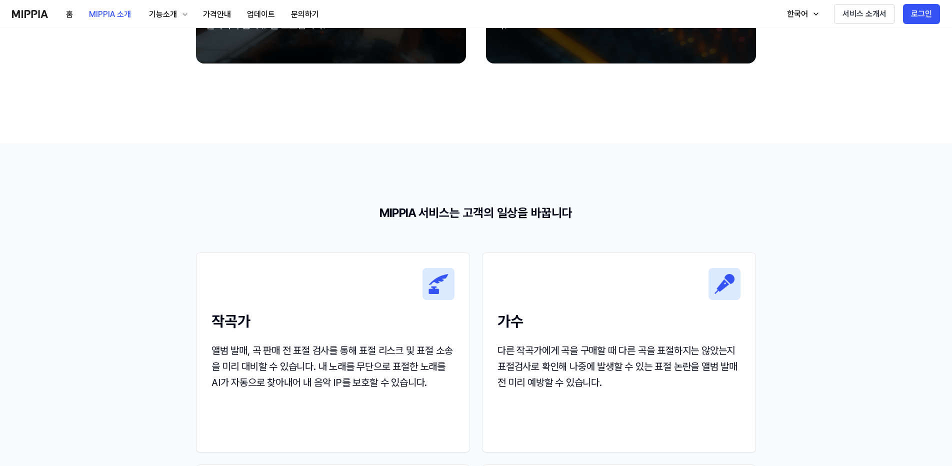
drag, startPoint x: 147, startPoint y: 251, endPoint x: 142, endPoint y: 286, distance: 35.4
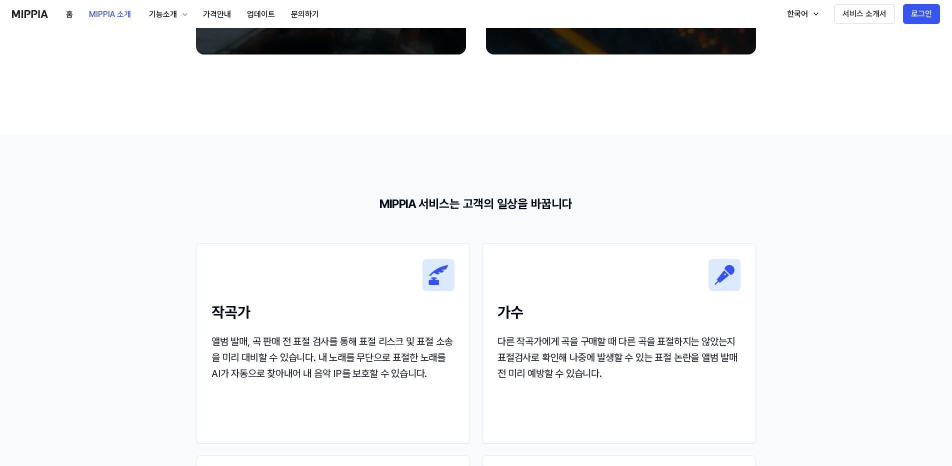
scroll to position [864, 0]
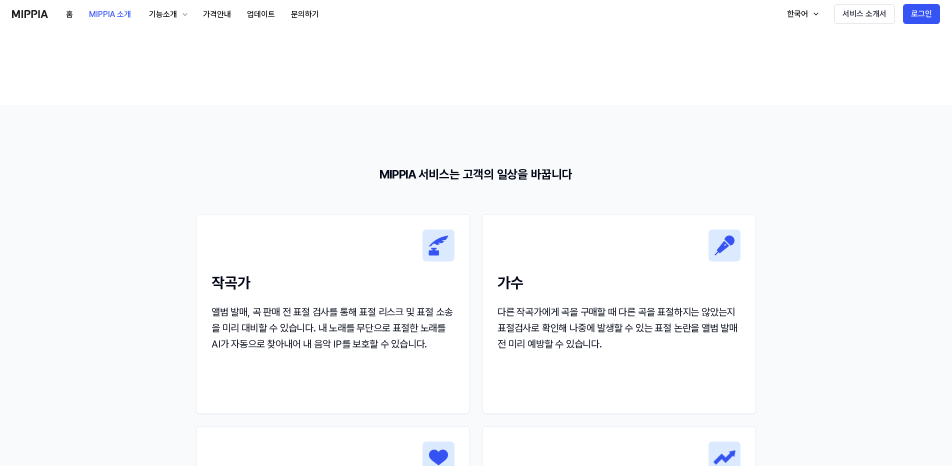
drag, startPoint x: 146, startPoint y: 272, endPoint x: 141, endPoint y: 296, distance: 25.0
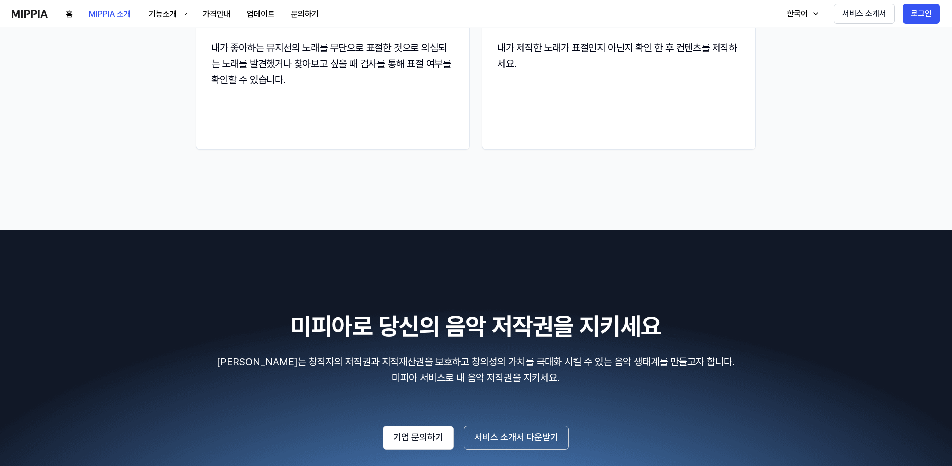
drag, startPoint x: 220, startPoint y: 322, endPoint x: 221, endPoint y: 328, distance: 6.6
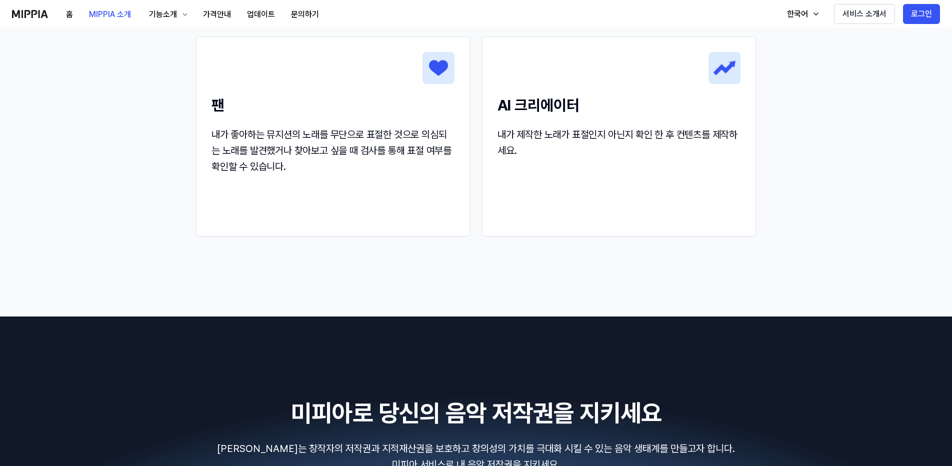
drag, startPoint x: 211, startPoint y: 367, endPoint x: 220, endPoint y: 320, distance: 47.8
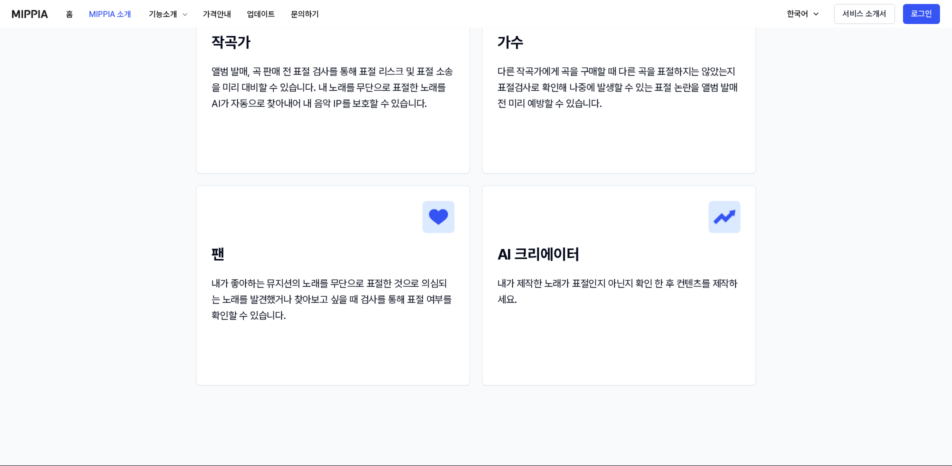
drag
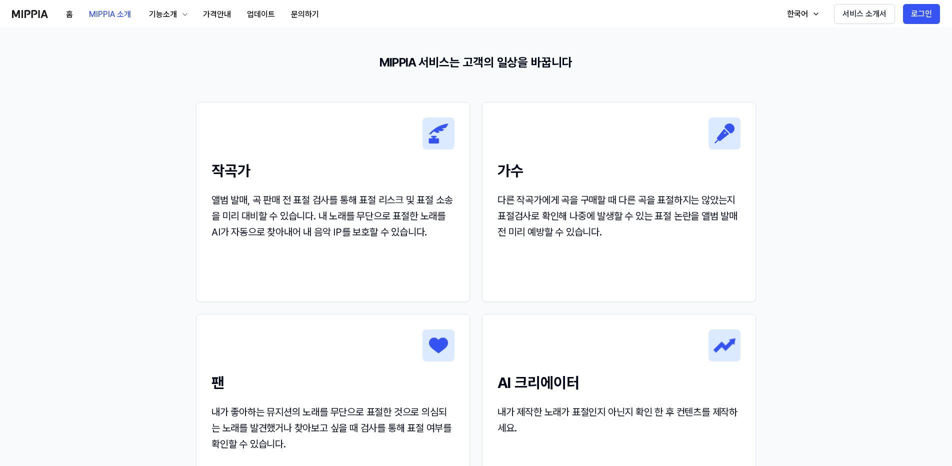
scroll to position [976, 0]
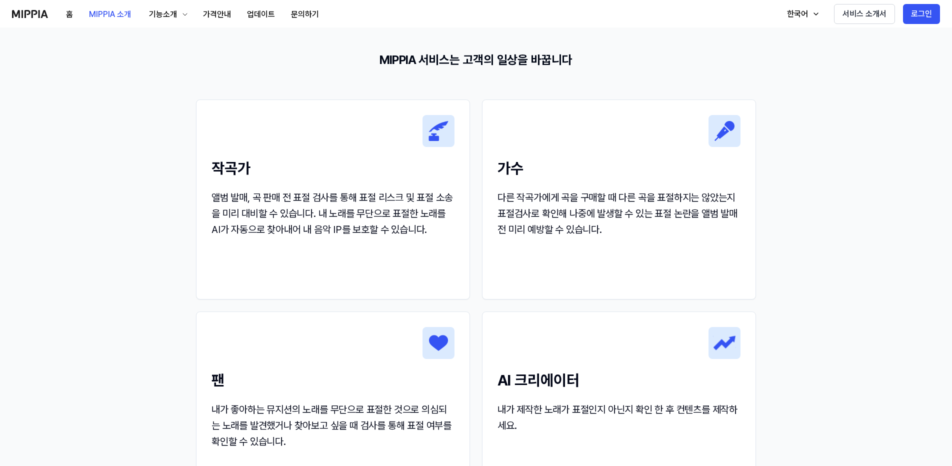
click at [300, 228] on div "앨범 발매, 곡 판매 전 표절 검사를 통해 표절 리스크 및 표절 소송을 미리 대비할 수 있습니다. 내 노래를 무단으로 표절한 노래를 AI가 자…" at bounding box center [333, 214] width 243 height 48
click at [322, 225] on div "앨범 발매, 곡 판매 전 표절 검사를 통해 표절 리스크 및 표절 소송을 미리 대비할 수 있습니다. 내 노래를 무단으로 표절한 노래를 AI가 자…" at bounding box center [333, 214] width 243 height 48
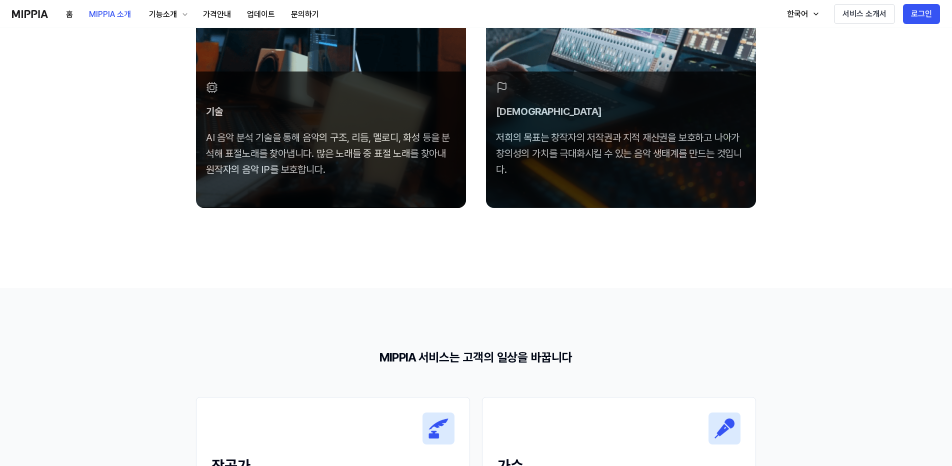
scroll to position [1145, 0]
